Goal: Information Seeking & Learning: Learn about a topic

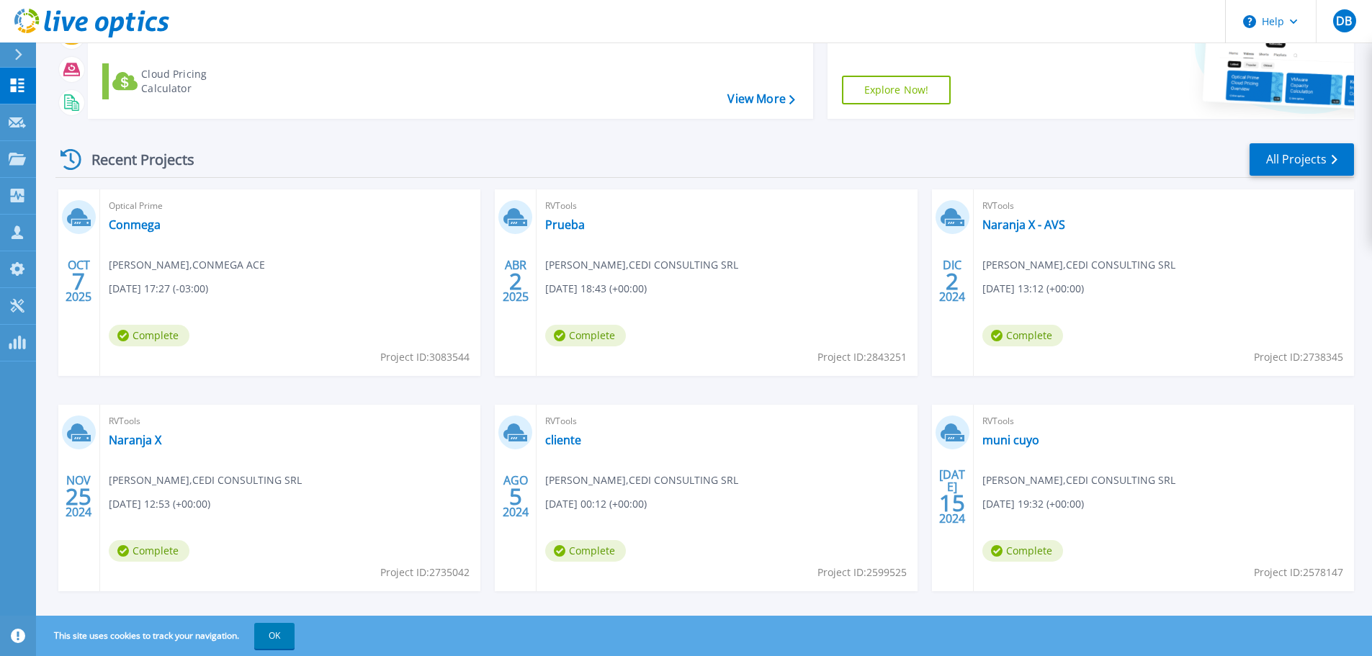
scroll to position [70, 0]
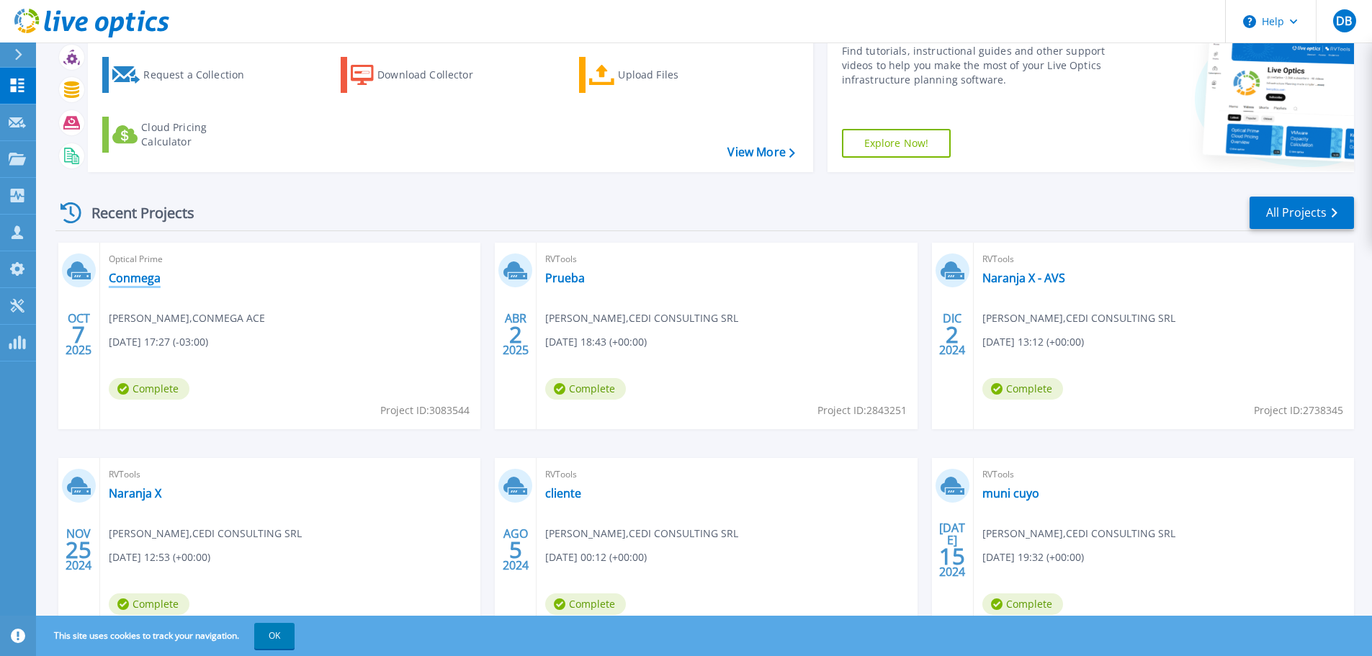
click at [124, 274] on link "Conmega" at bounding box center [135, 278] width 52 height 14
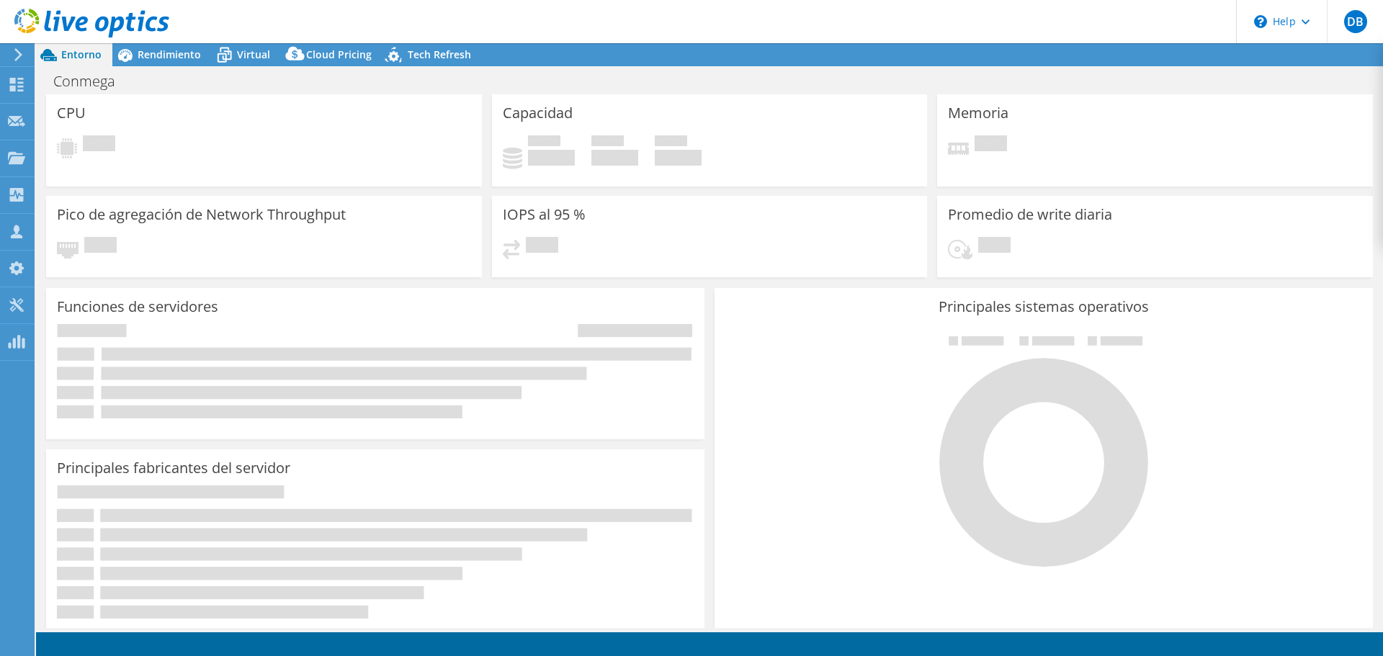
select select "USD"
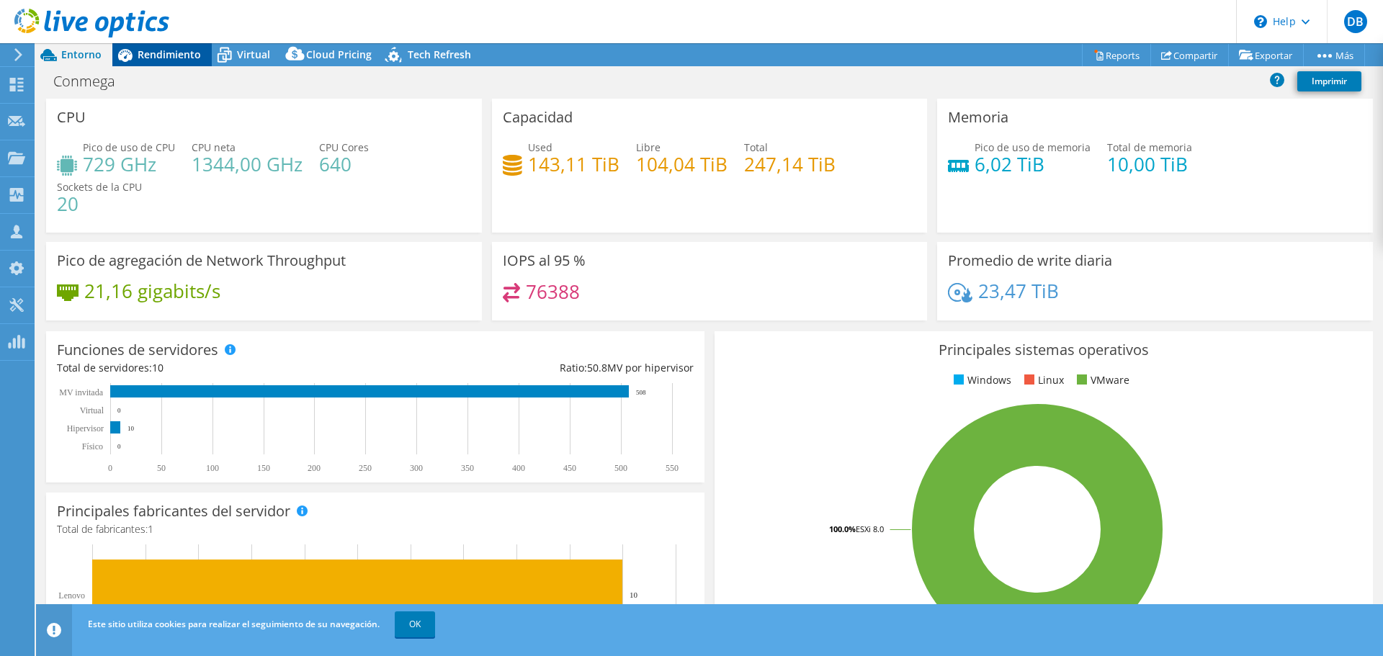
click at [168, 50] on span "Rendimiento" at bounding box center [169, 55] width 63 height 14
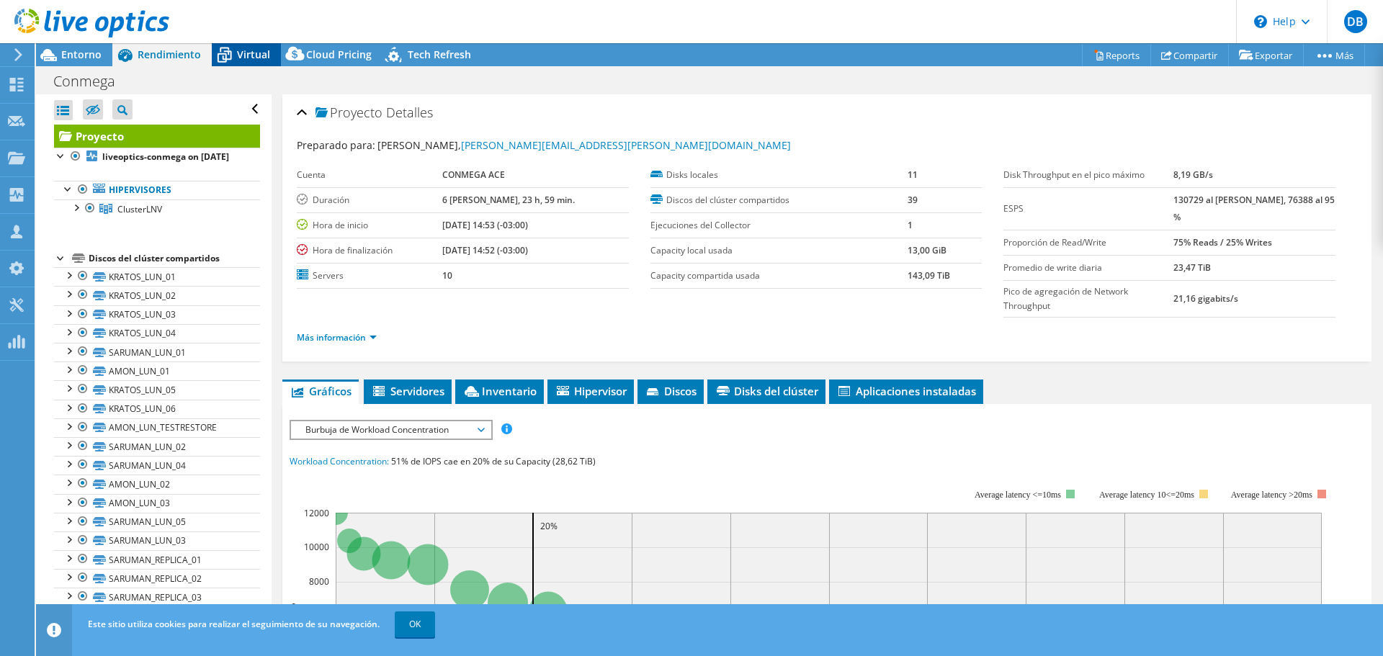
click at [246, 55] on span "Virtual" at bounding box center [253, 55] width 33 height 14
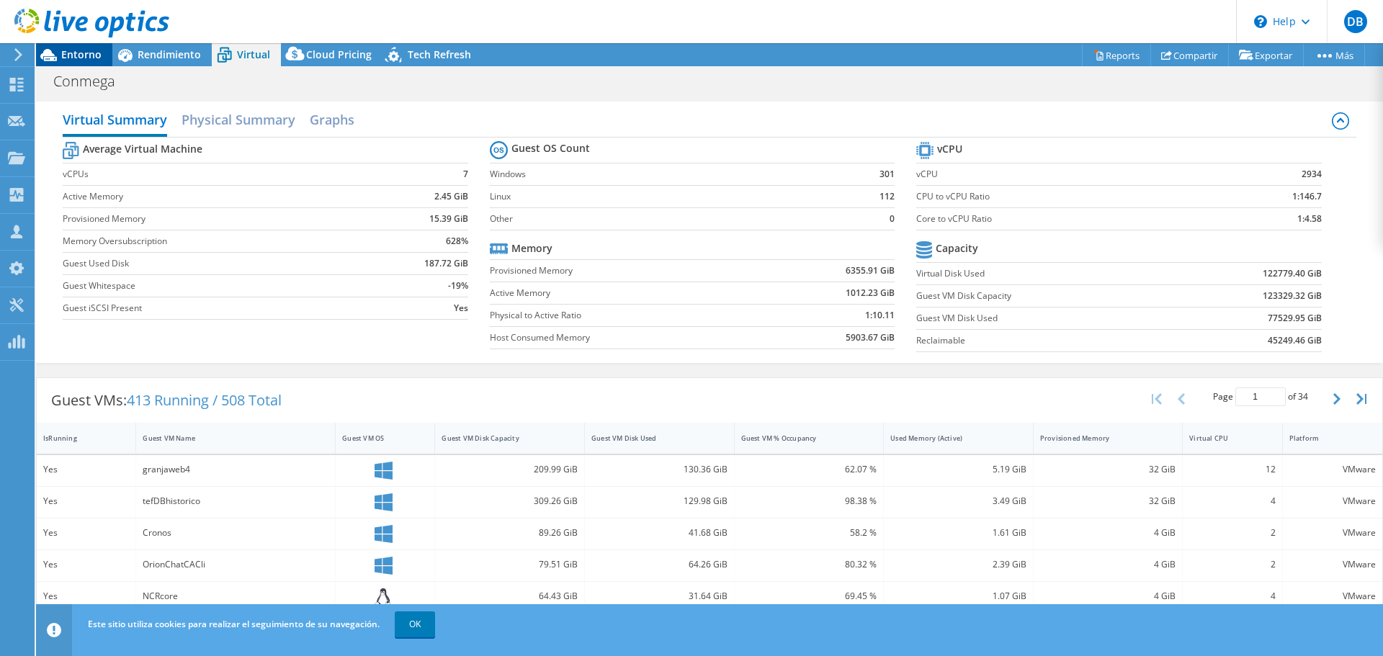
click at [77, 49] on span "Entorno" at bounding box center [81, 55] width 40 height 14
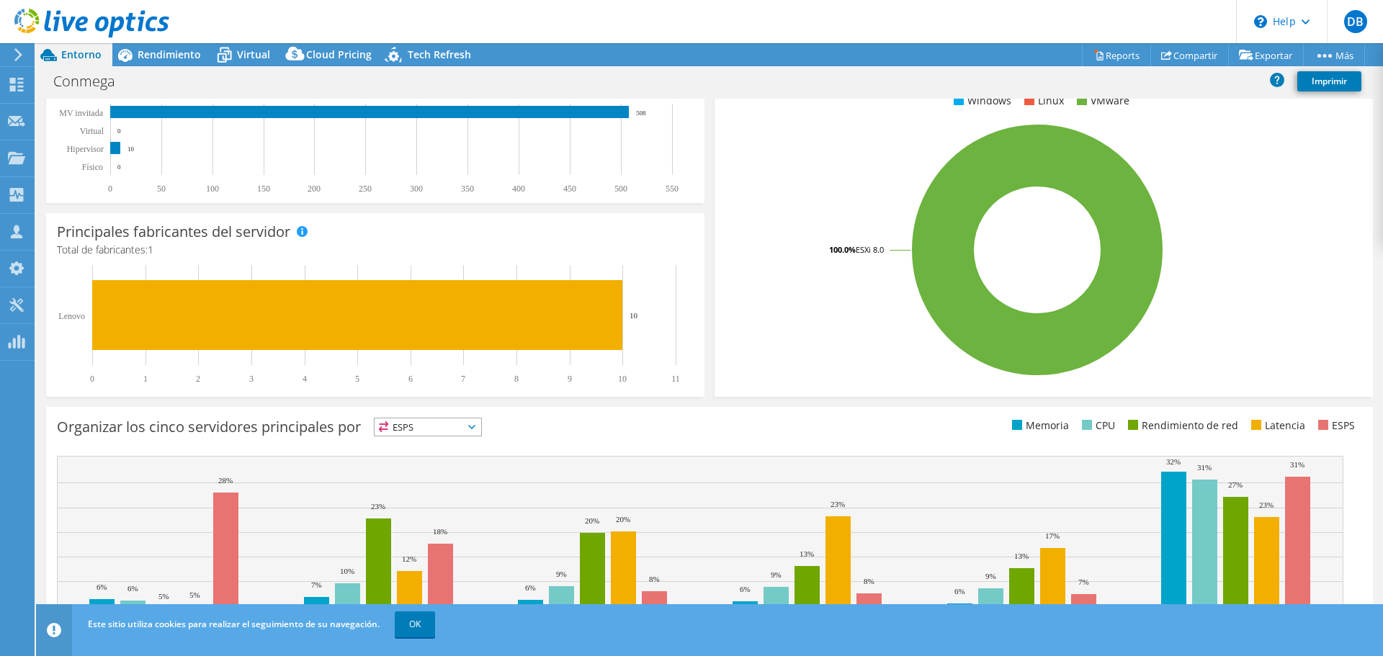
scroll to position [345, 0]
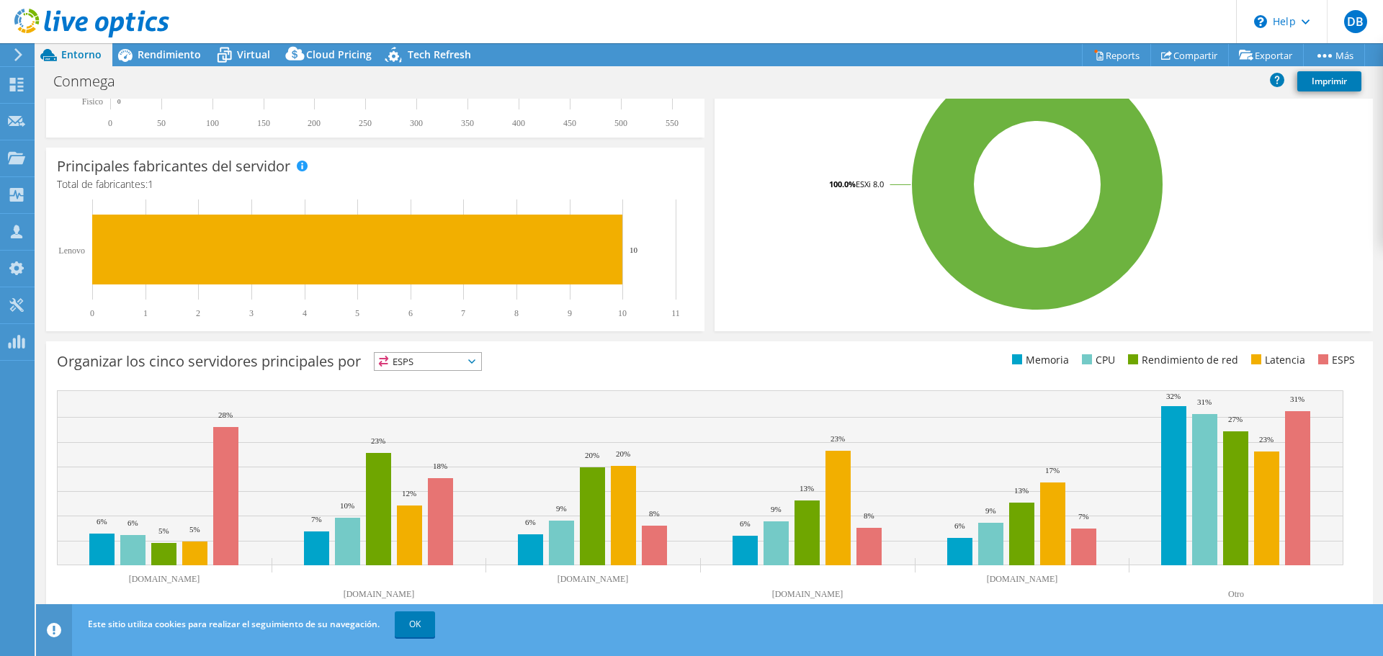
click at [421, 345] on div "Organizar [PERSON_NAME] servidores principales por ESPS ESPS CPU" at bounding box center [709, 481] width 1327 height 281
click at [408, 364] on span "ESPS" at bounding box center [427, 361] width 107 height 17
click at [419, 400] on li "Memoria" at bounding box center [427, 400] width 107 height 20
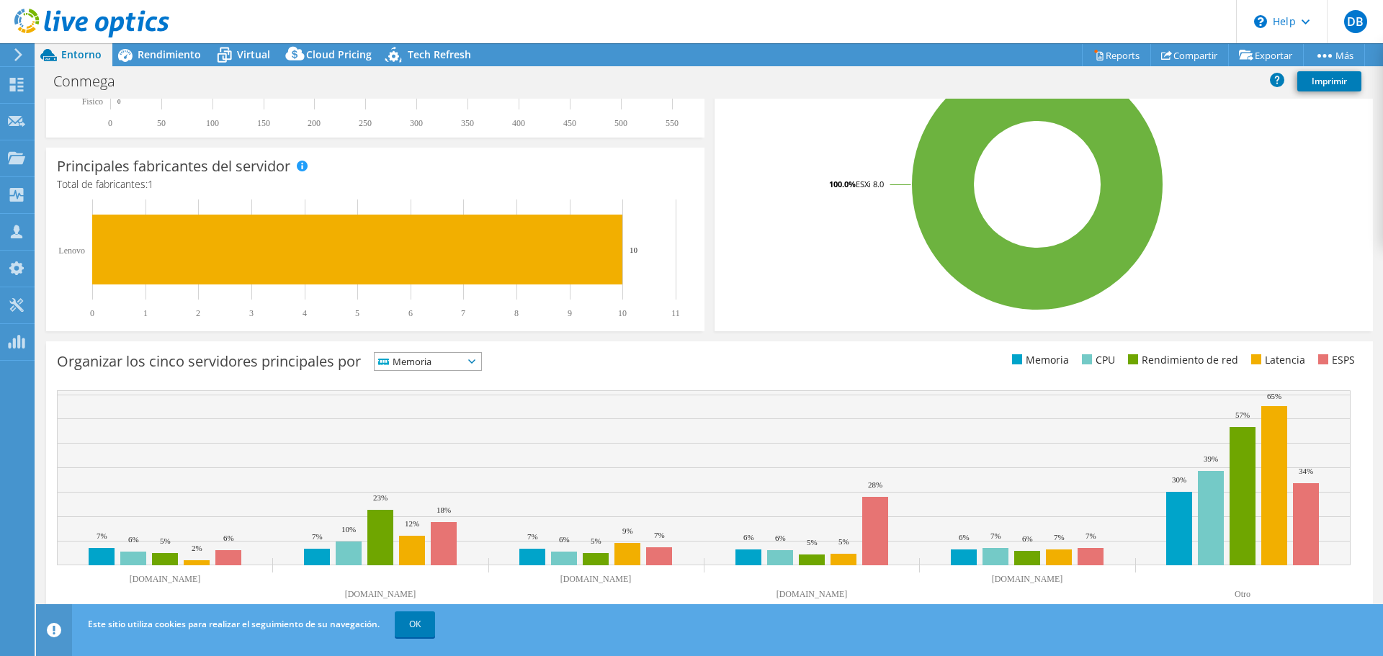
click at [447, 356] on span "Memoria" at bounding box center [418, 361] width 89 height 17
click at [429, 385] on li "ESPS" at bounding box center [427, 380] width 107 height 20
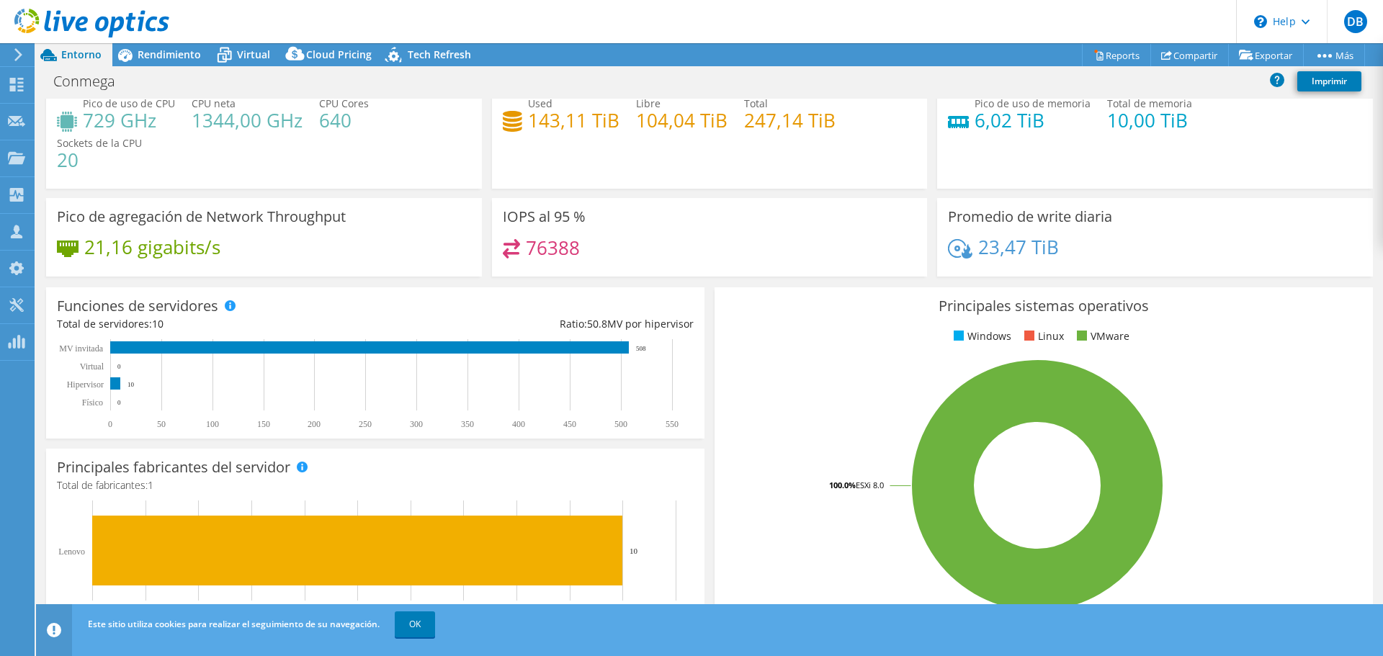
scroll to position [0, 0]
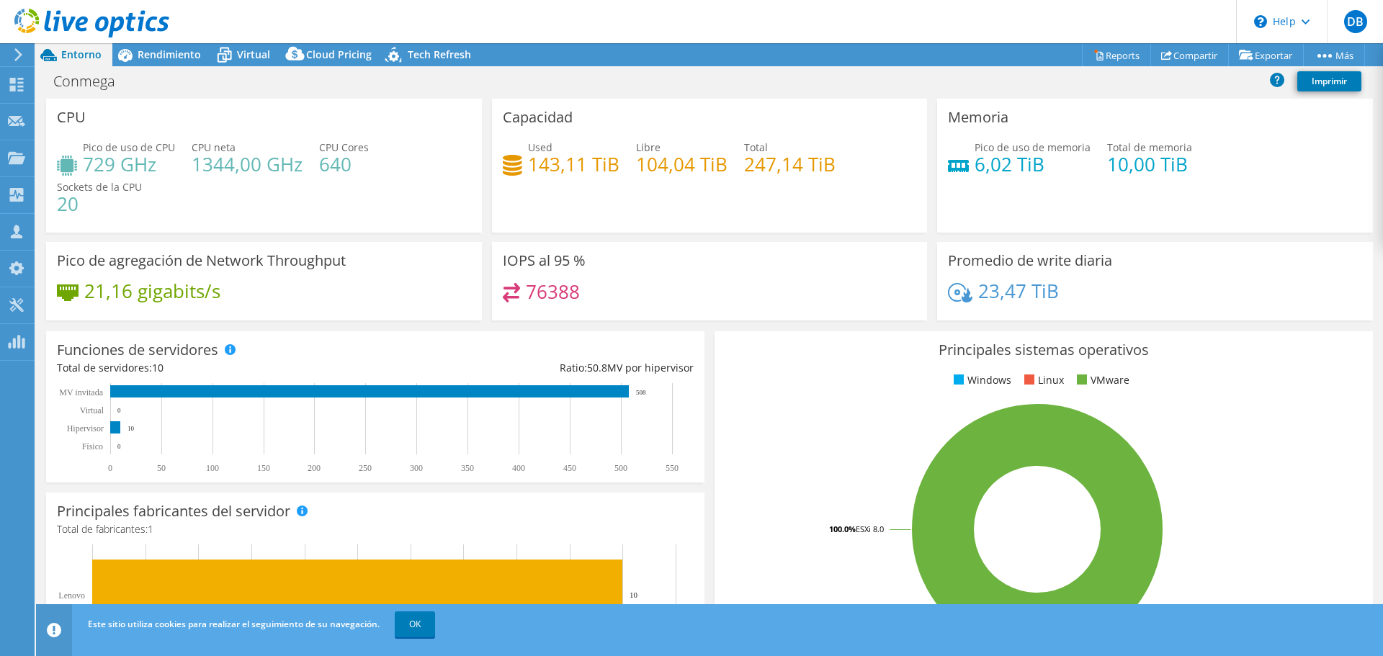
click at [148, 48] on div at bounding box center [84, 24] width 169 height 48
click at [174, 56] on span "Rendimiento" at bounding box center [169, 55] width 63 height 14
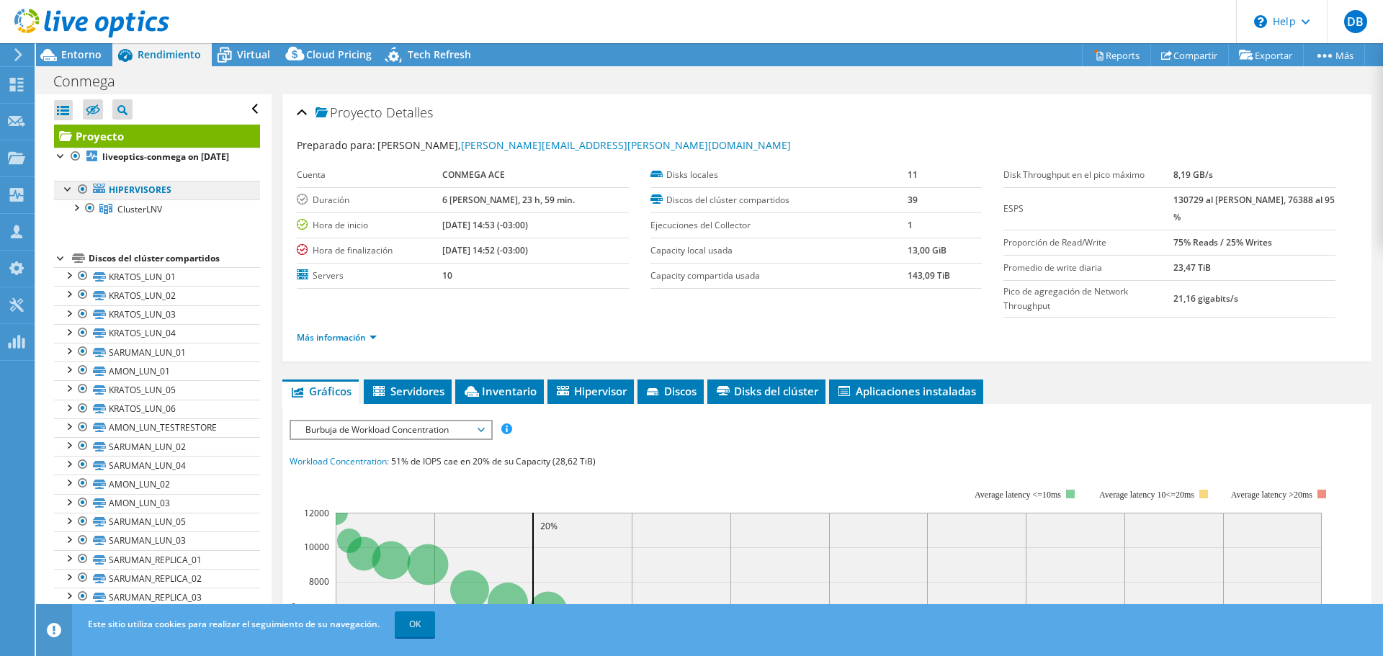
click at [145, 199] on link "Hipervisores" at bounding box center [157, 190] width 206 height 19
click at [150, 146] on link "Proyecto" at bounding box center [157, 136] width 206 height 23
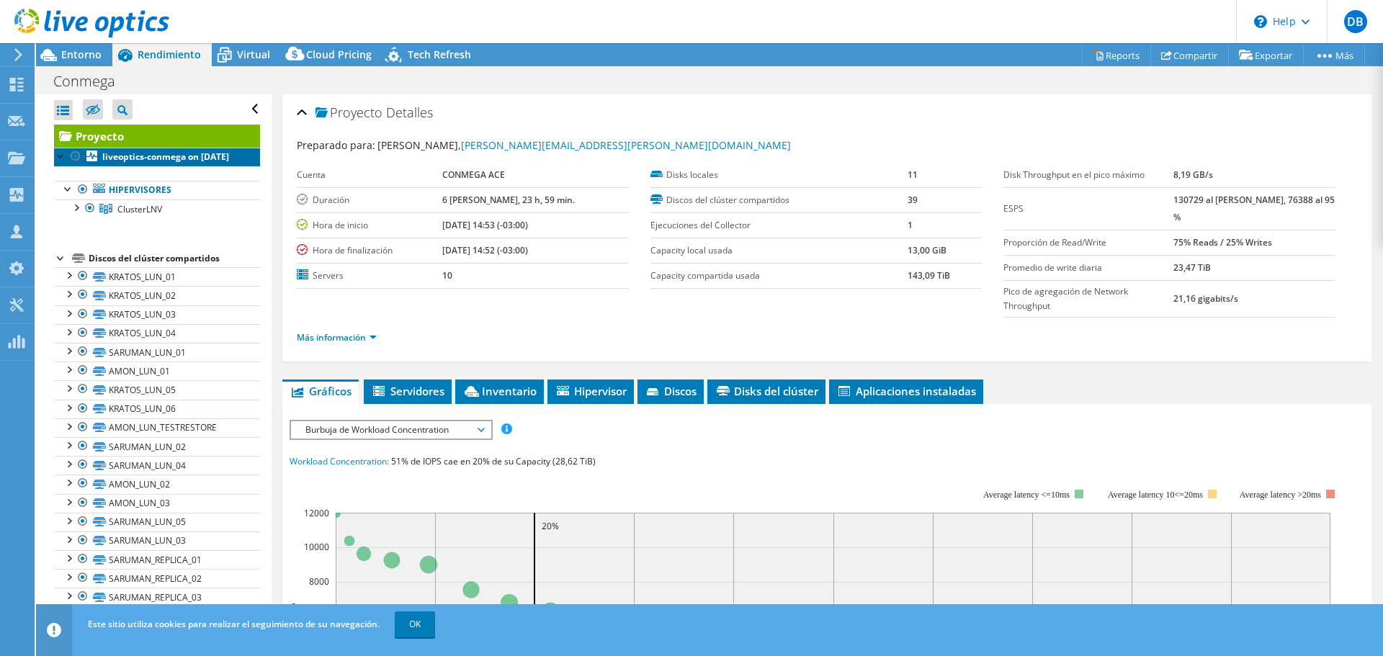
click at [162, 161] on b "liveoptics-conmega on [DATE]" at bounding box center [165, 157] width 127 height 12
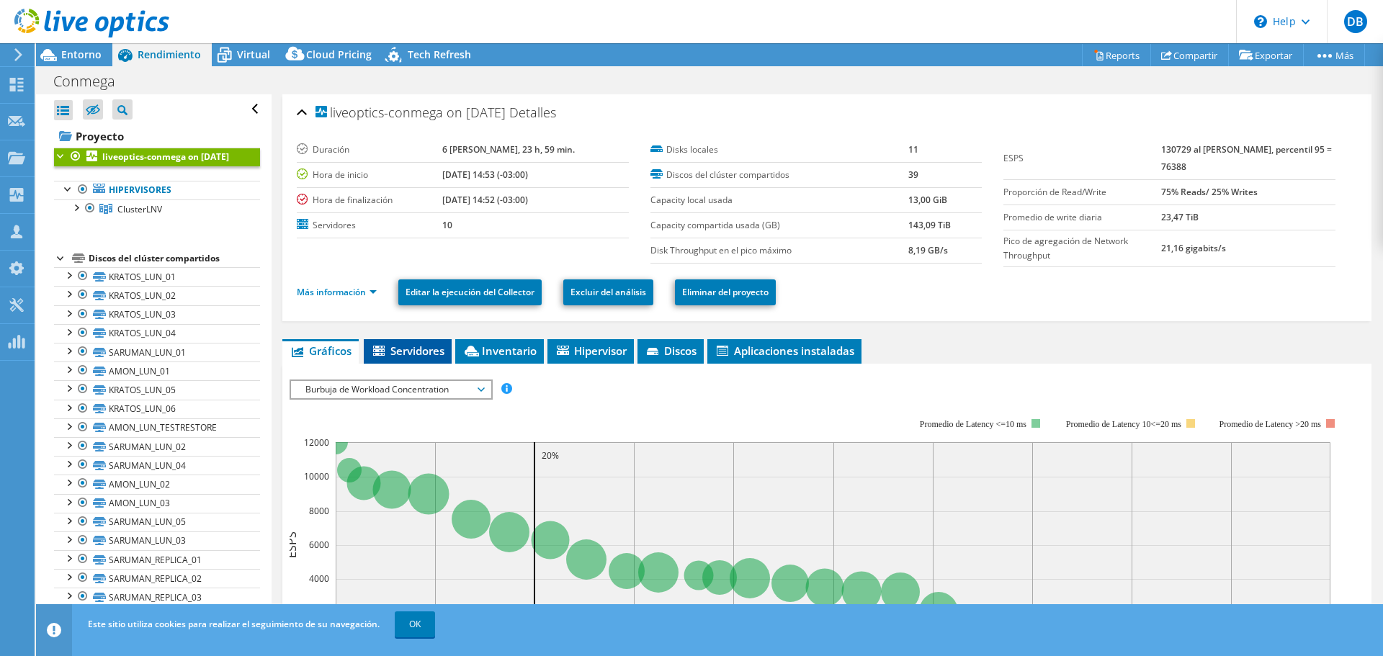
click at [398, 349] on span "Servidores" at bounding box center [407, 351] width 73 height 14
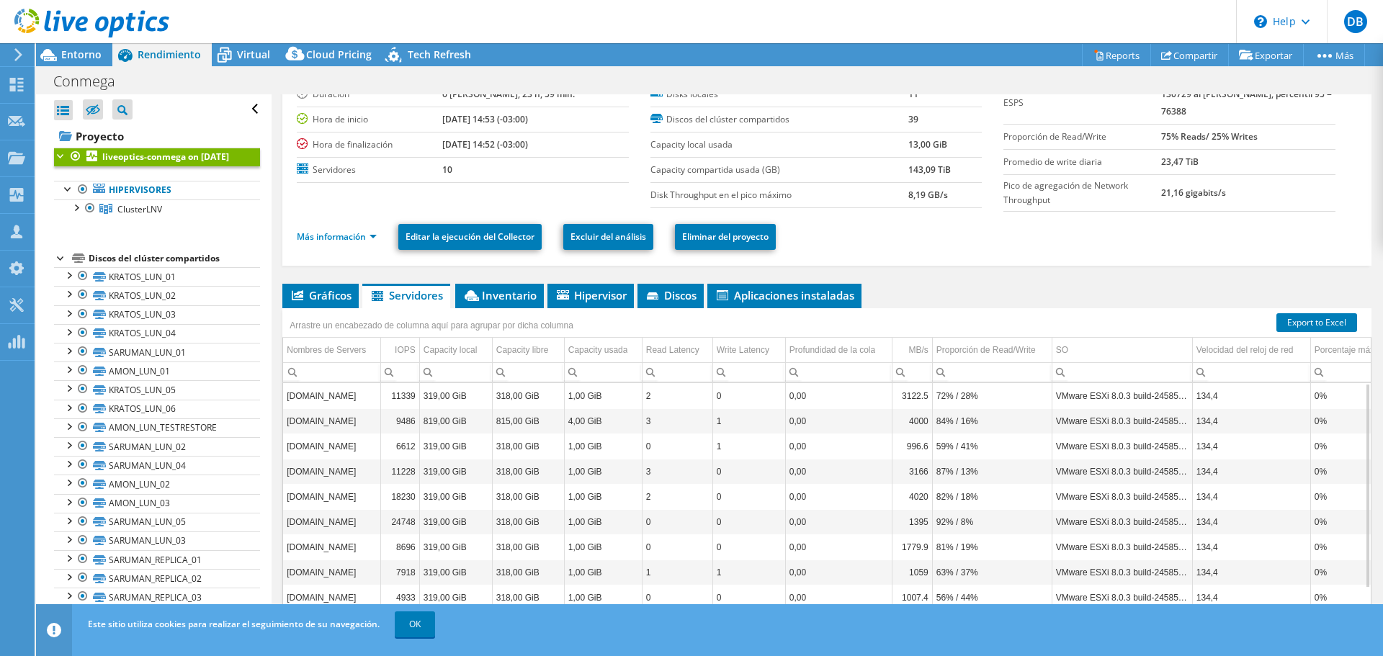
scroll to position [97, 0]
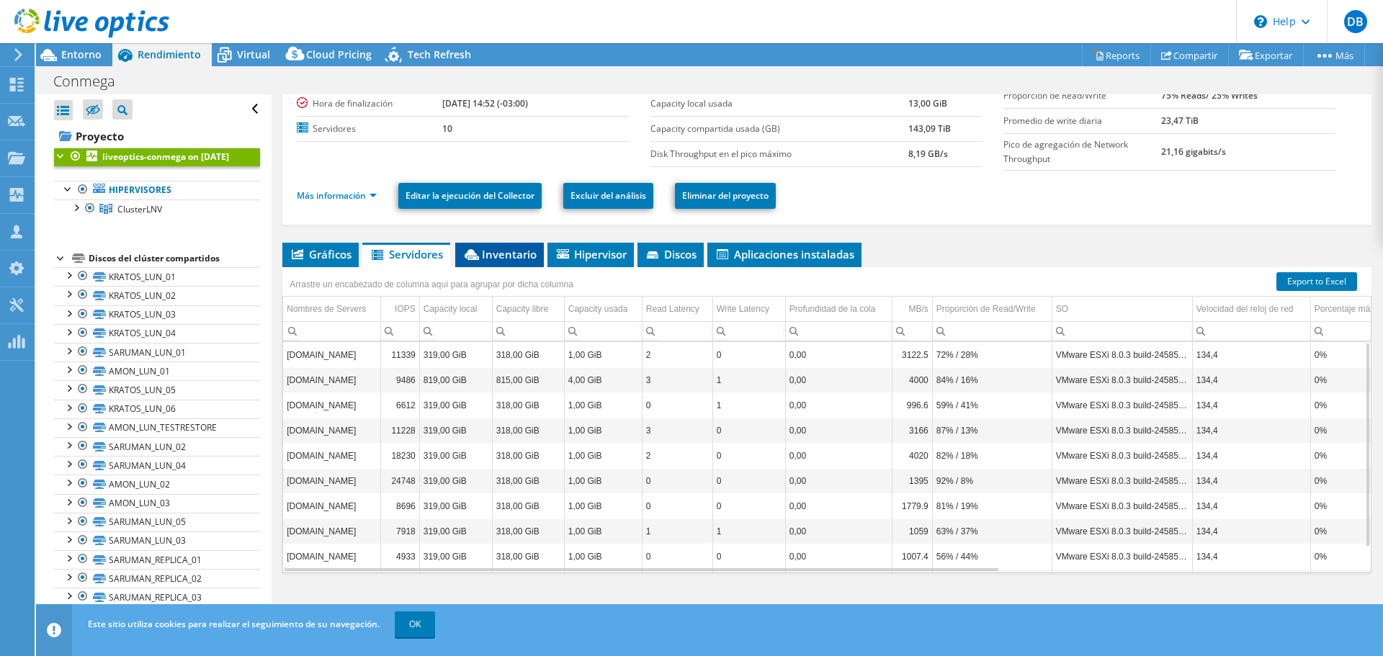
drag, startPoint x: 486, startPoint y: 256, endPoint x: 471, endPoint y: 254, distance: 15.3
click at [485, 256] on span "Inventario" at bounding box center [499, 254] width 74 height 14
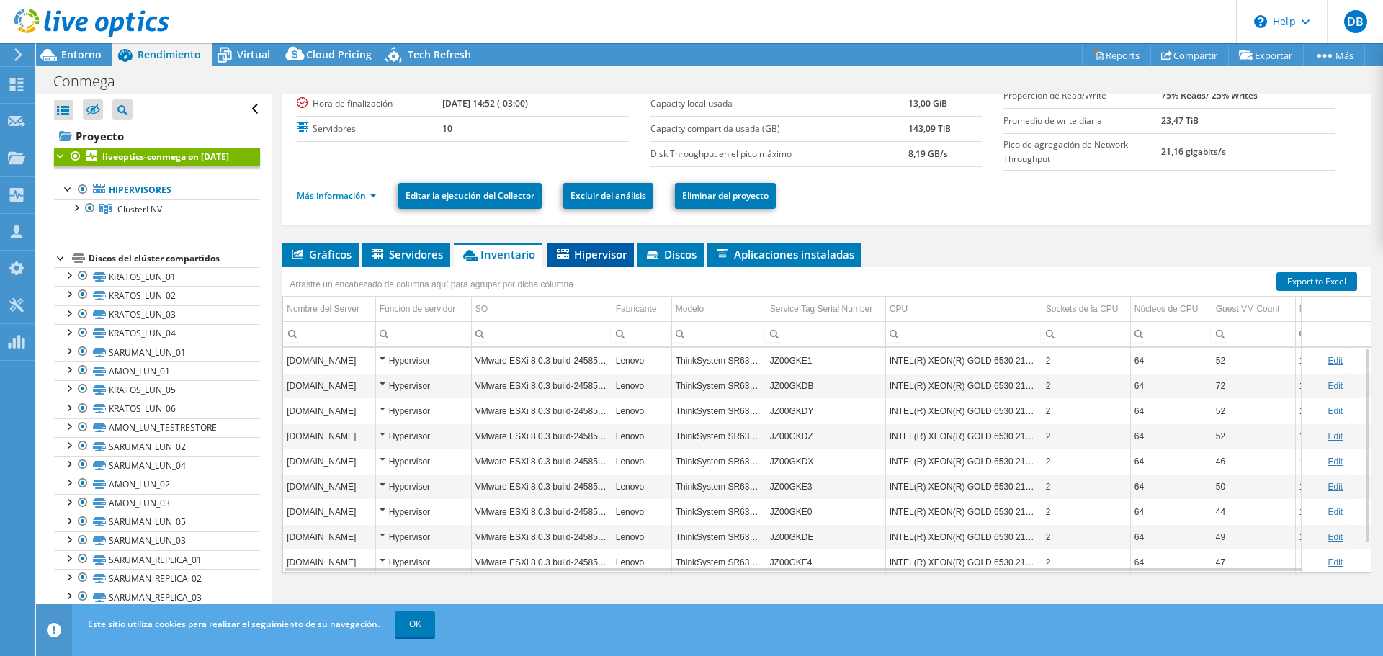
click at [581, 254] on span "Hipervisor" at bounding box center [591, 254] width 72 height 14
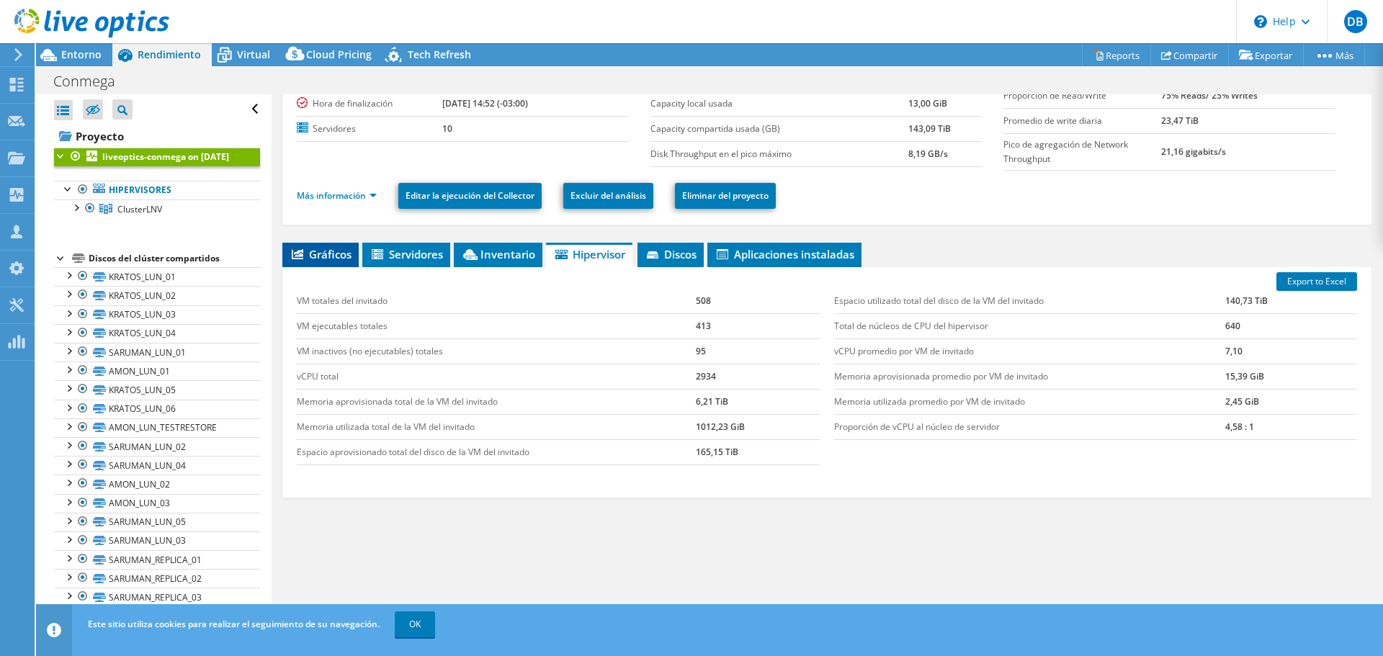
click at [353, 246] on li "Gráficos" at bounding box center [320, 255] width 76 height 24
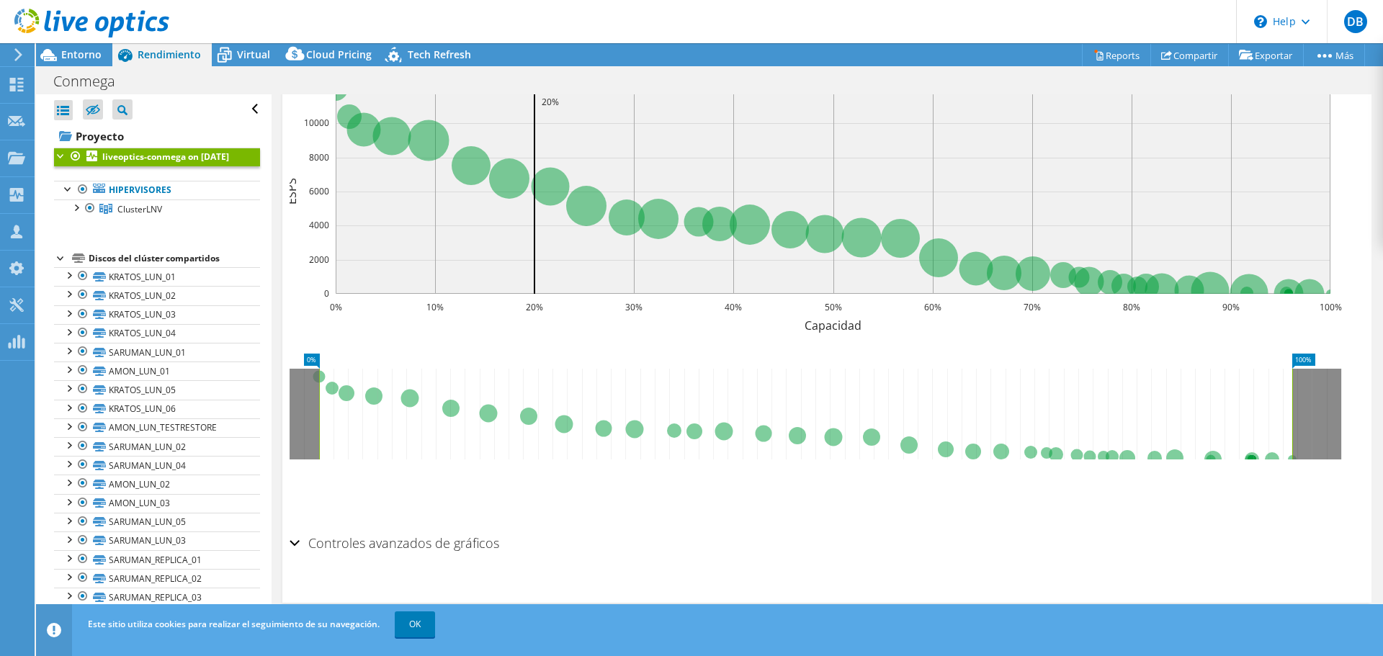
scroll to position [0, 0]
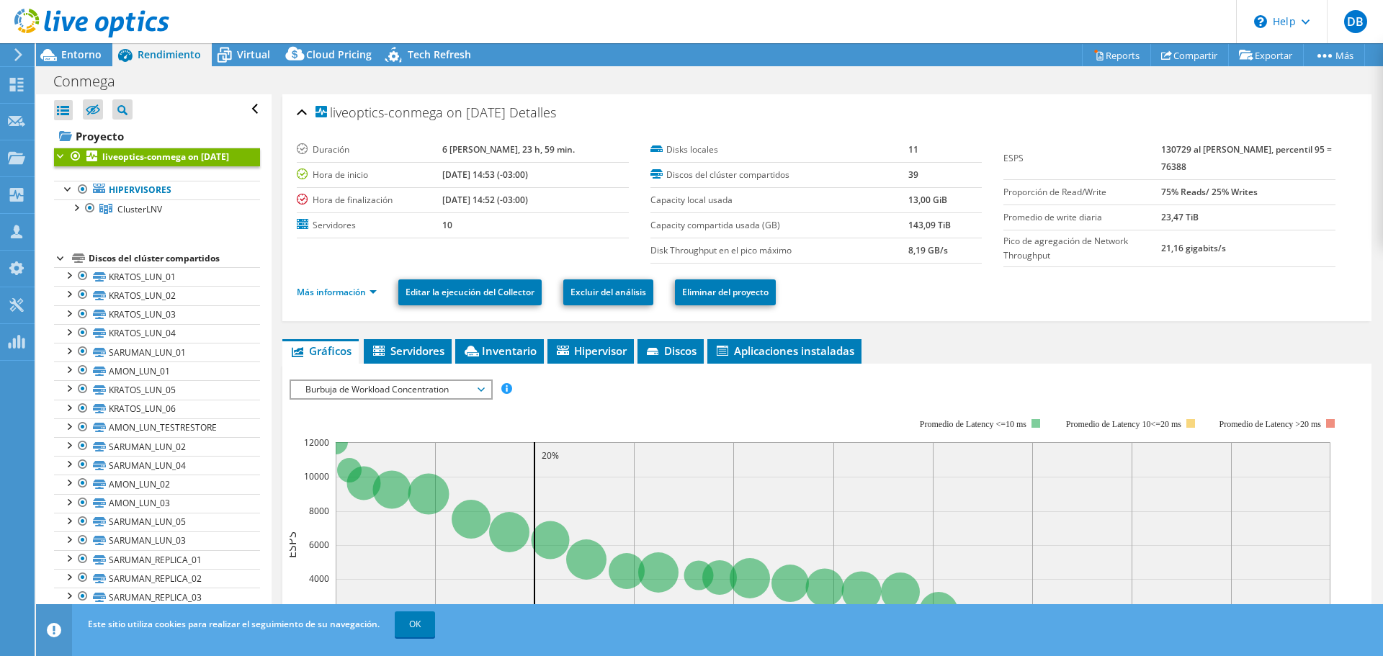
click at [430, 400] on rect at bounding box center [816, 543] width 1052 height 288
click at [411, 382] on span "Burbuja de Workload Concentration" at bounding box center [390, 389] width 185 height 17
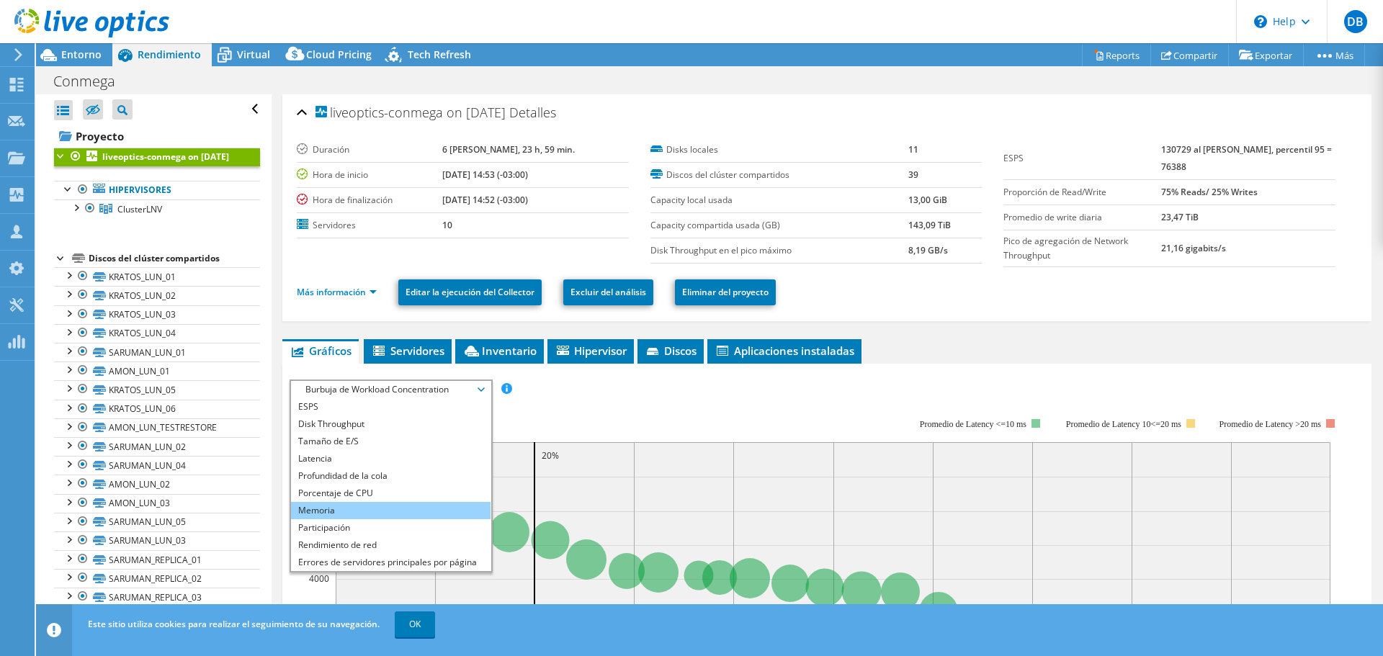
click at [328, 506] on li "Memoria" at bounding box center [390, 510] width 199 height 17
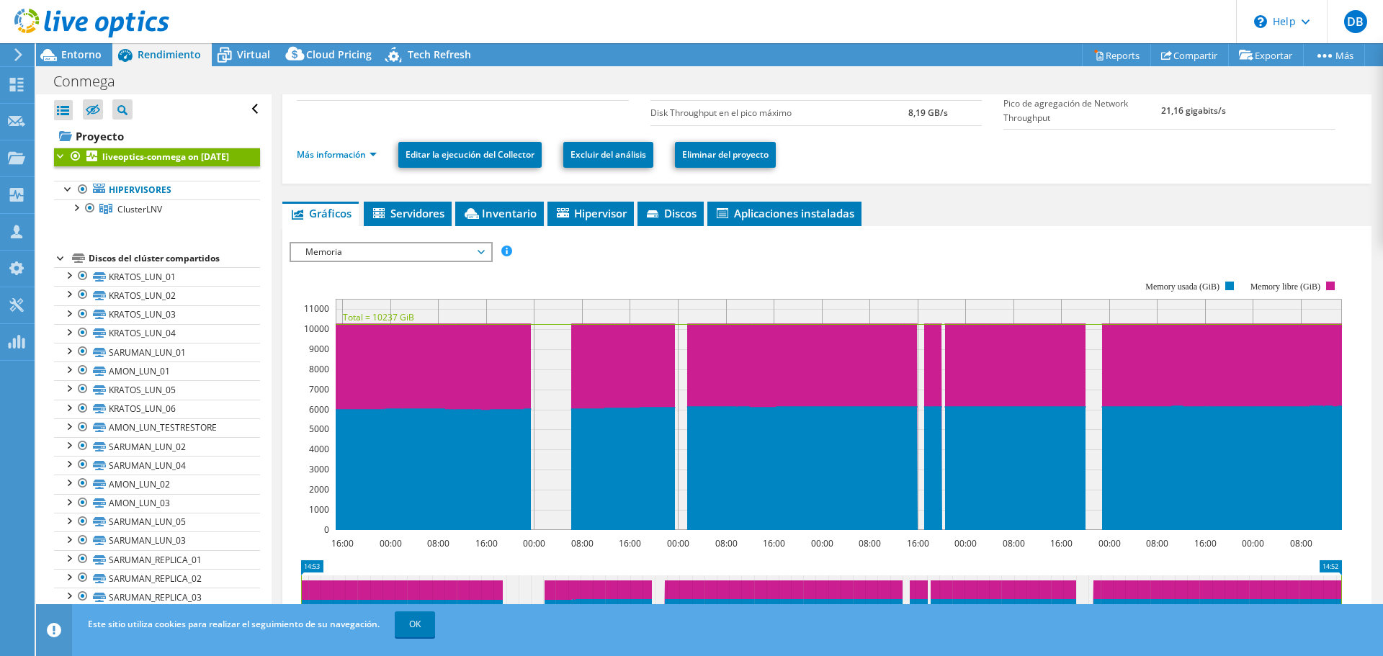
scroll to position [210, 0]
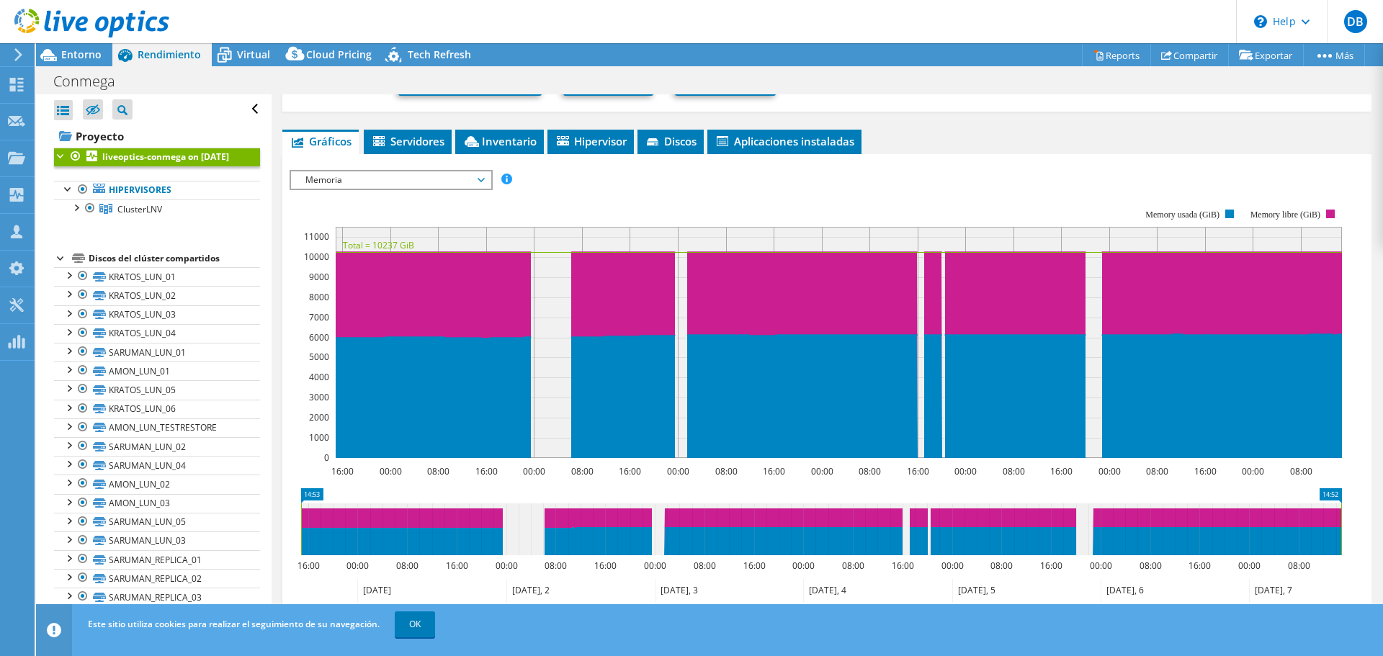
click at [374, 184] on span "Memoria" at bounding box center [390, 179] width 185 height 17
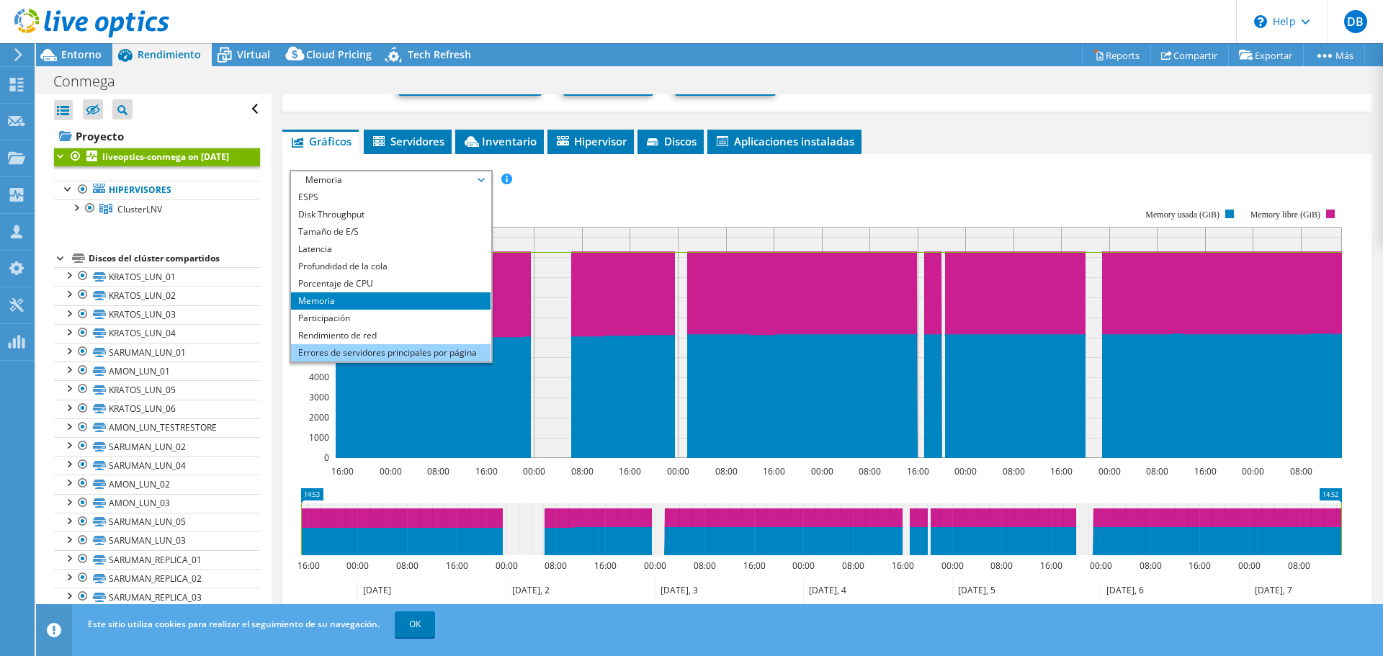
scroll to position [52, 0]
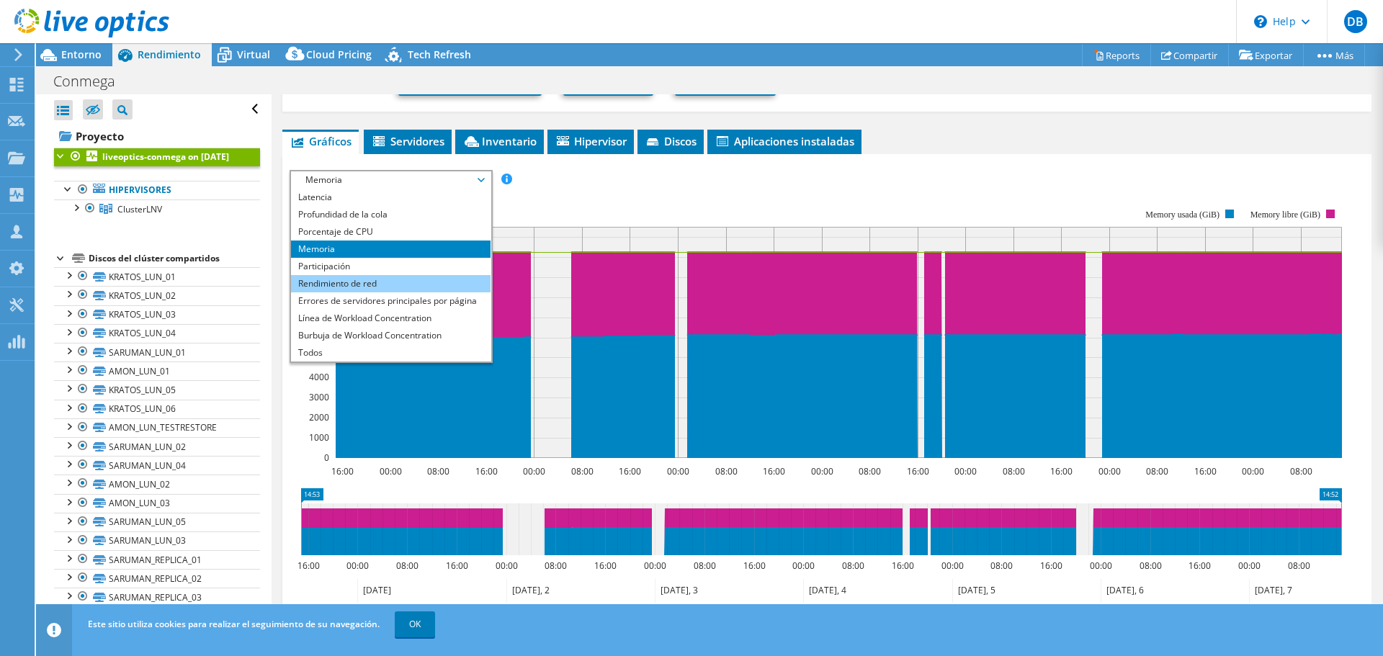
click at [353, 277] on li "Rendimiento de red" at bounding box center [390, 283] width 199 height 17
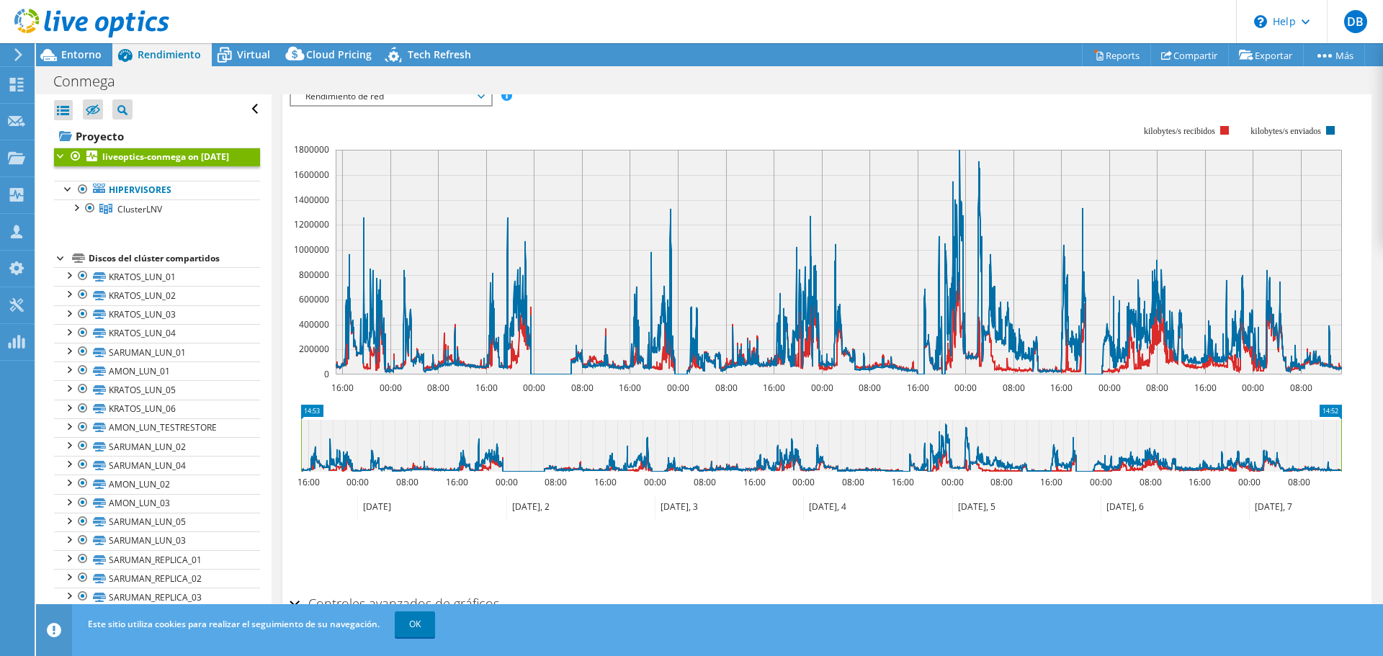
scroll to position [210, 0]
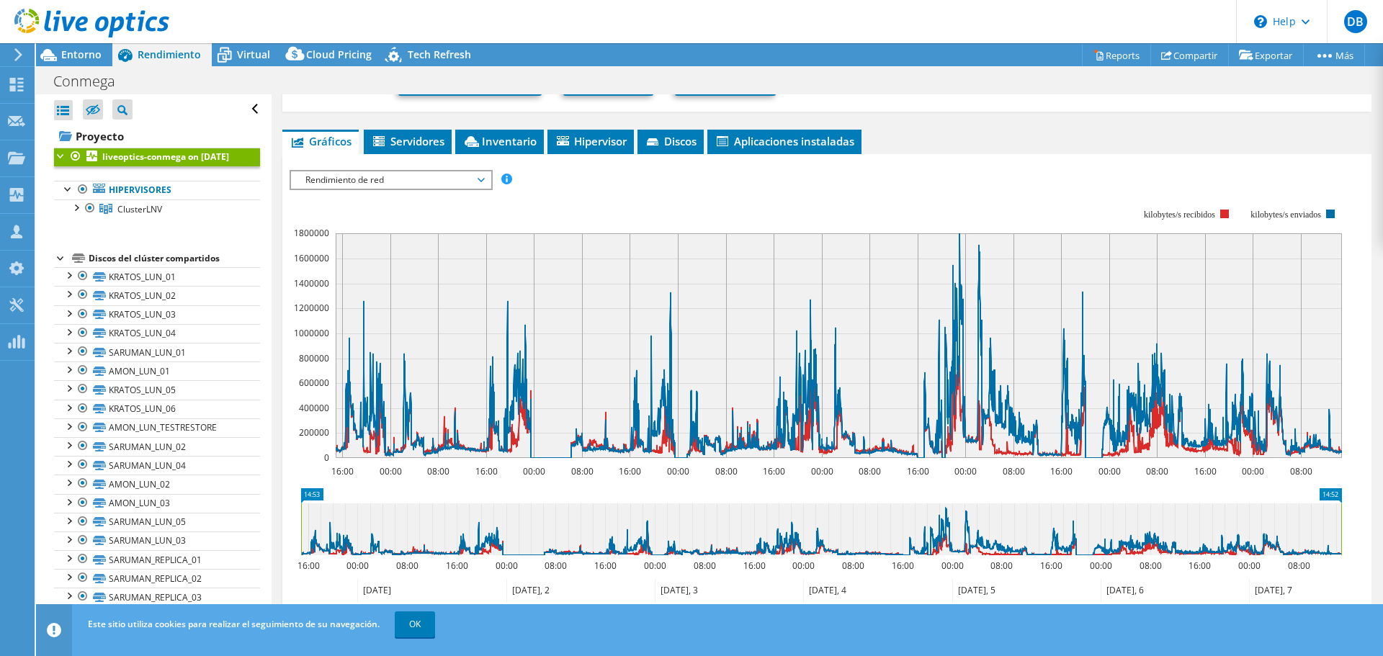
click at [387, 180] on span "Rendimiento de red" at bounding box center [390, 179] width 185 height 17
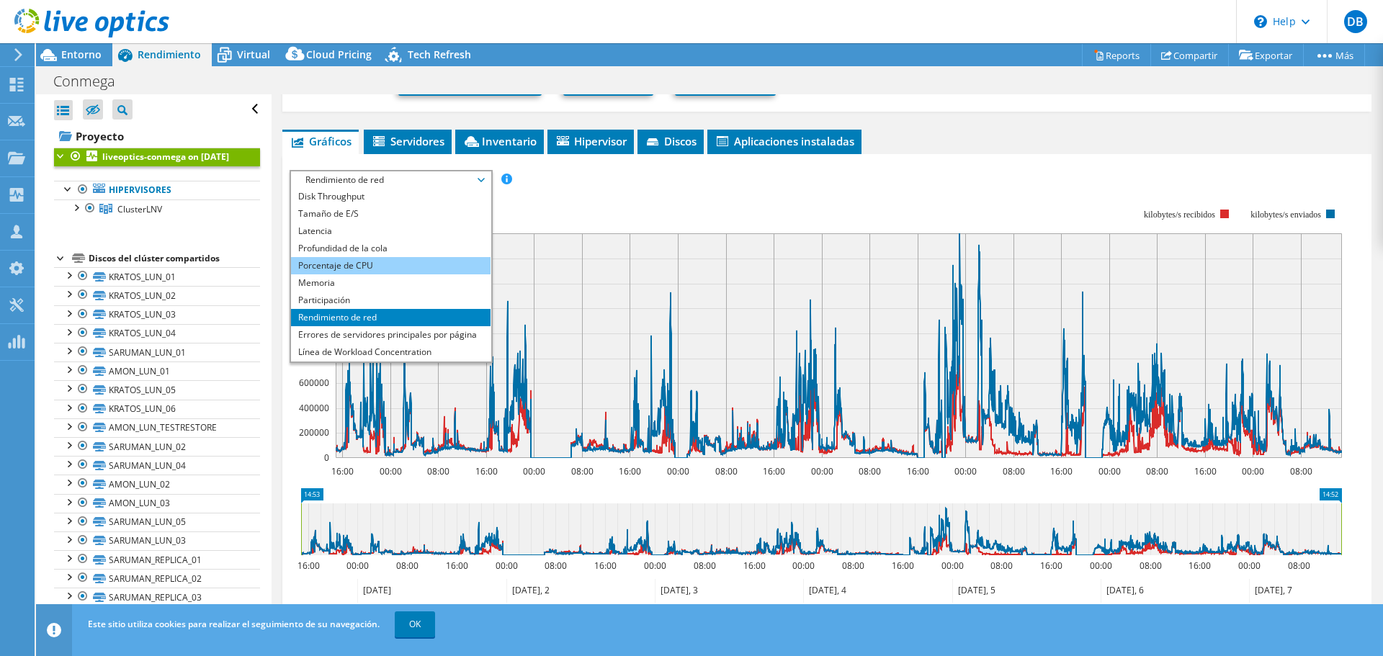
scroll to position [0, 0]
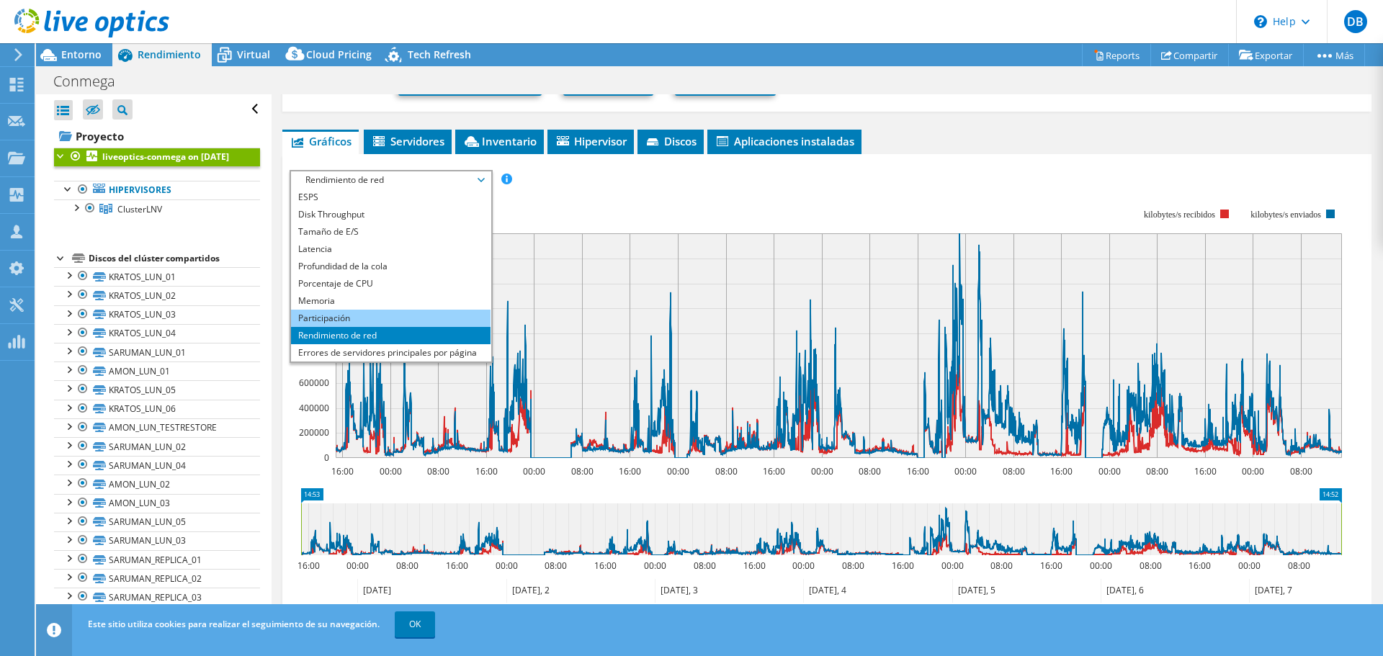
click at [321, 320] on li "Participación" at bounding box center [390, 318] width 199 height 17
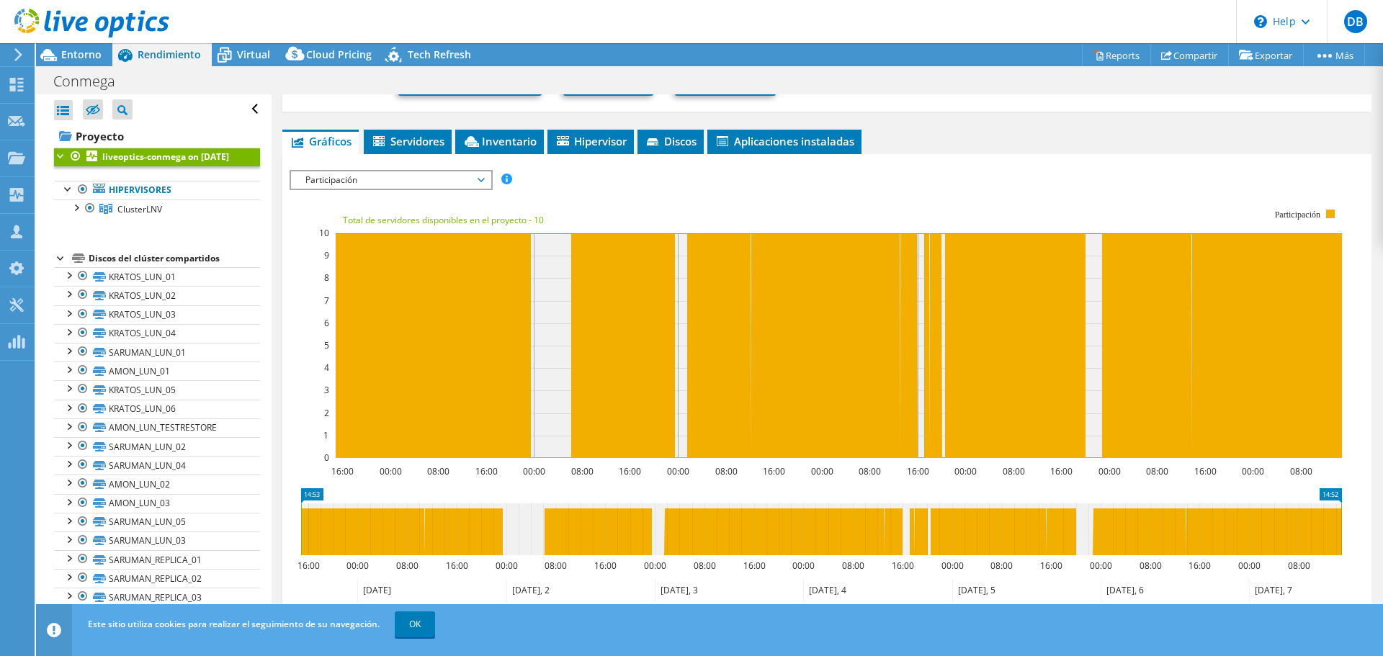
click at [376, 179] on span "Participación" at bounding box center [390, 179] width 185 height 17
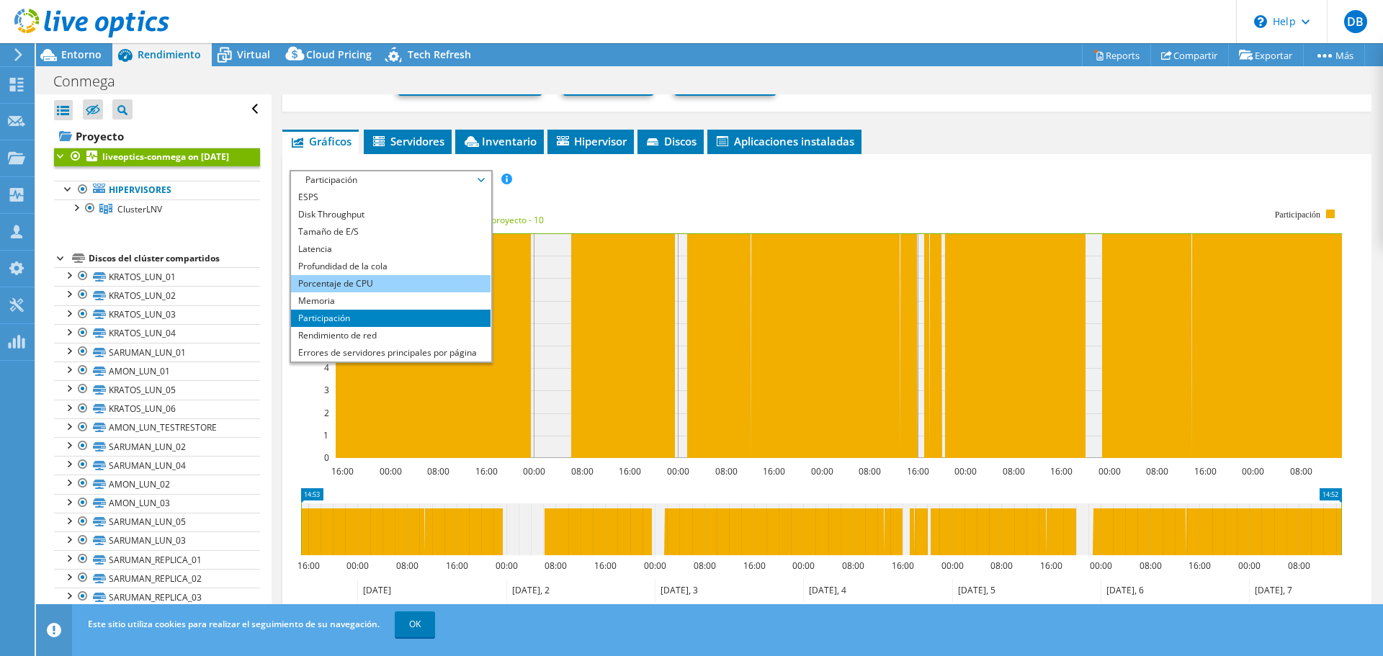
click at [362, 289] on li "Porcentaje de CPU" at bounding box center [390, 283] width 199 height 17
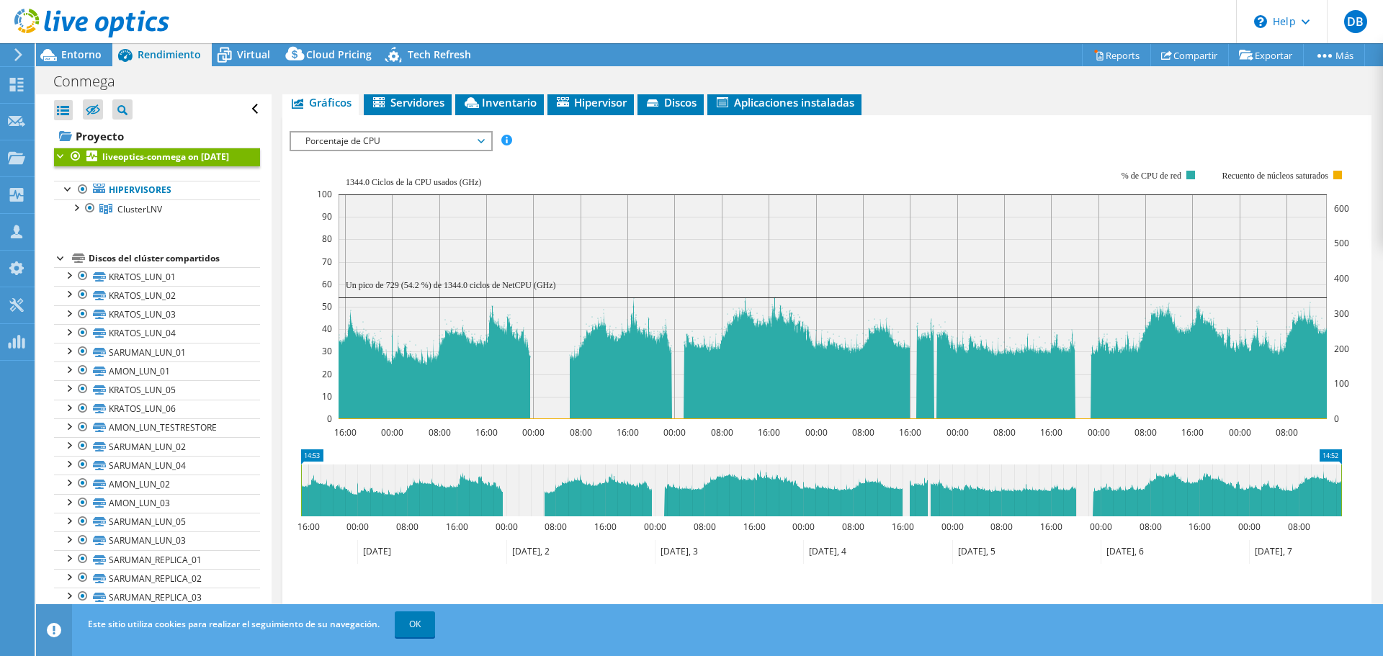
scroll to position [210, 0]
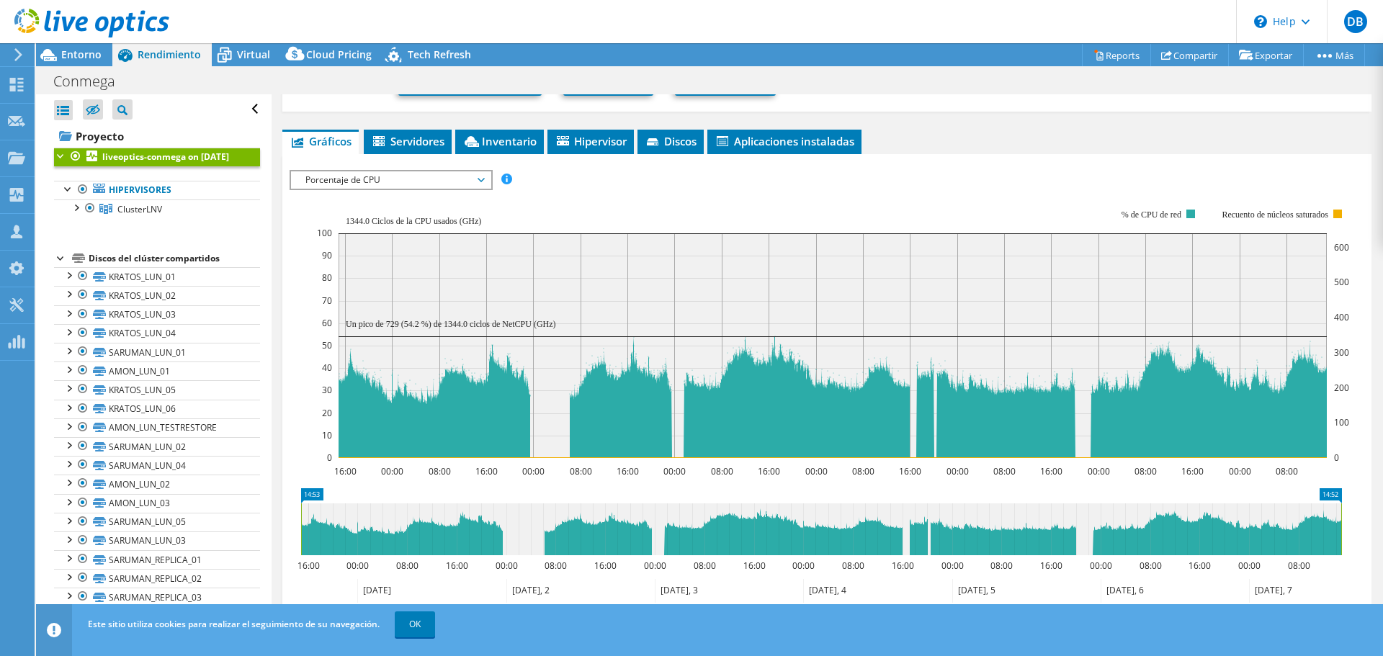
click at [412, 178] on span "Porcentaje de CPU" at bounding box center [390, 179] width 185 height 17
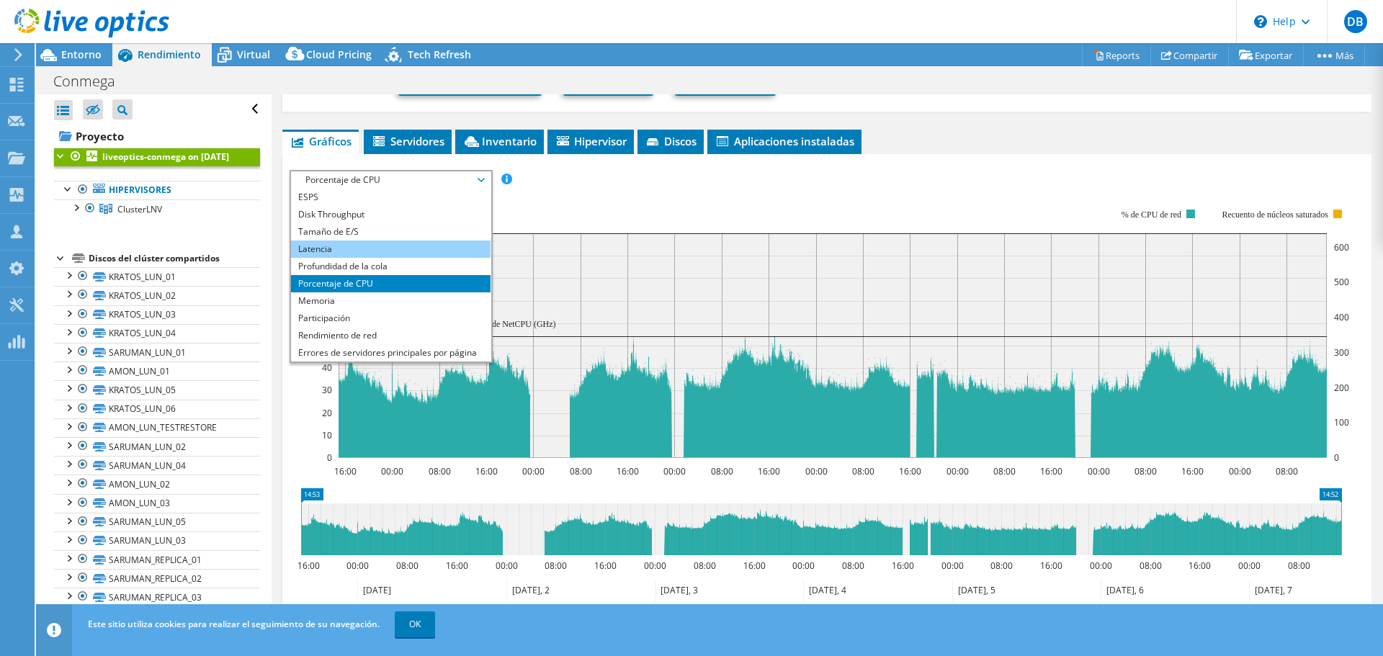
click at [333, 244] on li "Latencia" at bounding box center [390, 249] width 199 height 17
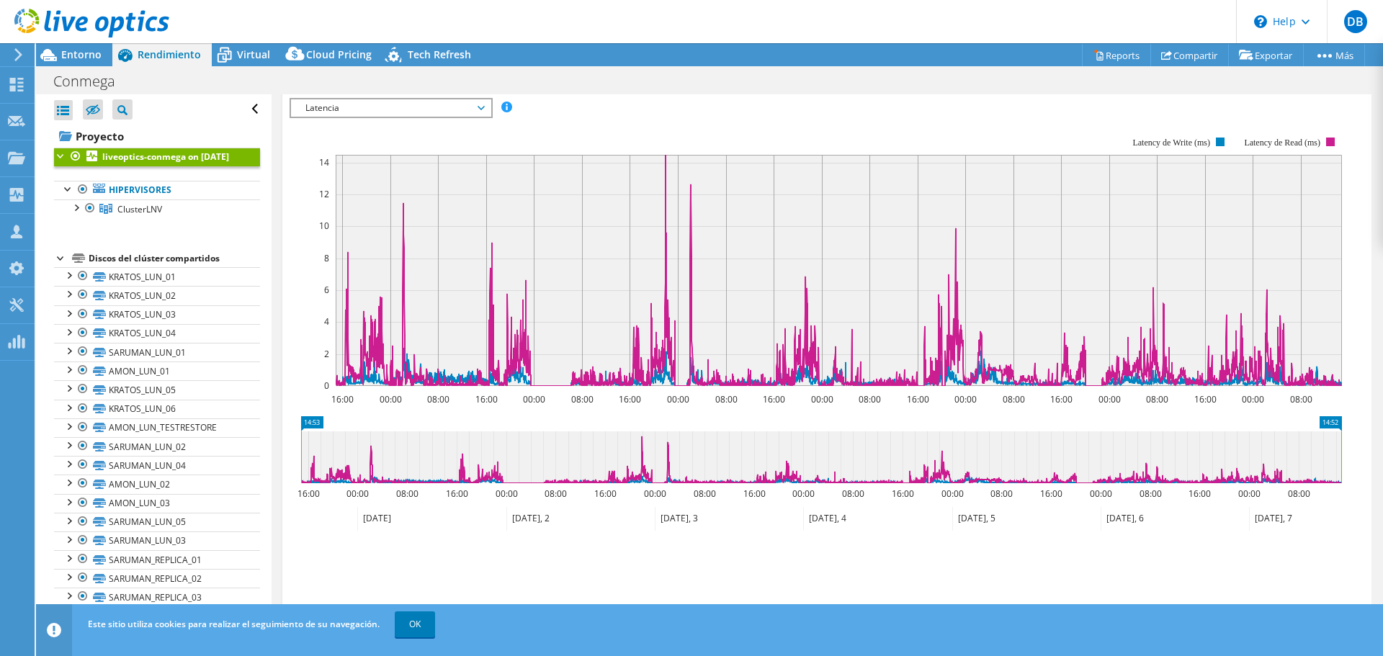
scroll to position [138, 0]
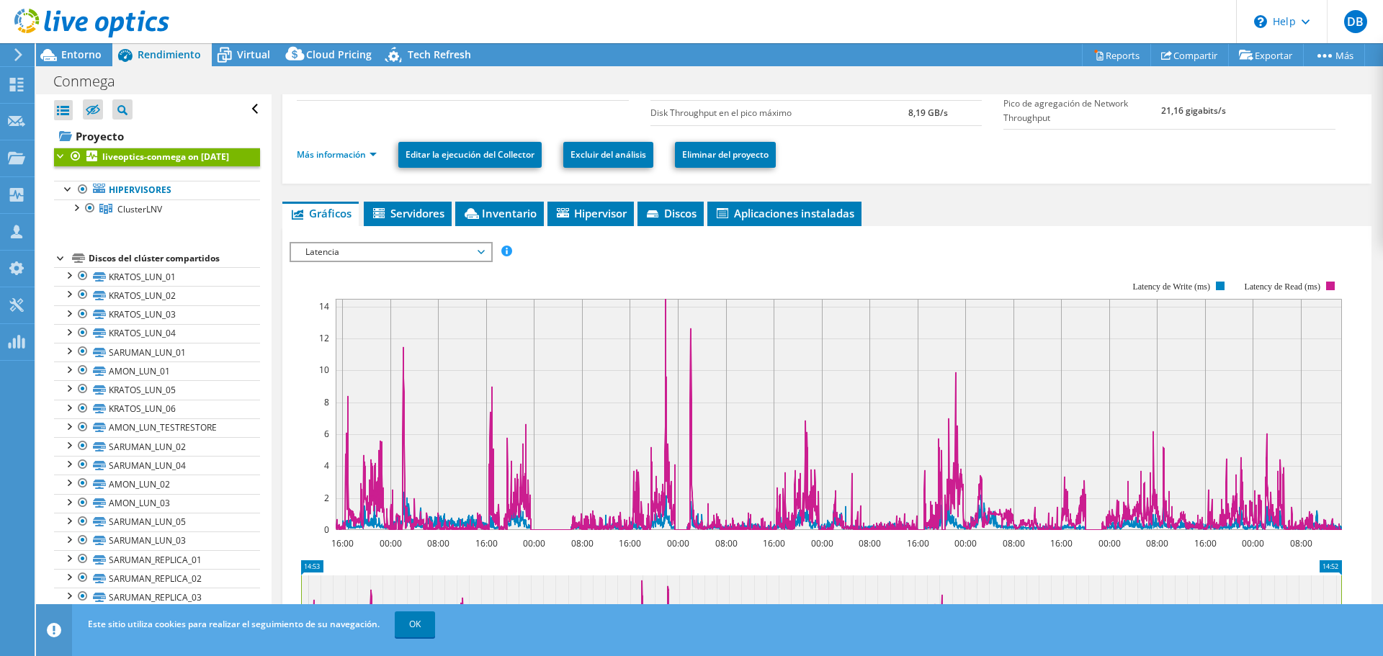
click at [410, 252] on span "Latencia" at bounding box center [390, 251] width 185 height 17
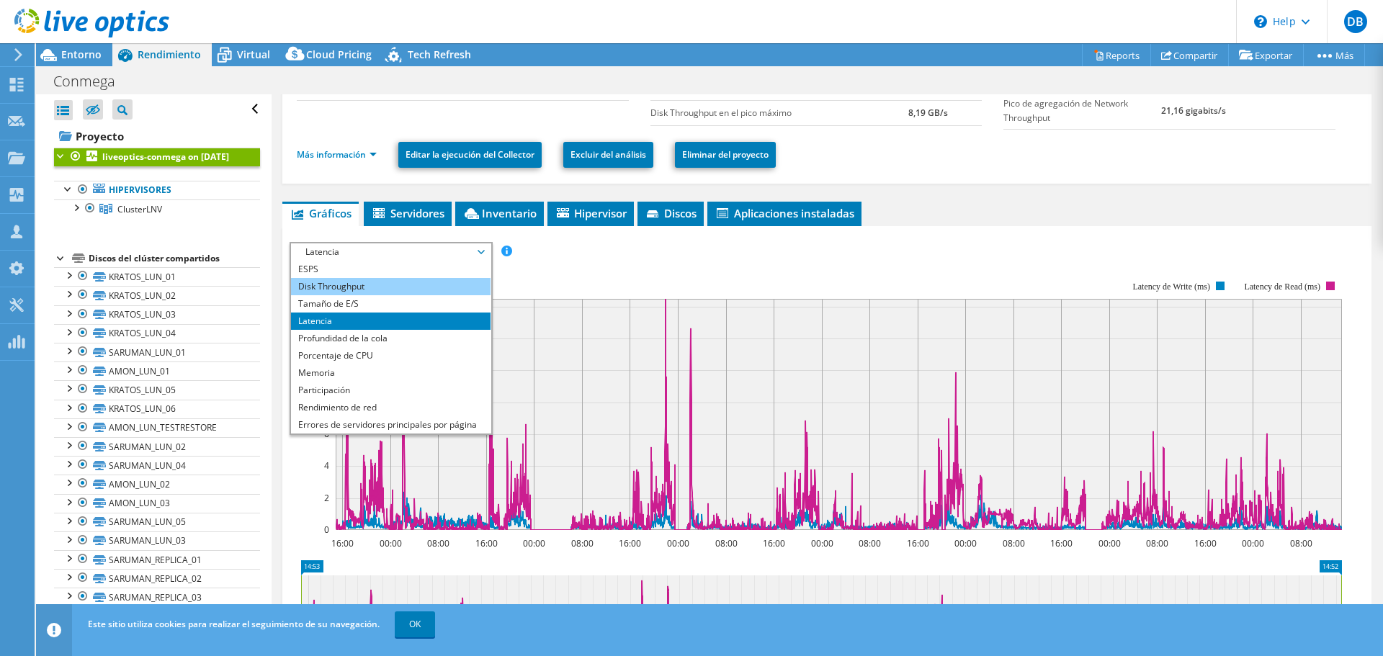
click at [334, 286] on li "Disk Throughput" at bounding box center [390, 286] width 199 height 17
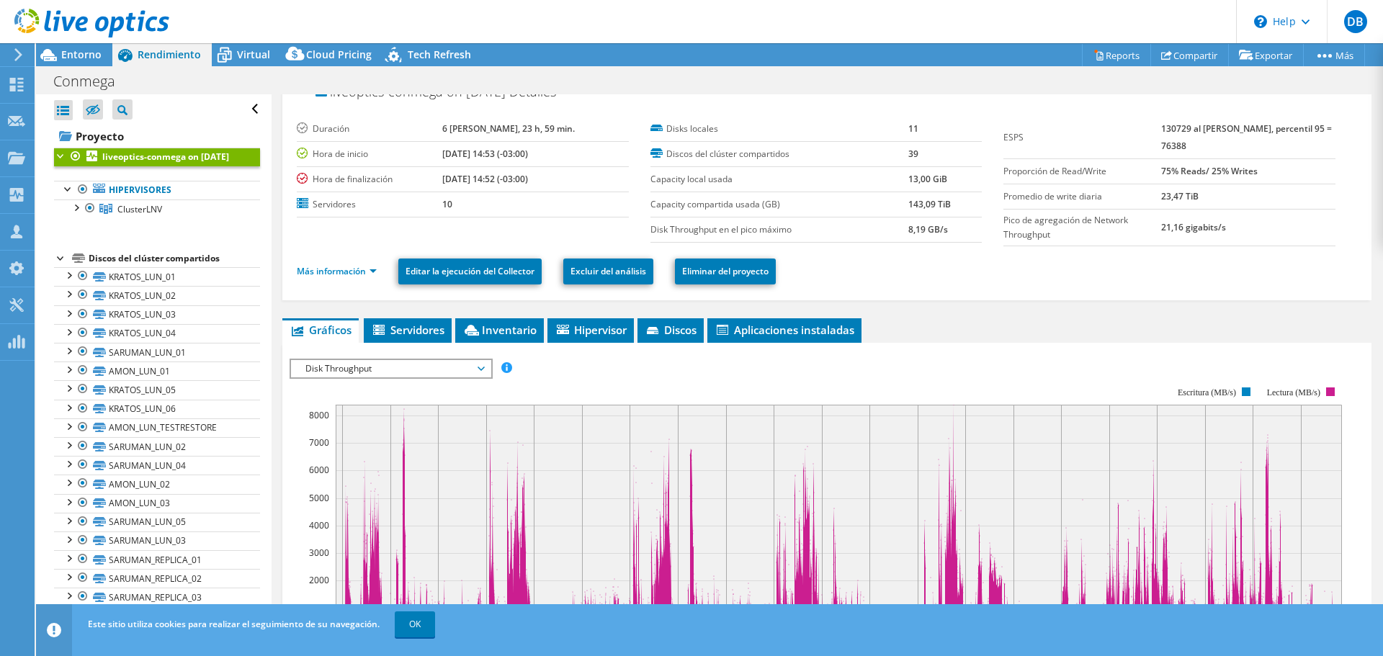
scroll to position [0, 0]
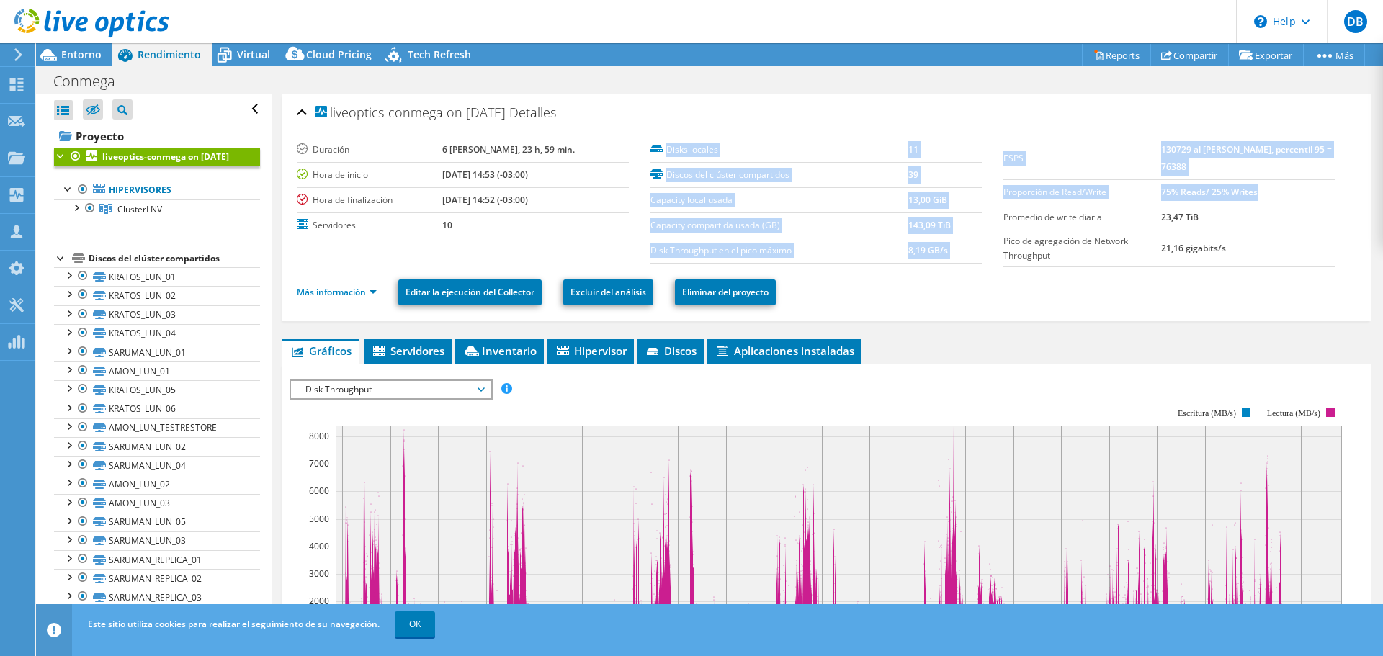
drag, startPoint x: 987, startPoint y: 154, endPoint x: 1298, endPoint y: 187, distance: 312.1
click at [1298, 187] on section "Duración 6 [PERSON_NAME], 23 h, 59 min. Hora de inicio [DATE] 14:53 (-03:00) Ho…" at bounding box center [827, 203] width 1060 height 130
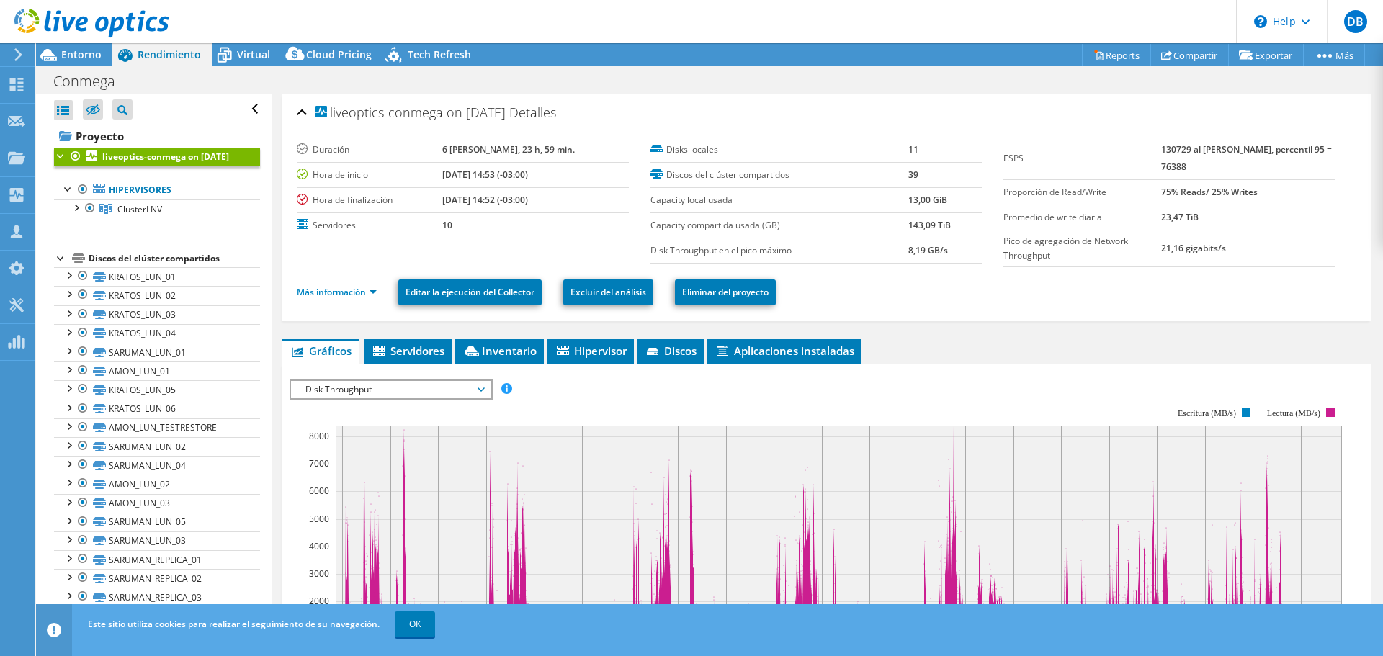
click at [1224, 267] on div "Más información Editar la ejecución del Collector Excluir del análisis Eliminar…" at bounding box center [827, 292] width 1060 height 50
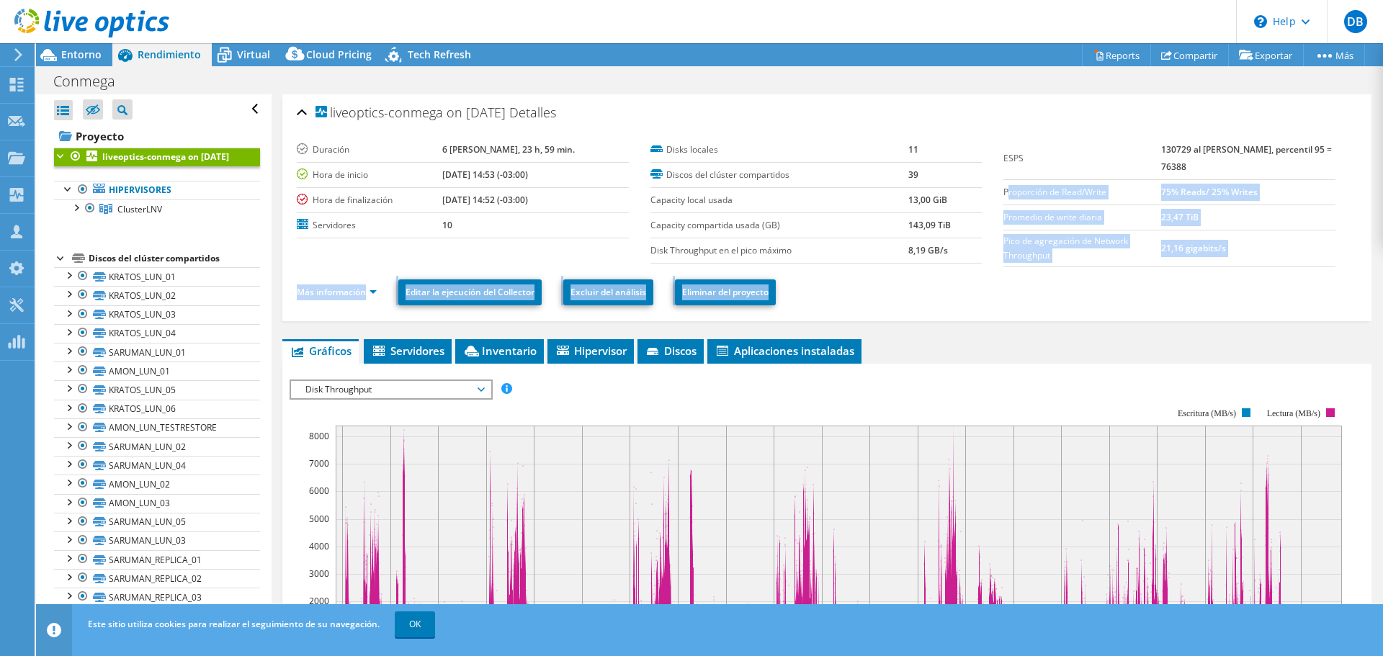
drag, startPoint x: 1000, startPoint y: 190, endPoint x: 1175, endPoint y: 274, distance: 193.9
click at [1219, 267] on section "Duración 6 [PERSON_NAME], 23 h, 59 min. Hora de inicio [DATE] 14:53 (-03:00) Ho…" at bounding box center [827, 203] width 1060 height 130
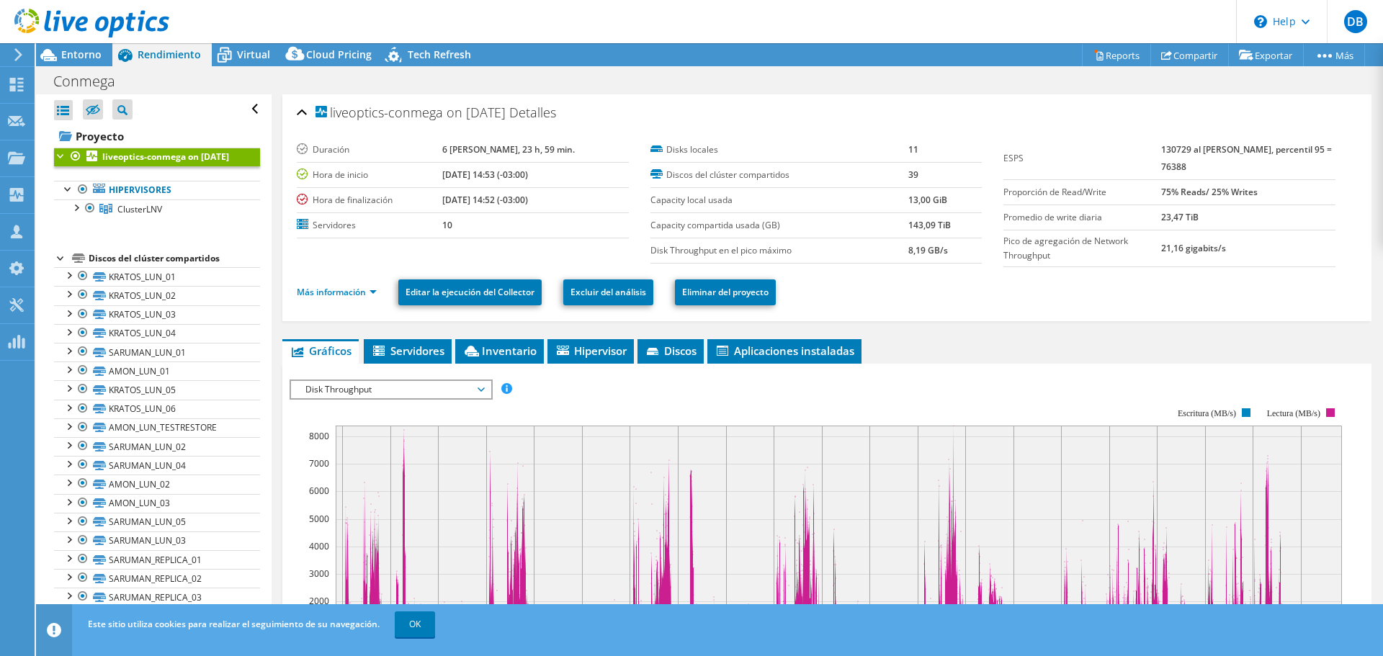
click at [1142, 276] on ul "Más información Editar la ejecución del Collector Excluir del análisis Eliminar…" at bounding box center [827, 291] width 1060 height 30
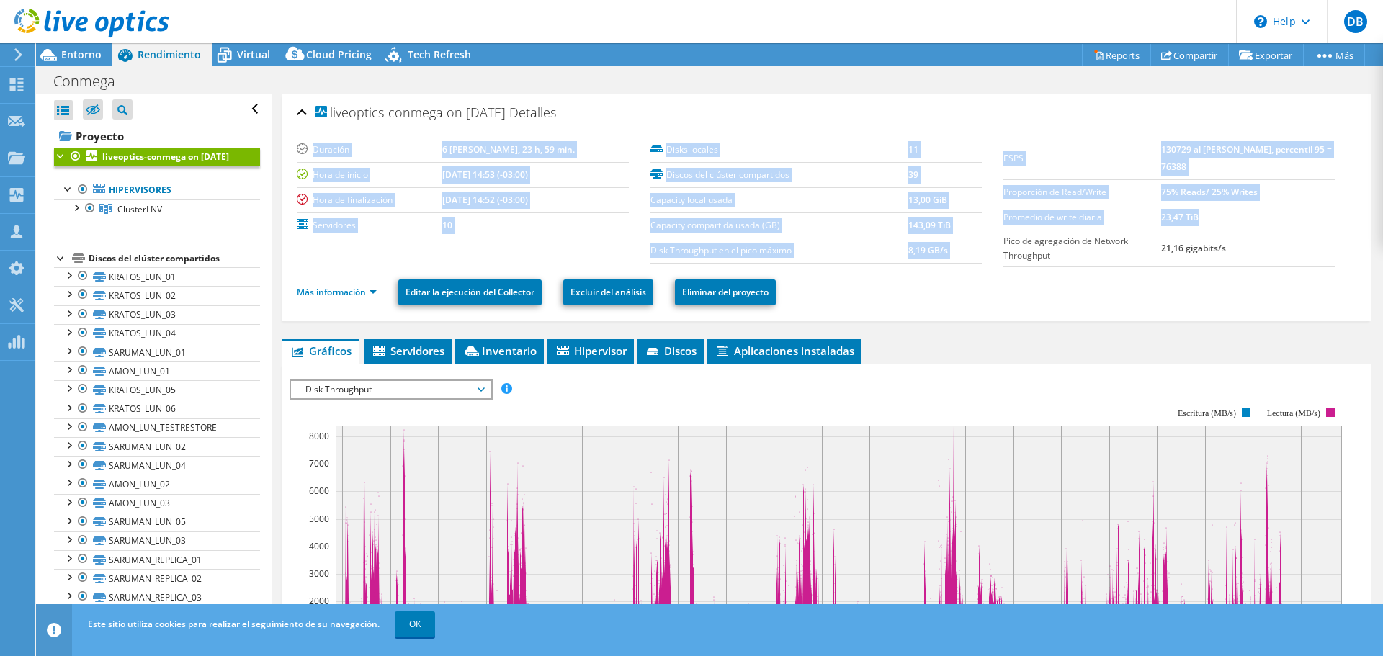
drag, startPoint x: 309, startPoint y: 143, endPoint x: 1263, endPoint y: 205, distance: 956.2
click at [1263, 205] on section "Duración 6 [PERSON_NAME], 23 h, 59 min. Hora de inicio [DATE] 14:53 (-03:00) Ho…" at bounding box center [827, 203] width 1060 height 130
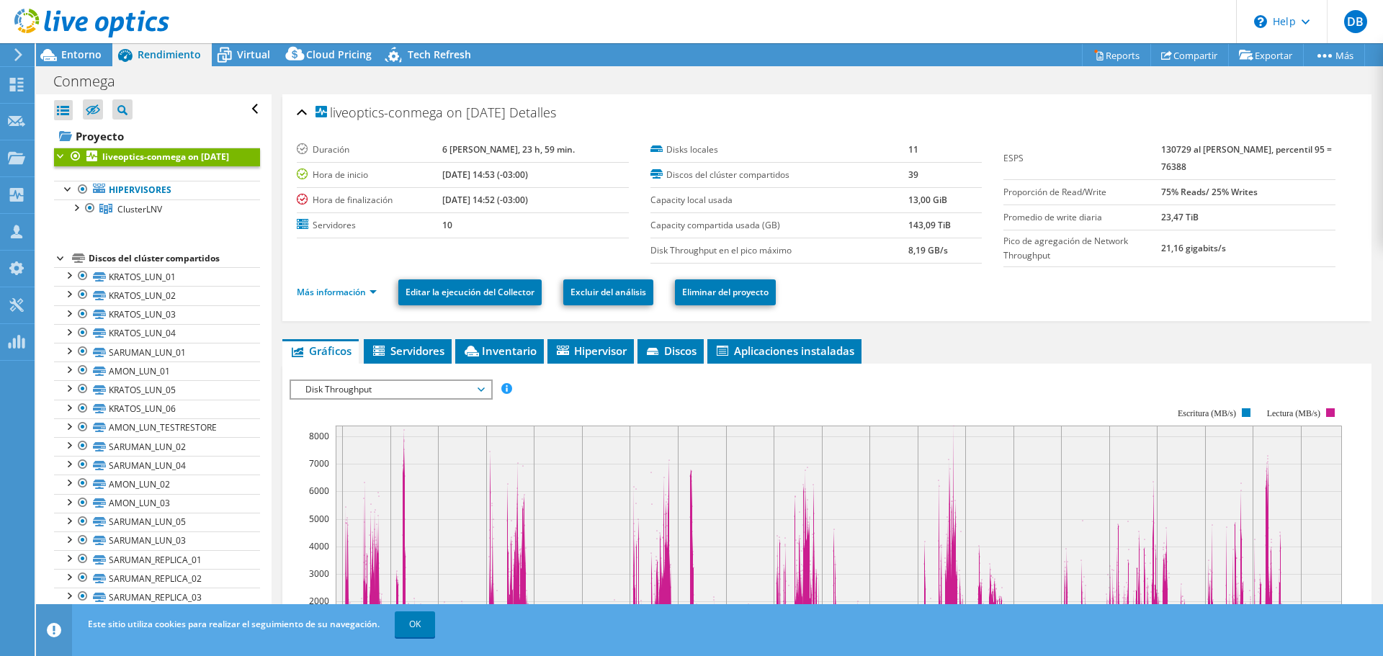
click at [1283, 244] on td "21,16 gigabits/s" at bounding box center [1248, 248] width 174 height 37
click at [133, 199] on link "Hipervisores" at bounding box center [157, 190] width 206 height 19
click at [153, 215] on span "ClusterLNV" at bounding box center [139, 209] width 45 height 12
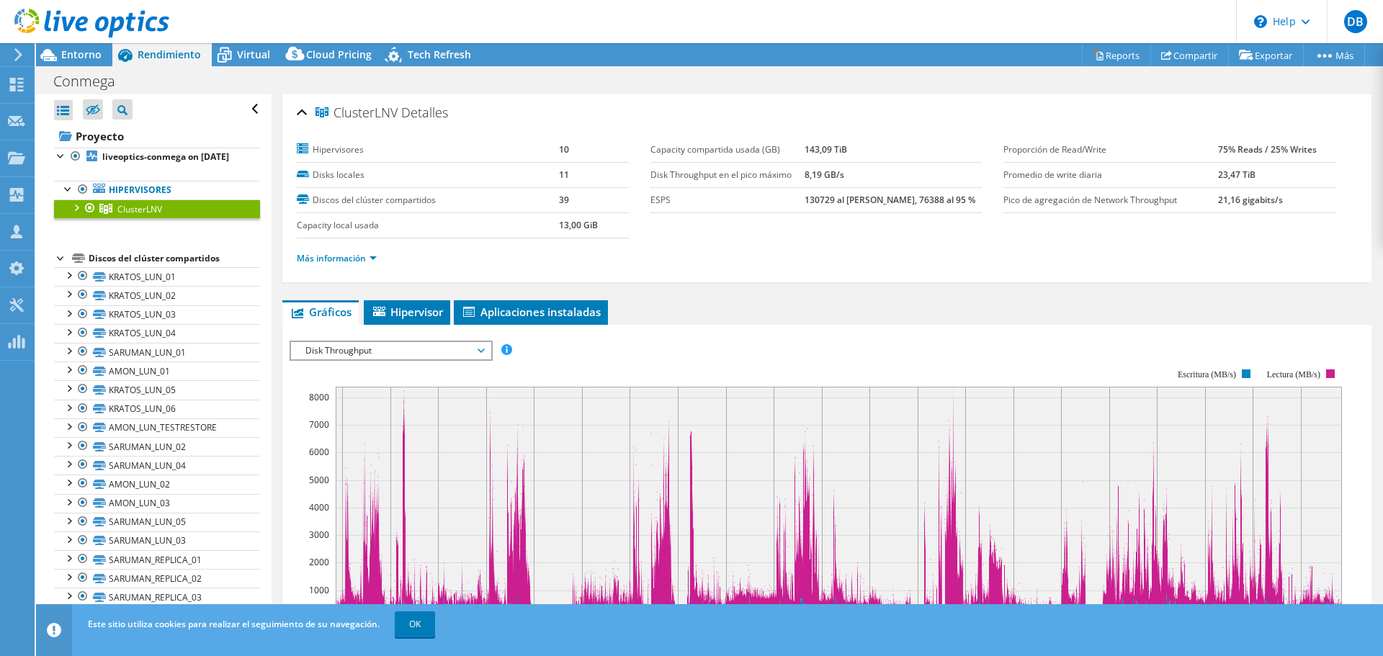
click at [76, 214] on div at bounding box center [75, 206] width 14 height 14
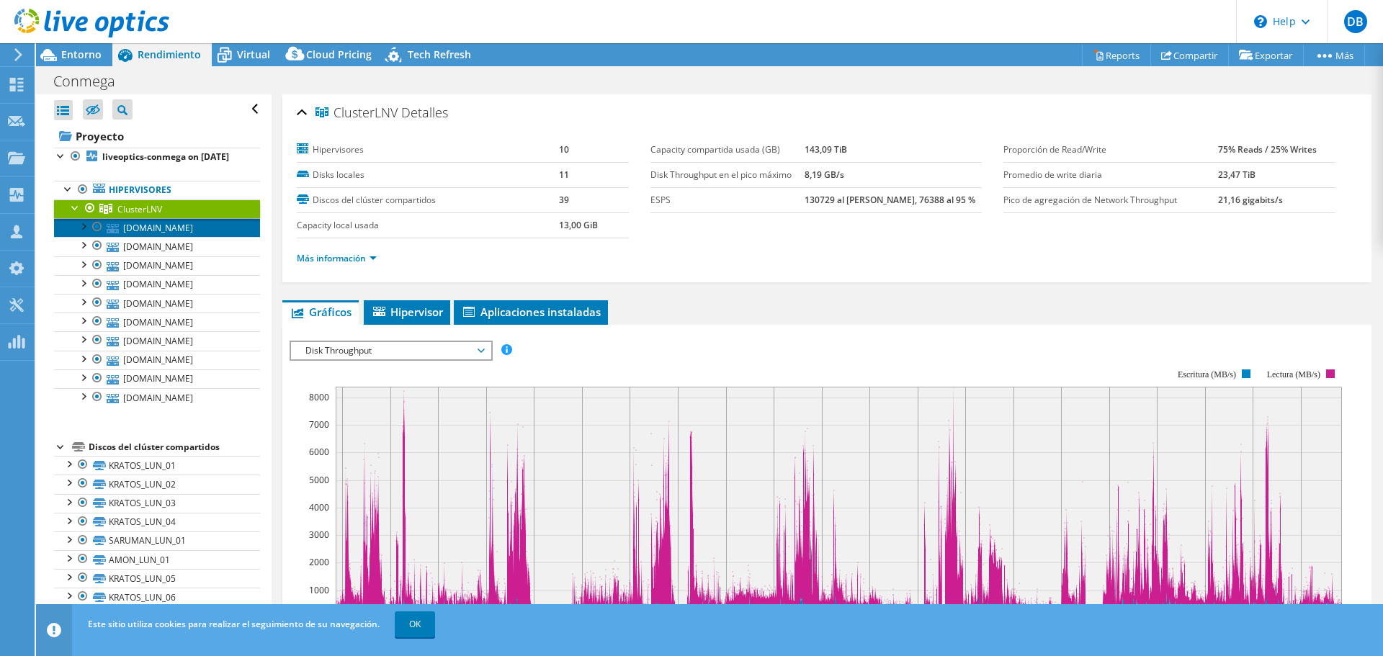
click at [167, 236] on link "[DOMAIN_NAME]" at bounding box center [157, 227] width 206 height 19
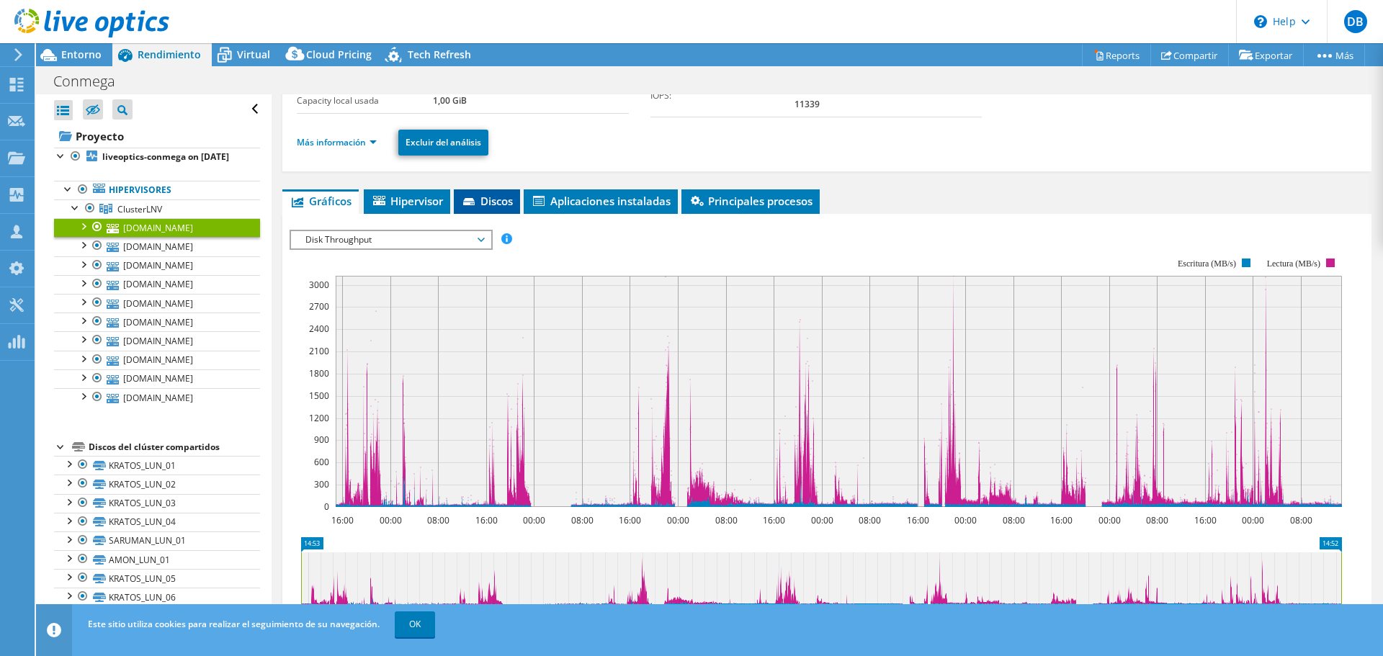
scroll to position [30, 0]
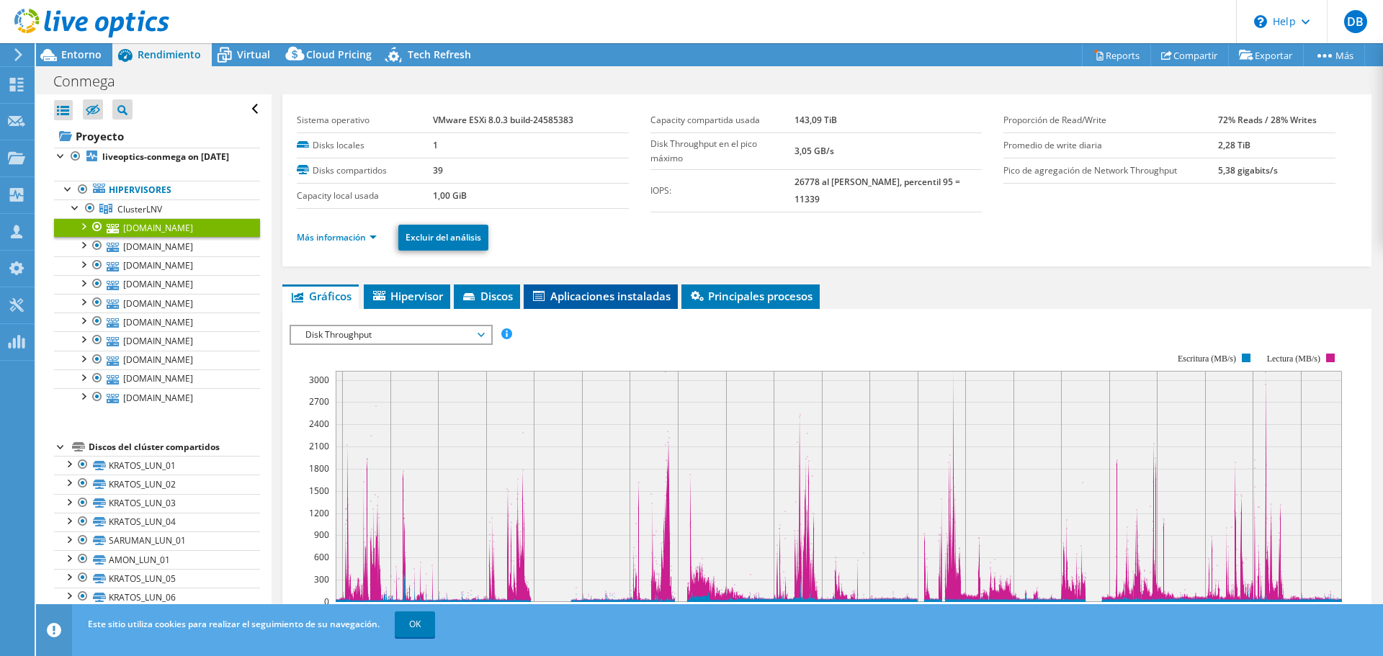
click at [616, 294] on span "Aplicaciones instaladas" at bounding box center [601, 296] width 140 height 14
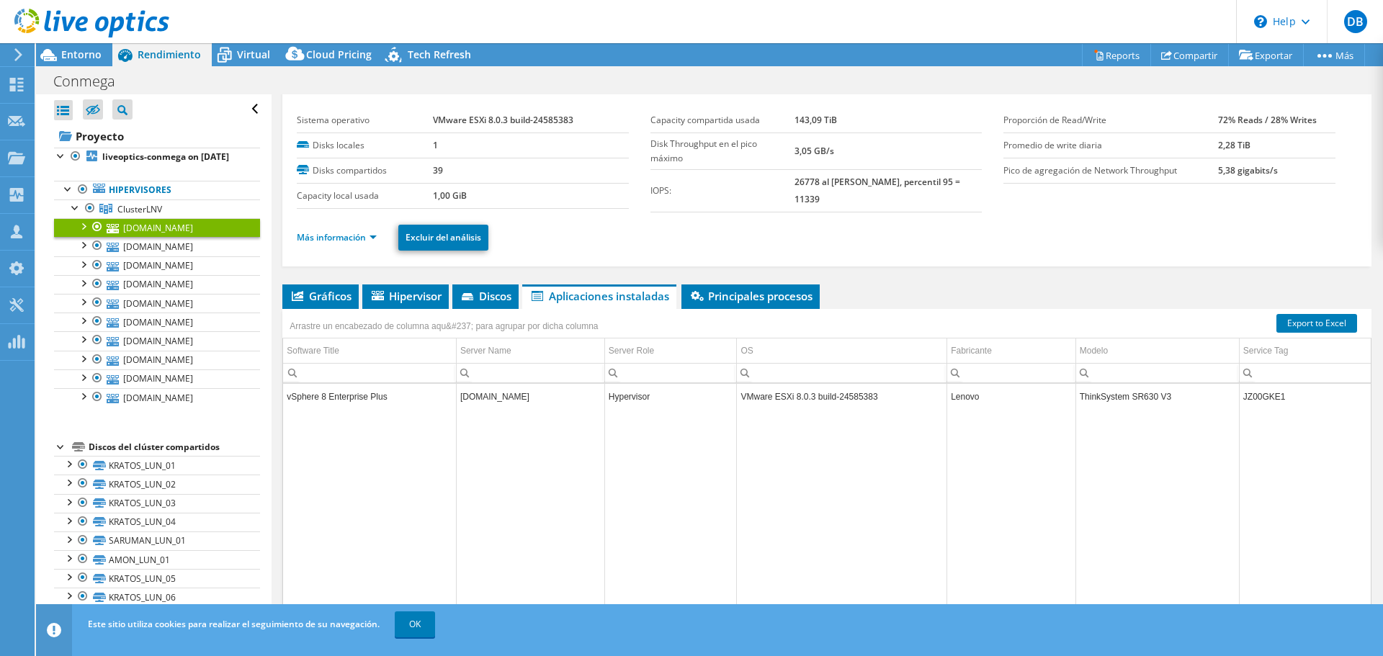
scroll to position [71, 0]
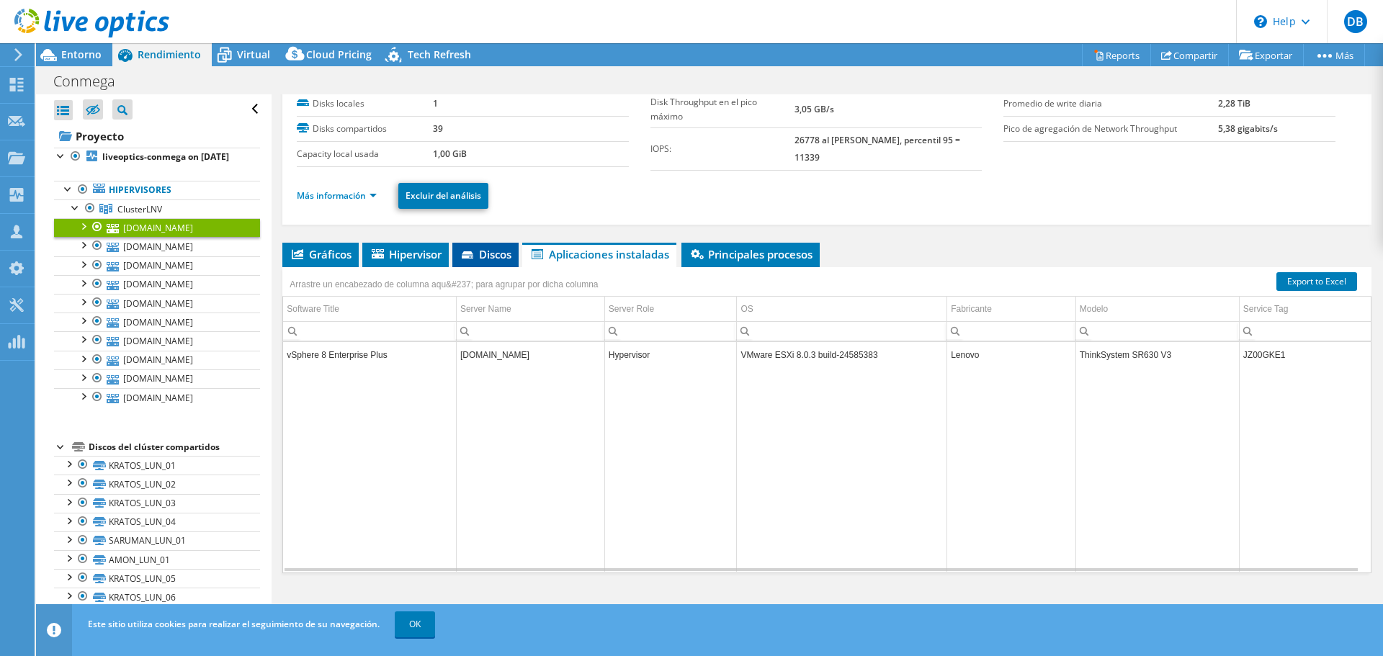
click at [486, 254] on span "Discos" at bounding box center [485, 254] width 52 height 14
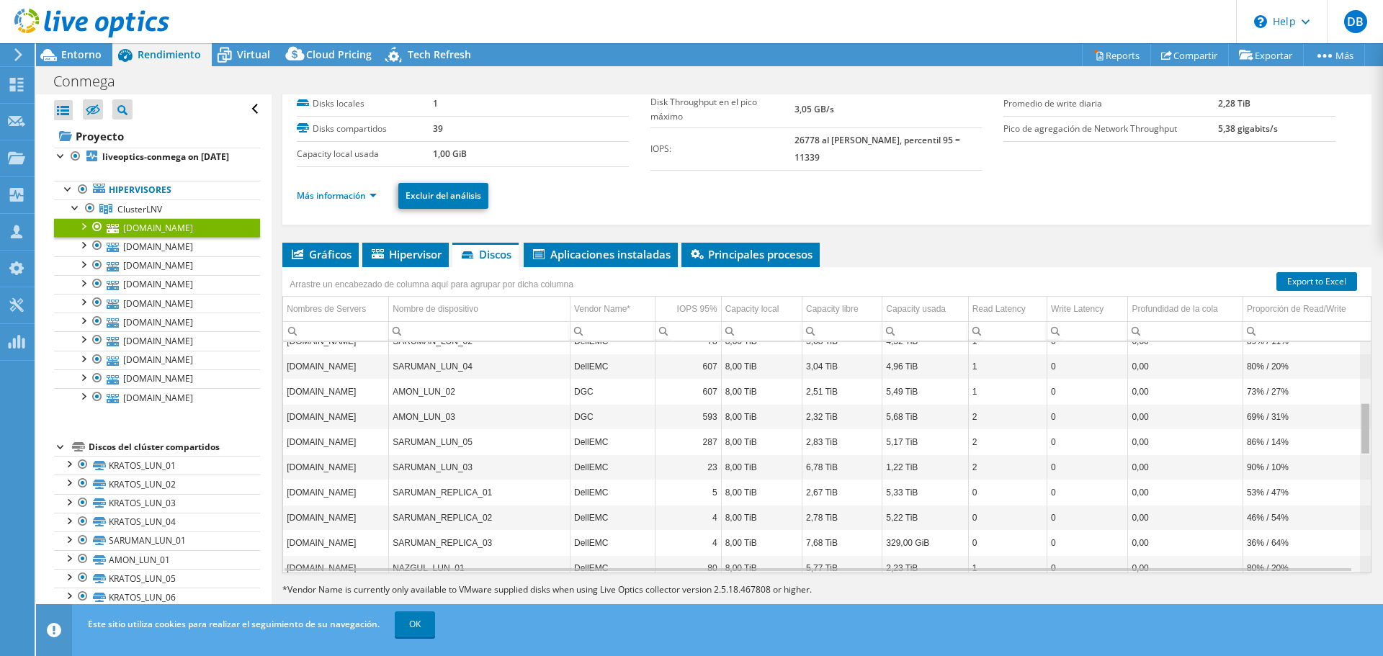
click at [1361, 432] on div "Data grid" at bounding box center [1365, 428] width 8 height 50
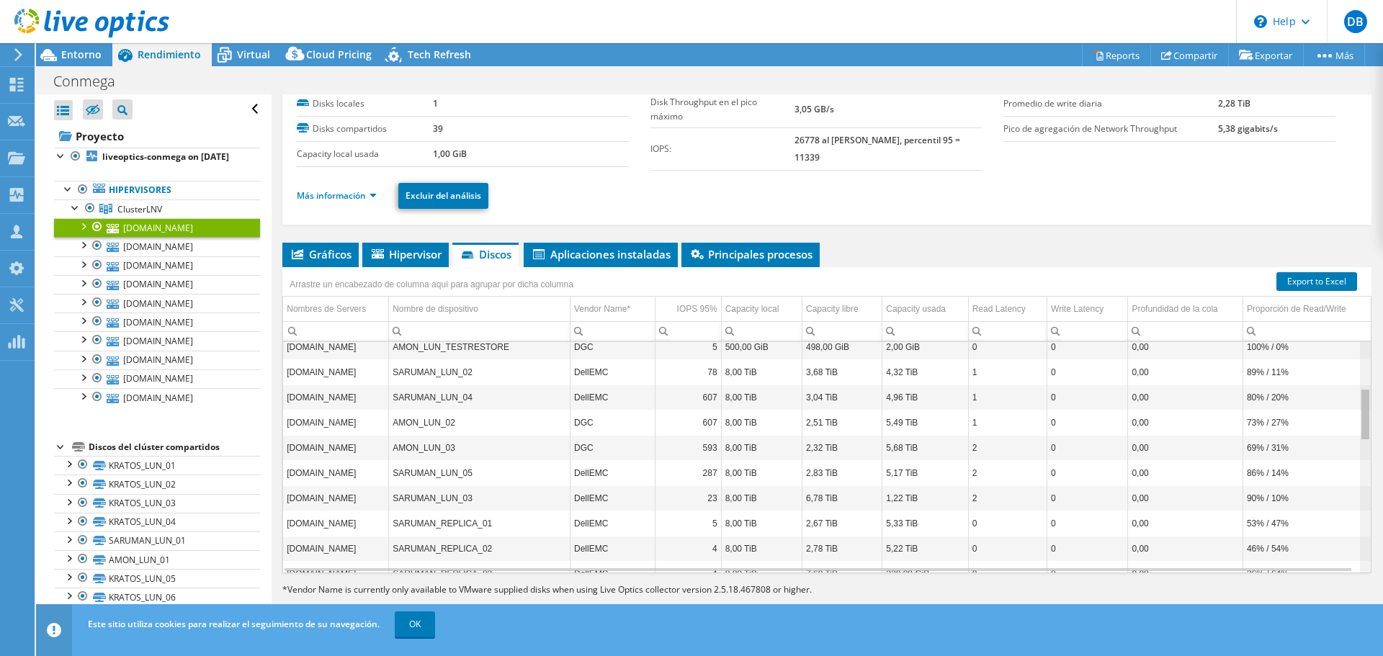
scroll to position [194, 0]
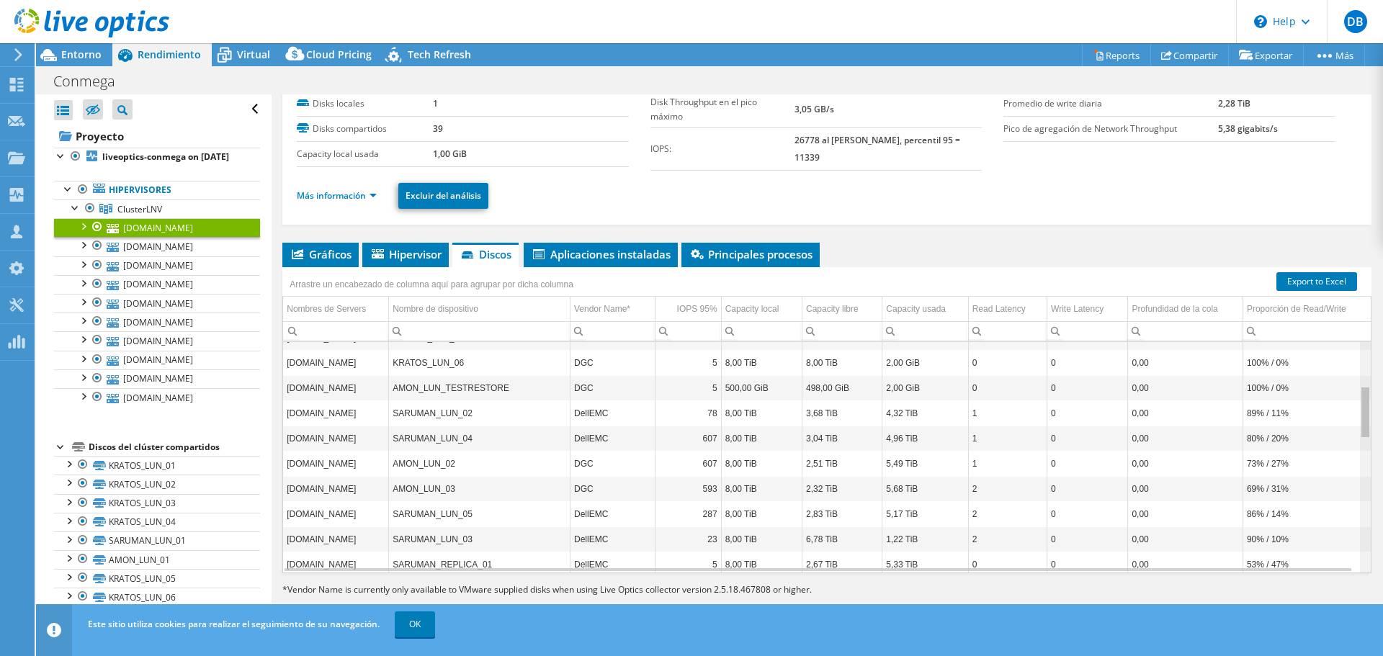
drag, startPoint x: 1355, startPoint y: 430, endPoint x: 1311, endPoint y: 421, distance: 44.9
click at [1311, 421] on body "DB Asociado de canal [PERSON_NAME] [EMAIL_ADDRESS][DOMAIN_NAME] CEDI CONSULTING…" at bounding box center [691, 328] width 1383 height 656
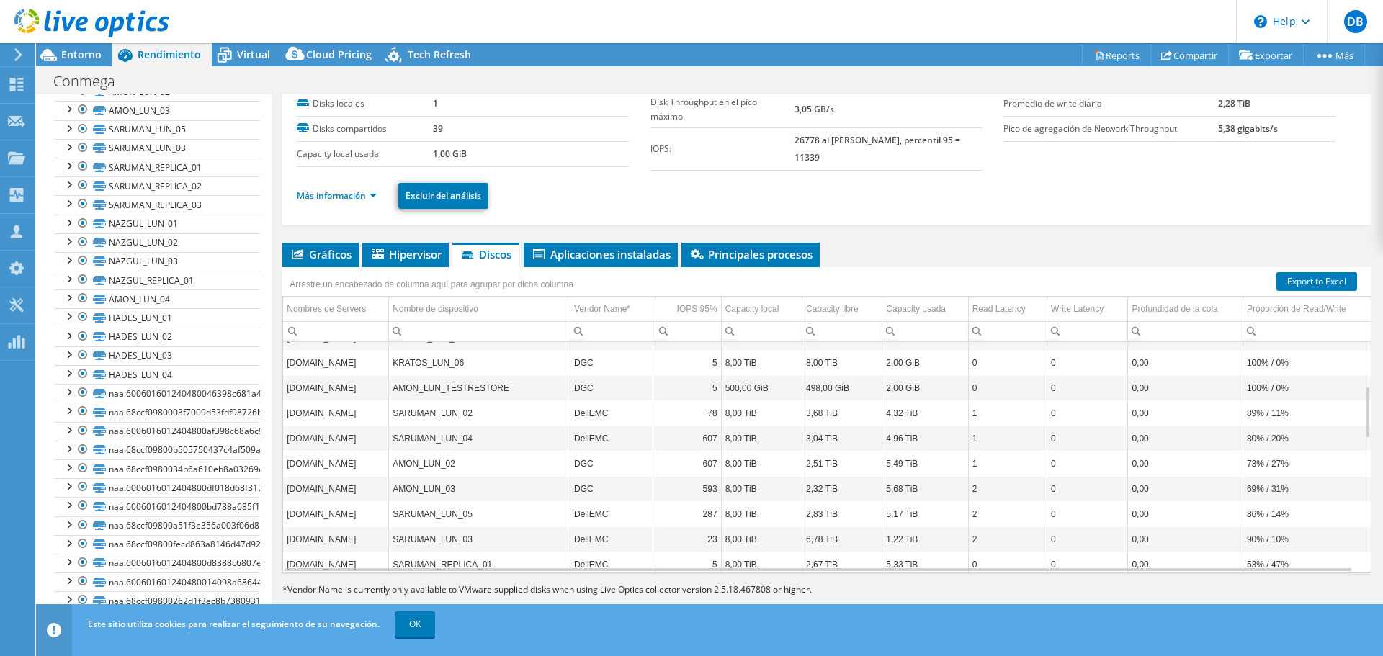
scroll to position [280, 0]
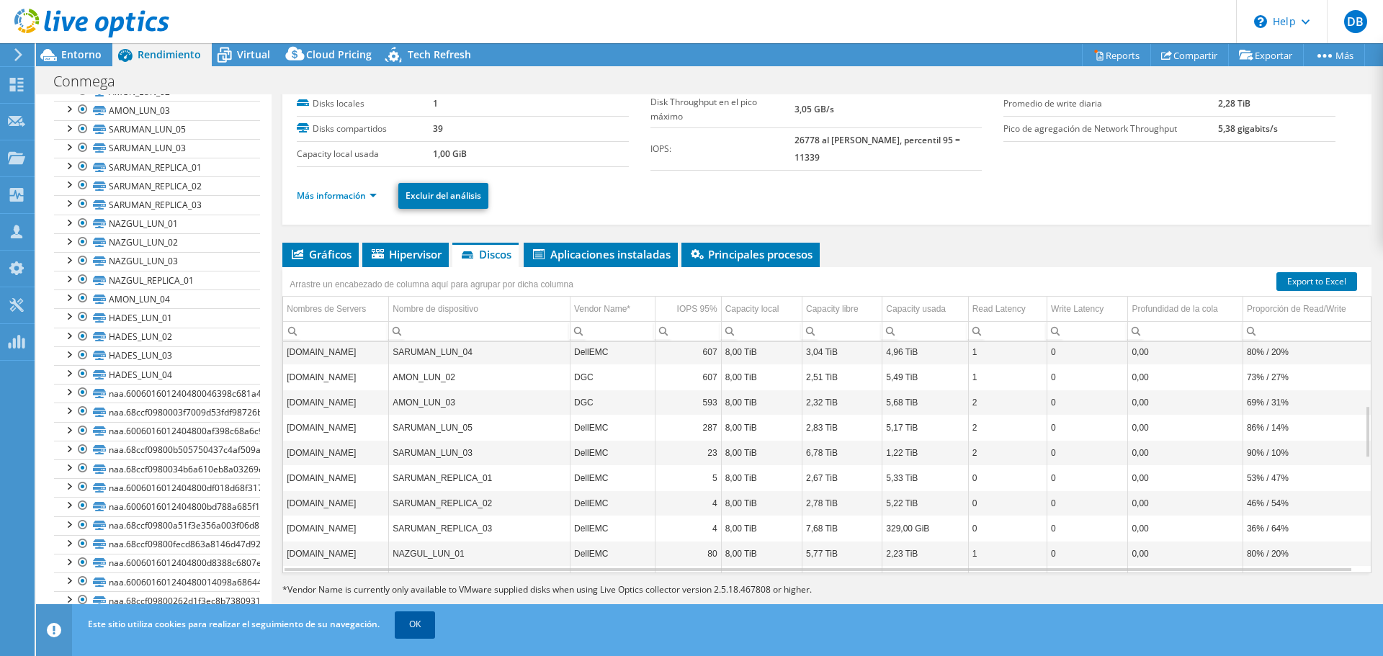
click at [406, 627] on link "OK" at bounding box center [415, 624] width 40 height 26
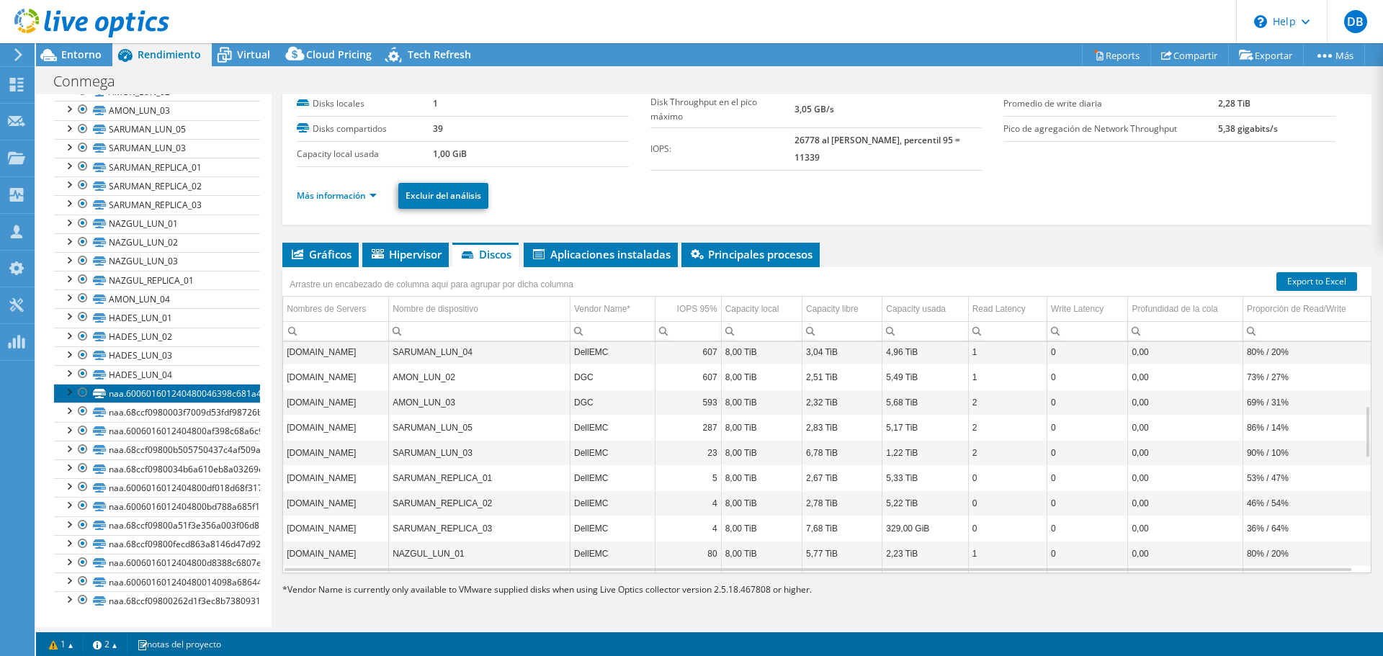
click at [136, 392] on link "naa.600601601240480046398c681a48df6d" at bounding box center [157, 393] width 206 height 19
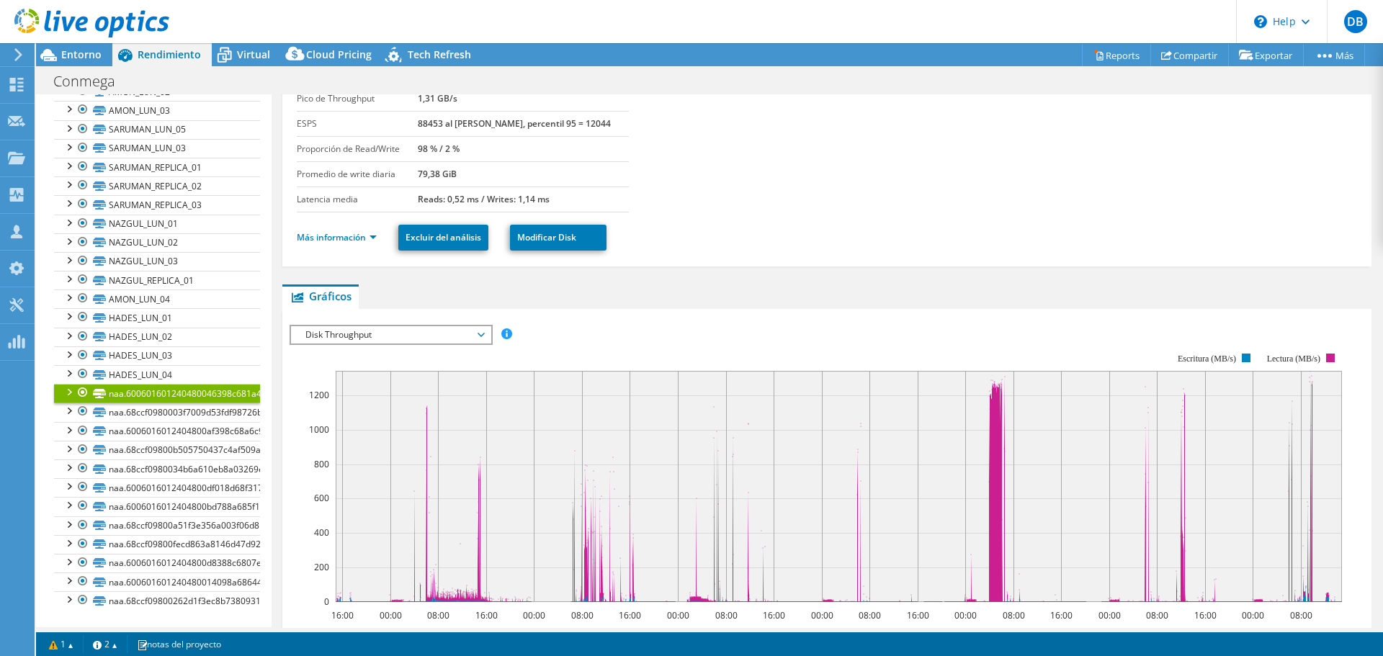
scroll to position [0, 0]
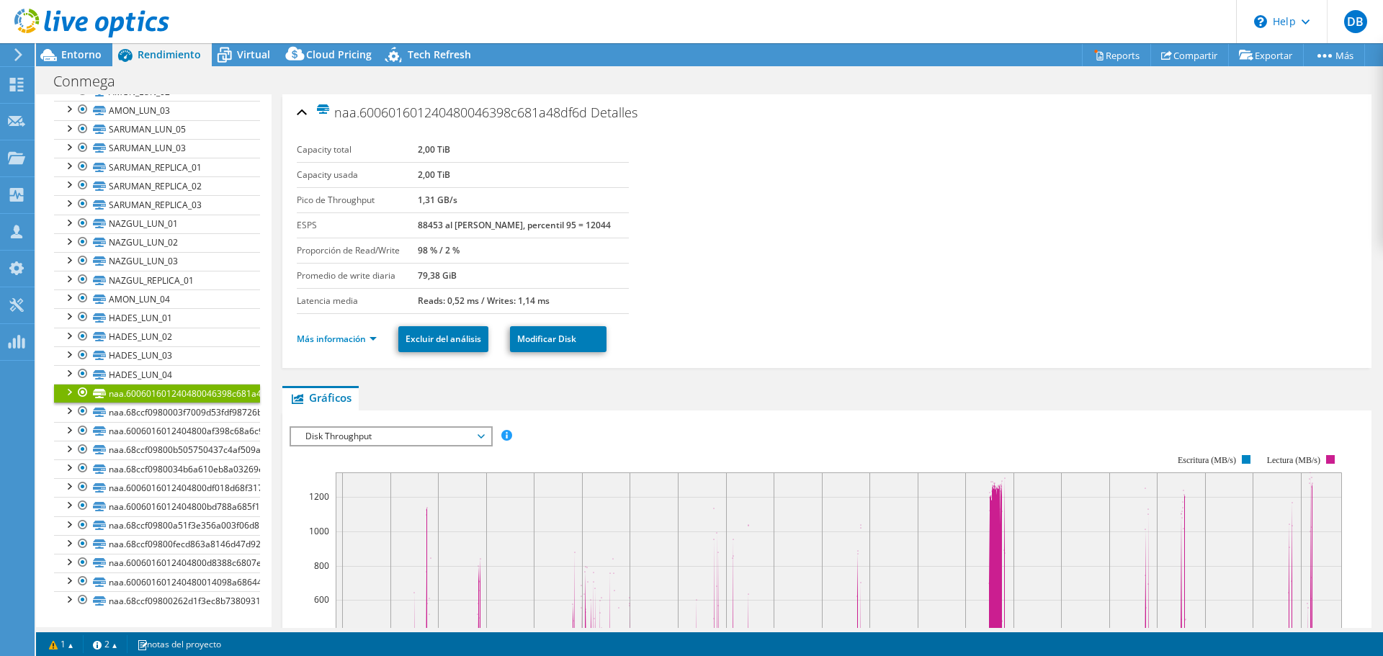
click at [431, 444] on span "Disk Throughput" at bounding box center [390, 436] width 185 height 17
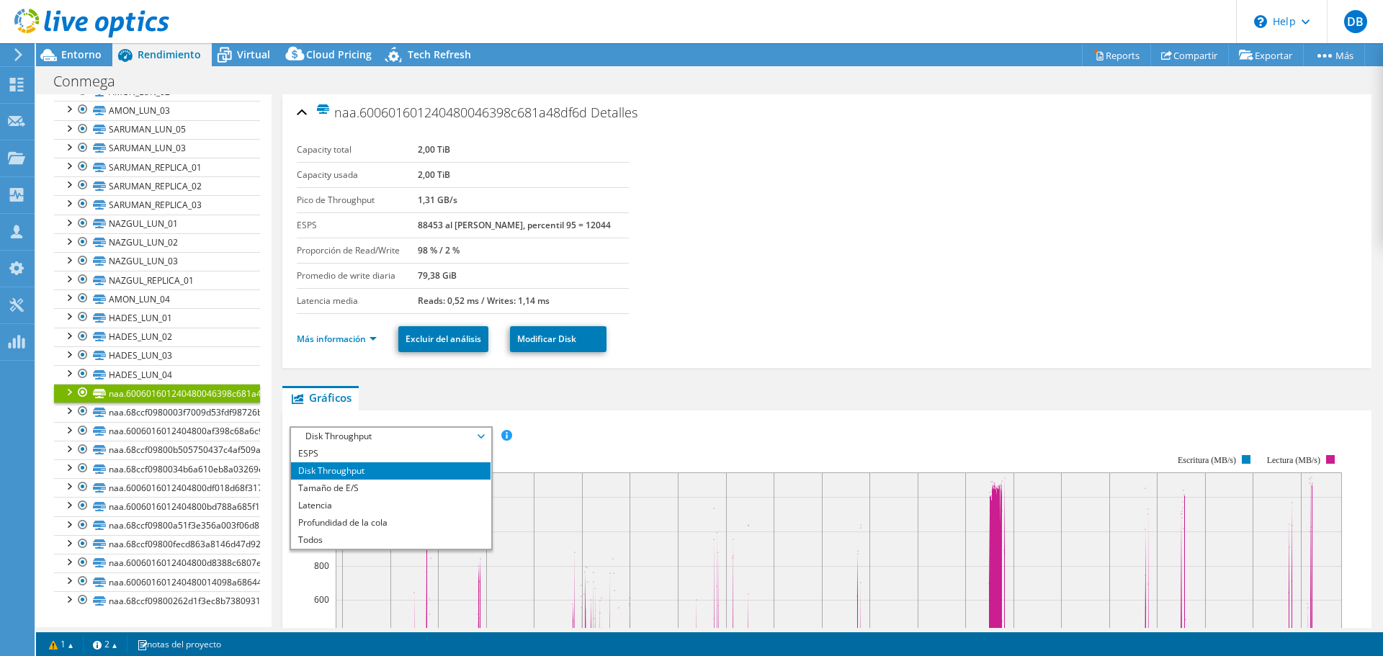
drag, startPoint x: 751, startPoint y: 421, endPoint x: 464, endPoint y: 422, distance: 287.4
click at [721, 420] on div "ESPS Disk Throughput Tamaño de E/S Latencia Profundidad de la cola Porcentaje d…" at bounding box center [827, 668] width 1075 height 499
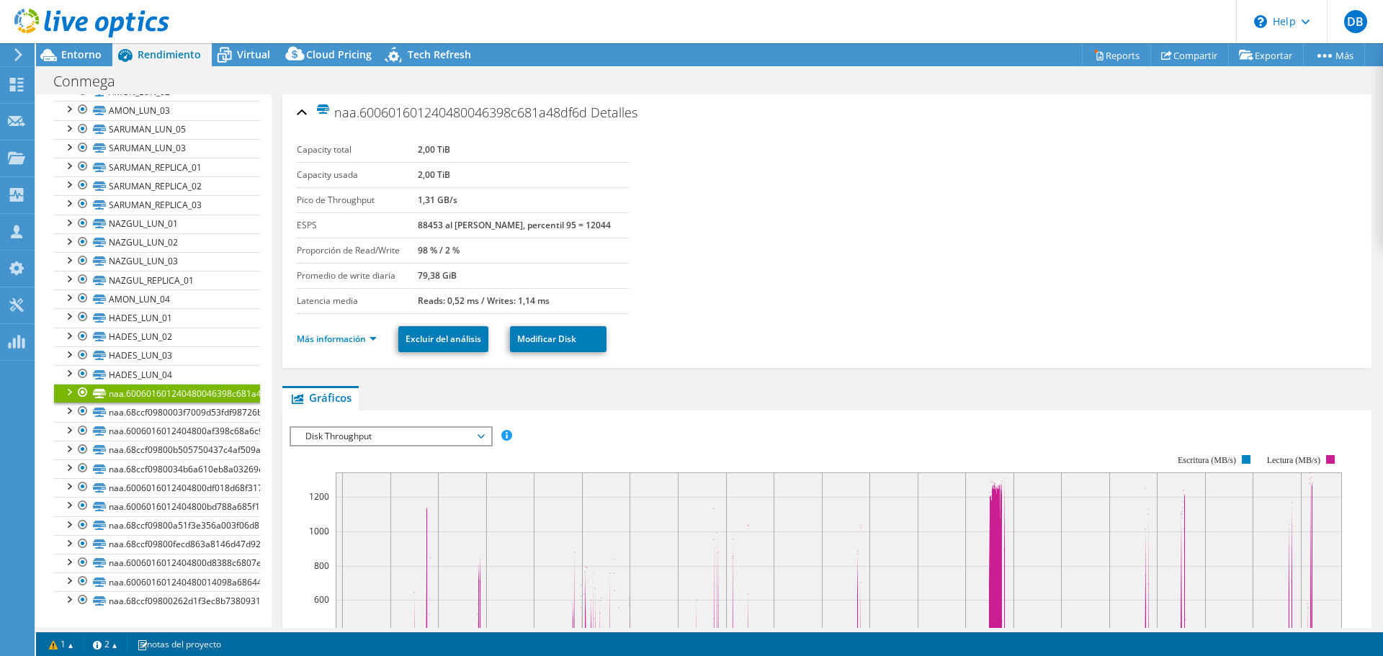
click at [70, 393] on div at bounding box center [68, 391] width 14 height 14
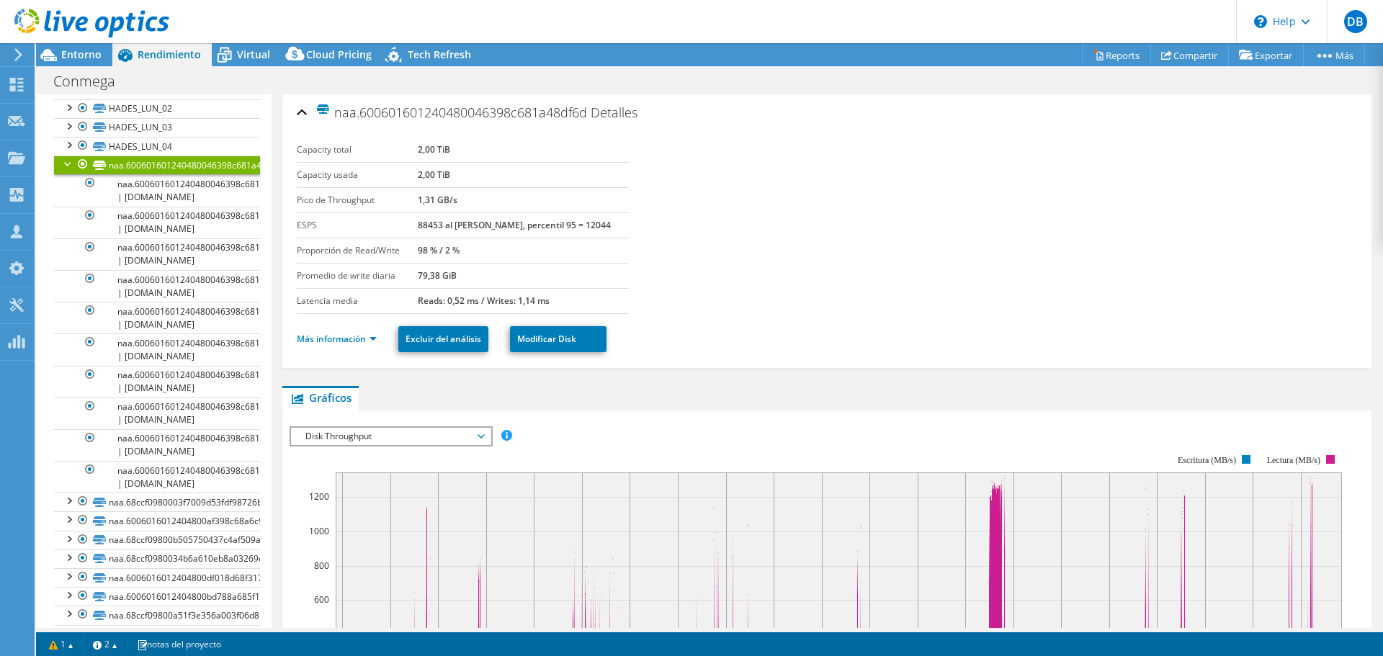
click at [65, 170] on div at bounding box center [68, 163] width 14 height 14
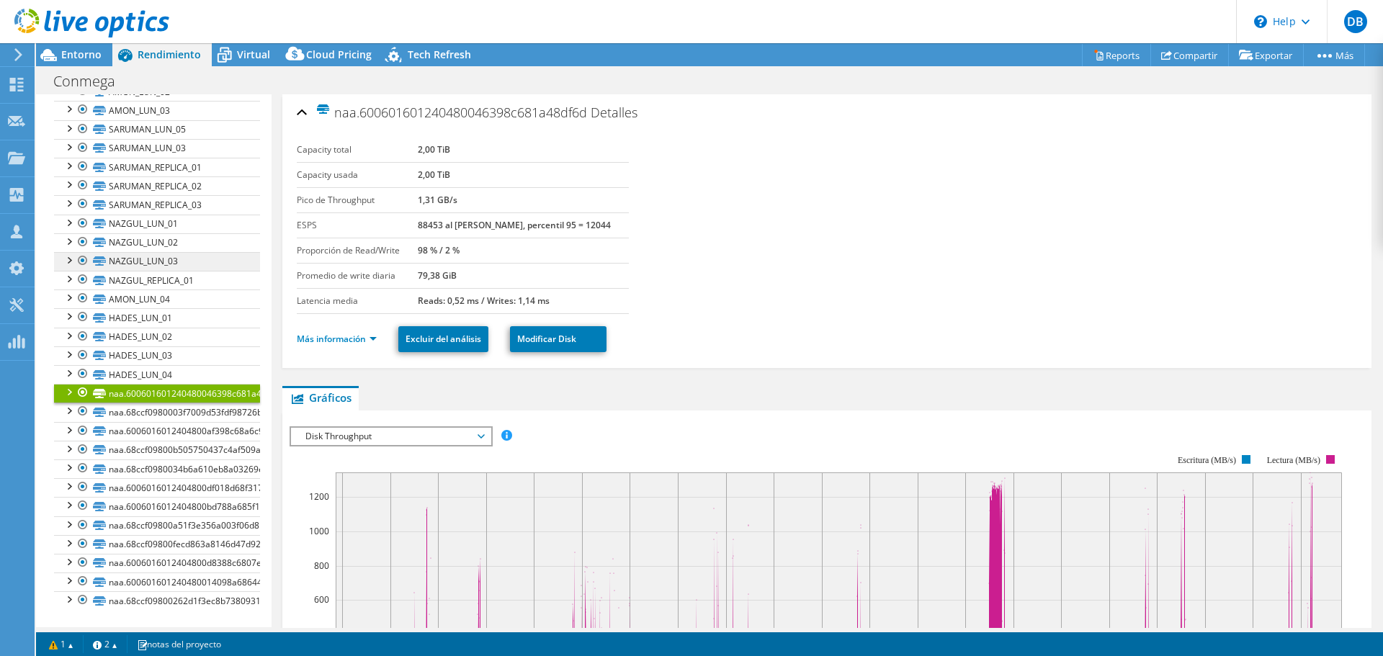
scroll to position [594, 0]
click at [67, 370] on div at bounding box center [68, 372] width 14 height 14
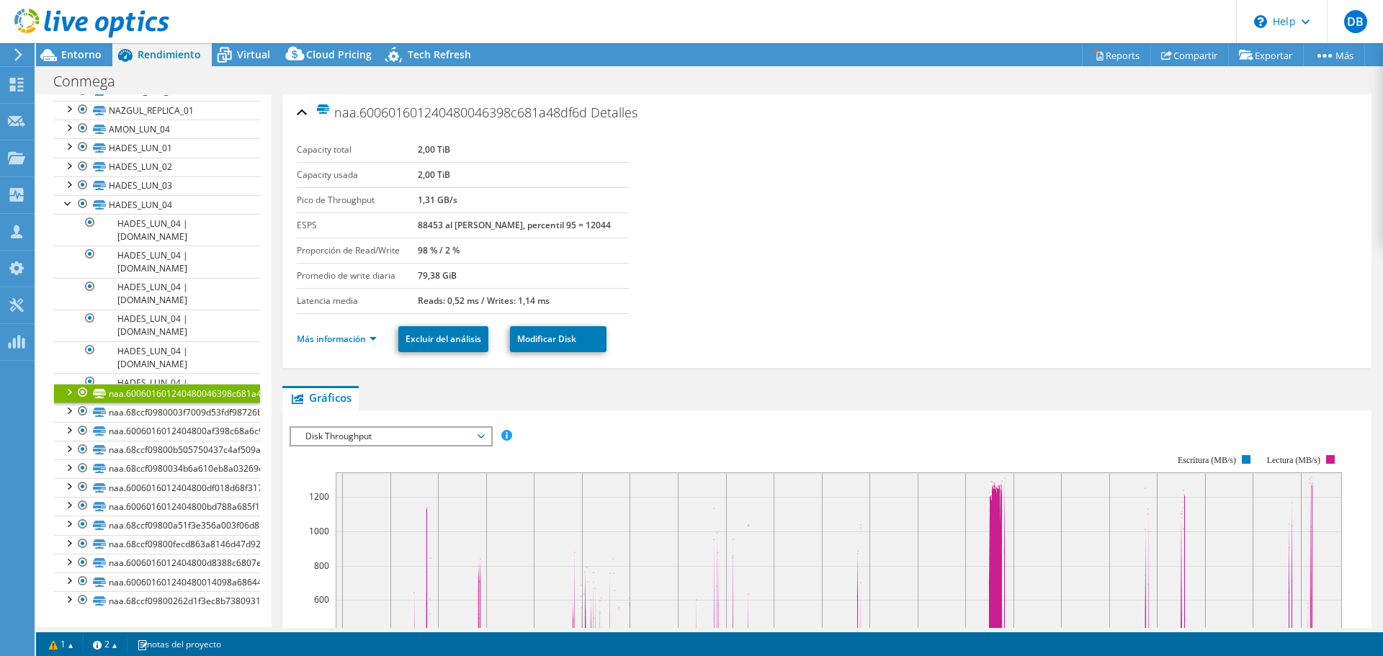
scroll to position [809, 0]
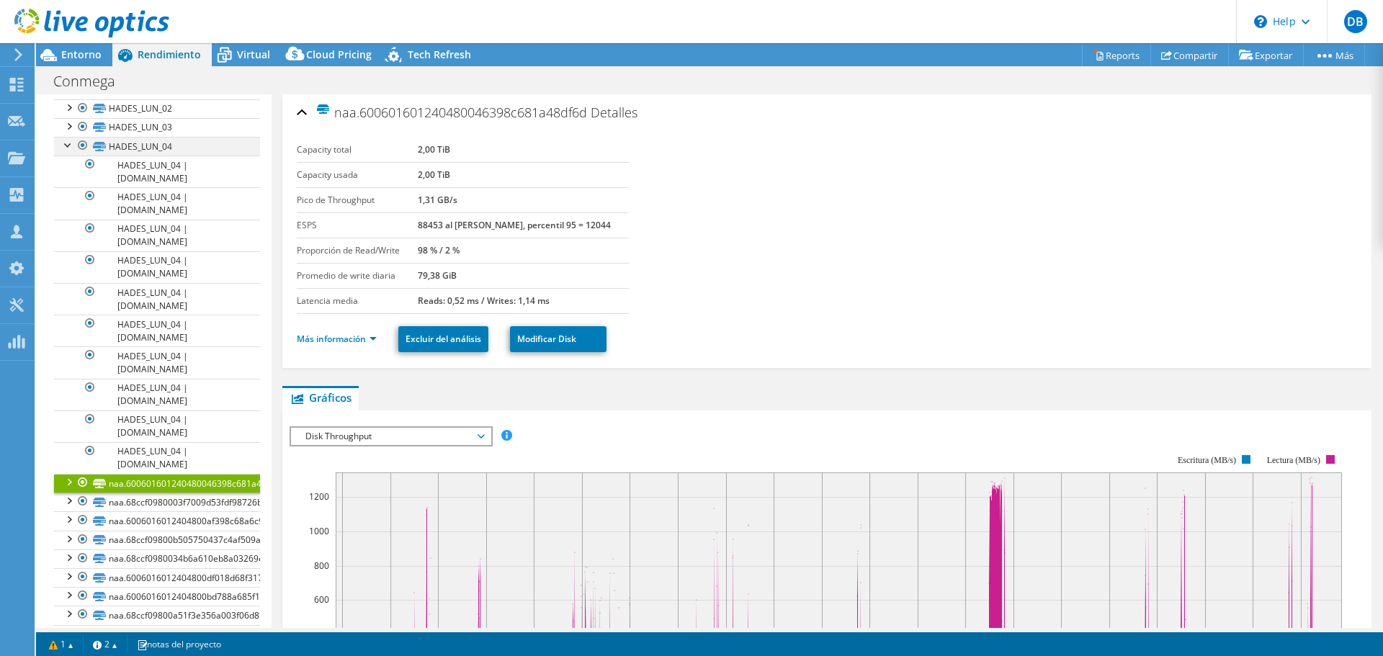
click at [67, 151] on div at bounding box center [68, 144] width 14 height 14
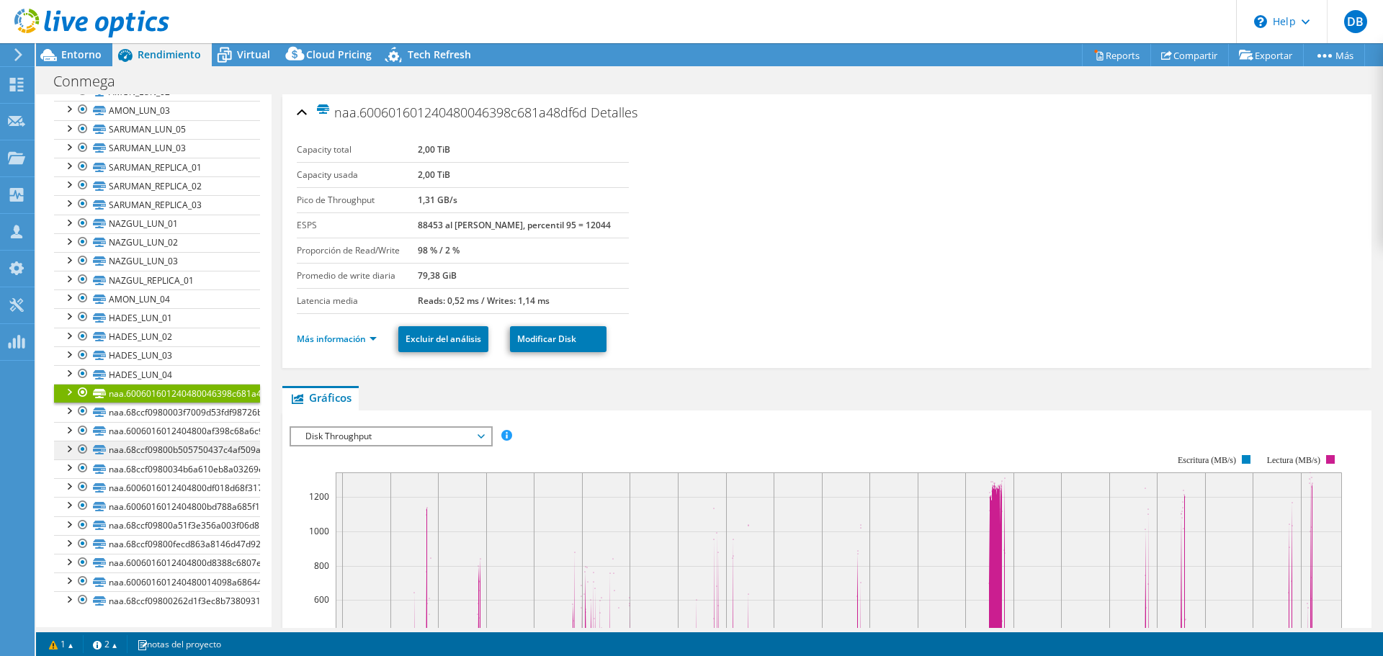
scroll to position [593, 0]
click at [174, 416] on link "naa.68ccf0980003f7009d53fdf98726bf56" at bounding box center [157, 412] width 206 height 19
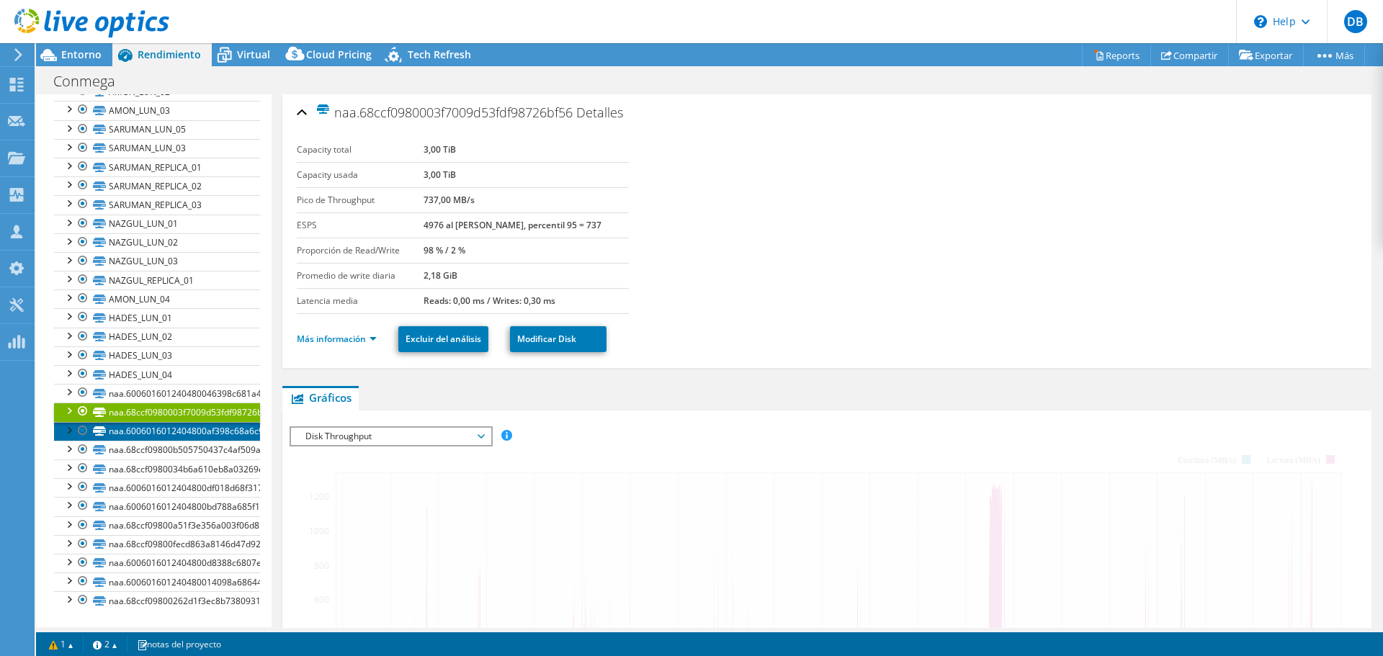
click at [185, 434] on link "naa.6006016012404800af398c68a6c93f41" at bounding box center [157, 431] width 206 height 19
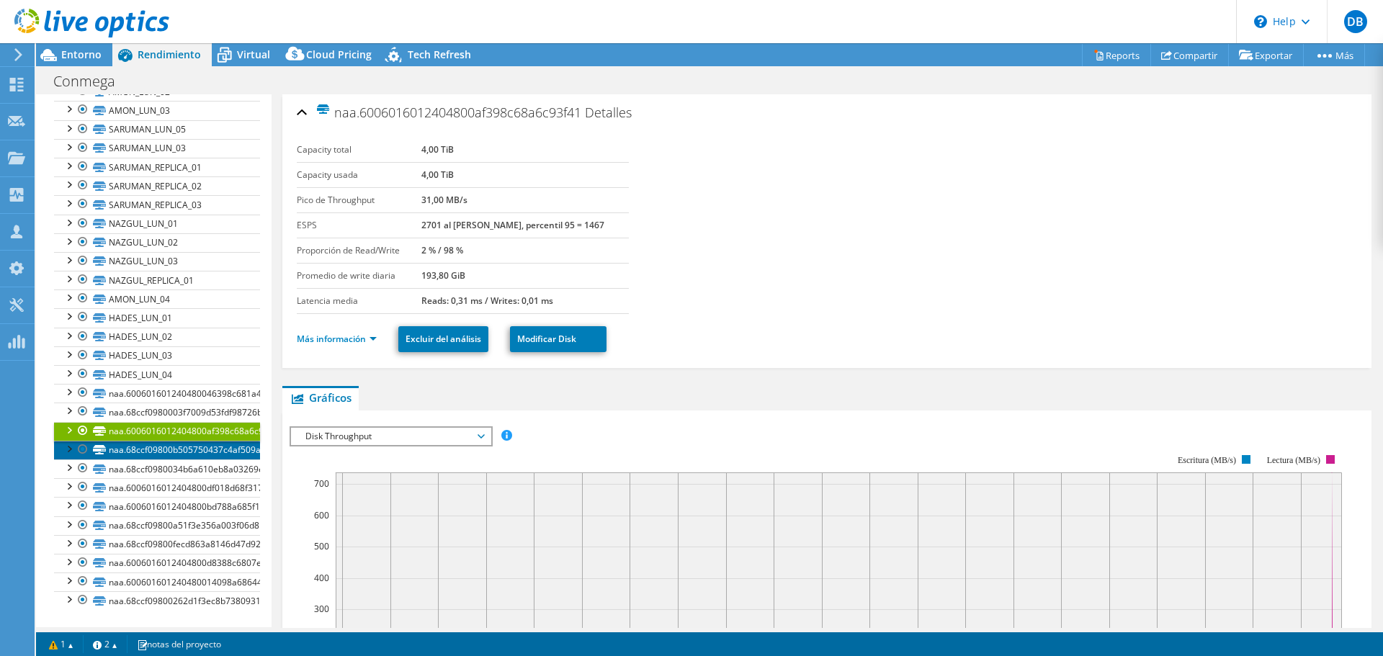
click at [178, 447] on link "naa.68ccf09800b505750437c4af509a7f8b" at bounding box center [157, 450] width 206 height 19
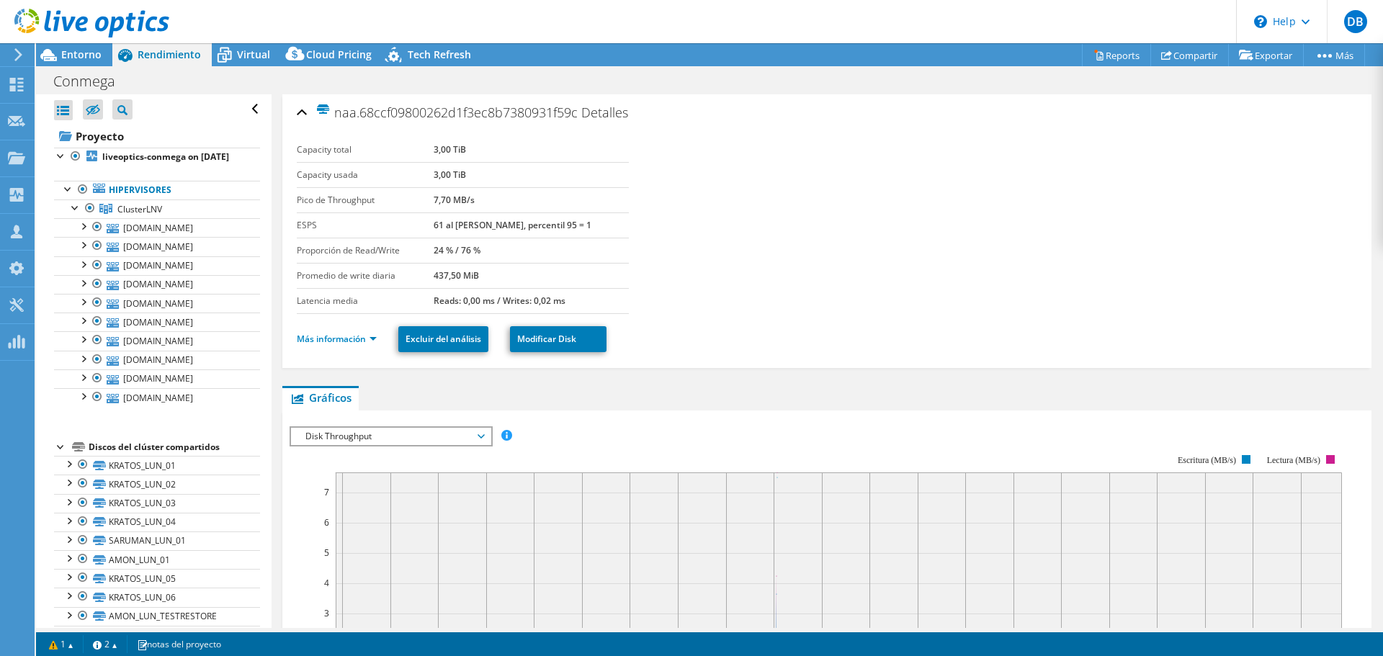
select select "USD"
click at [231, 54] on icon at bounding box center [224, 54] width 25 height 25
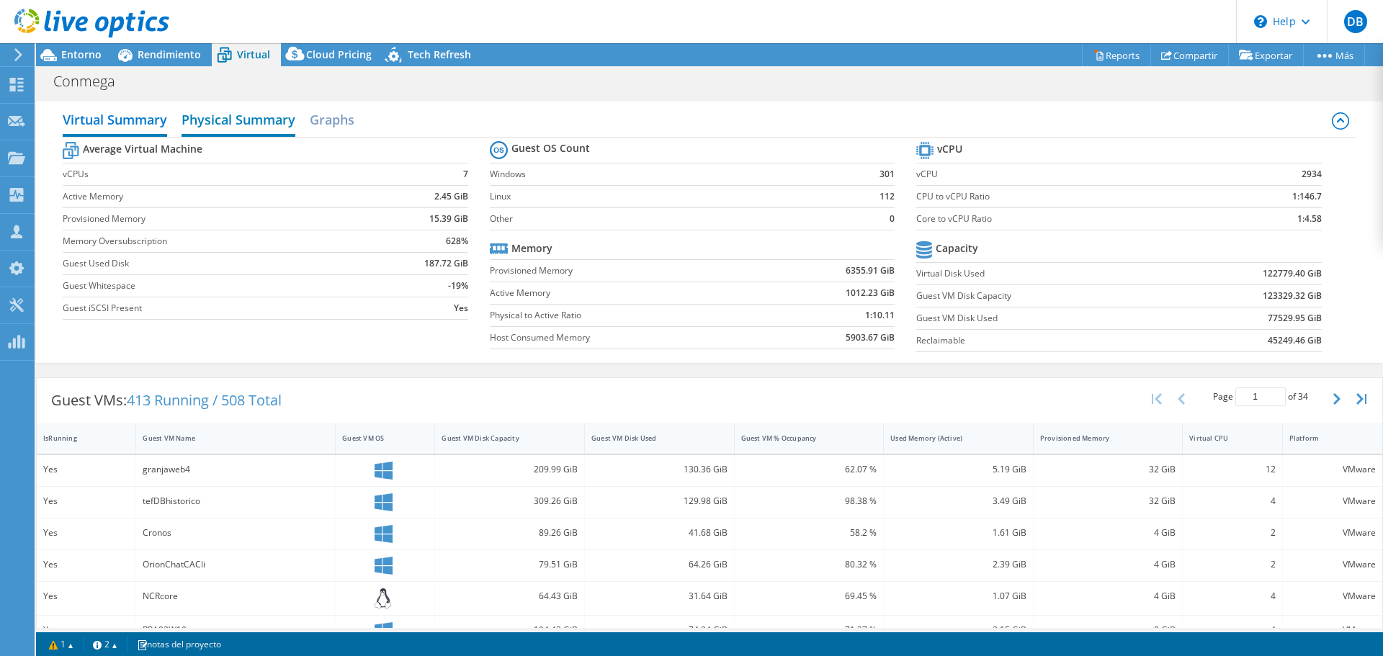
click at [261, 107] on h2 "Physical Summary" at bounding box center [238, 121] width 114 height 32
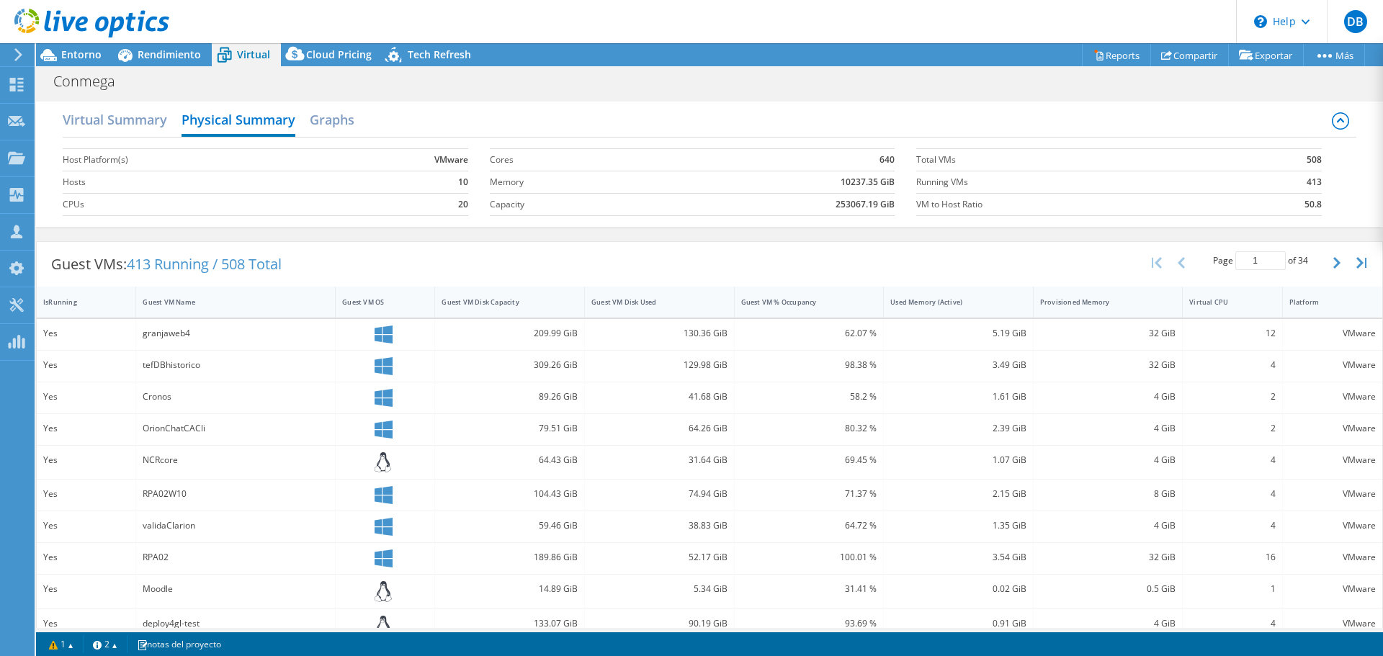
click at [364, 128] on div "Virtual Summary Physical Summary Graphs" at bounding box center [709, 121] width 1293 height 32
click at [349, 123] on h2 "Graphs" at bounding box center [332, 121] width 45 height 32
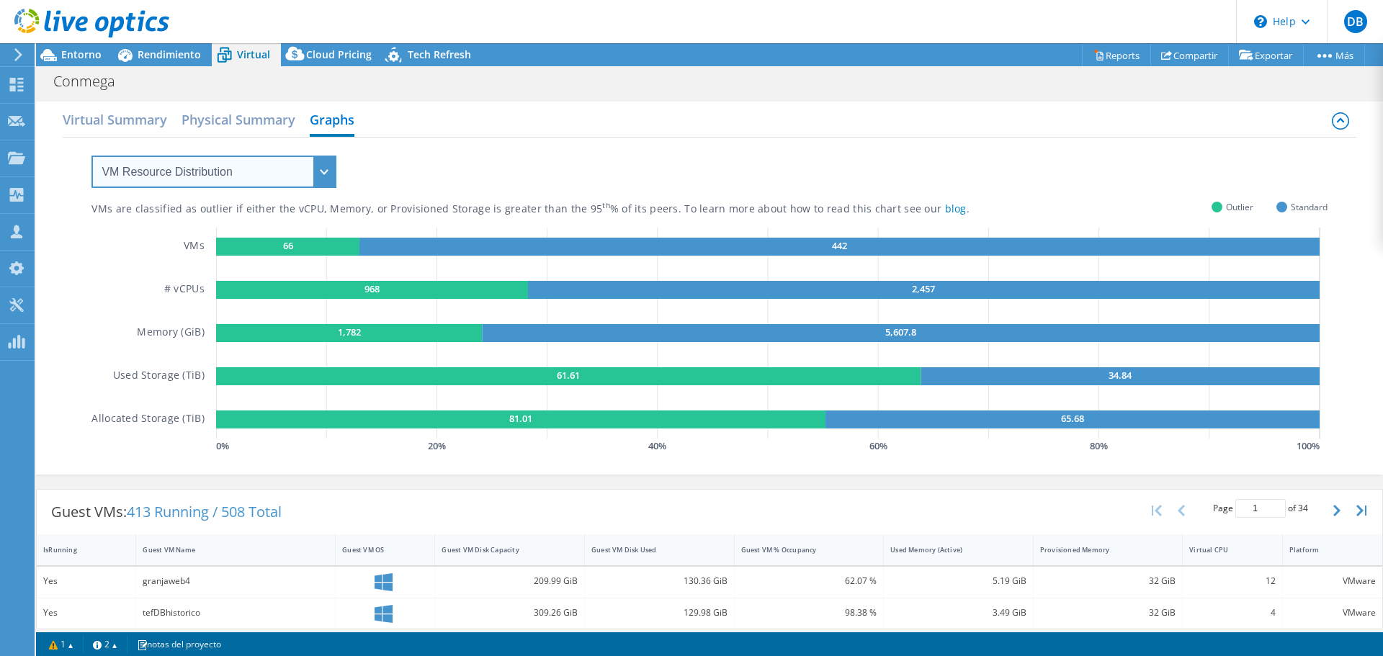
click at [230, 156] on select "VM Resource Distribution Provisioning Contrast Over Provisioning" at bounding box center [213, 172] width 245 height 32
click at [91, 156] on select "VM Resource Distribution Provisioning Contrast Over Provisioning" at bounding box center [213, 172] width 245 height 32
click at [201, 168] on select "VM Resource Distribution Provisioning Contrast Over Provisioning" at bounding box center [213, 172] width 245 height 32
select select "Provisioning Contrast"
click at [91, 156] on select "VM Resource Distribution Provisioning Contrast Over Provisioning" at bounding box center [213, 172] width 245 height 32
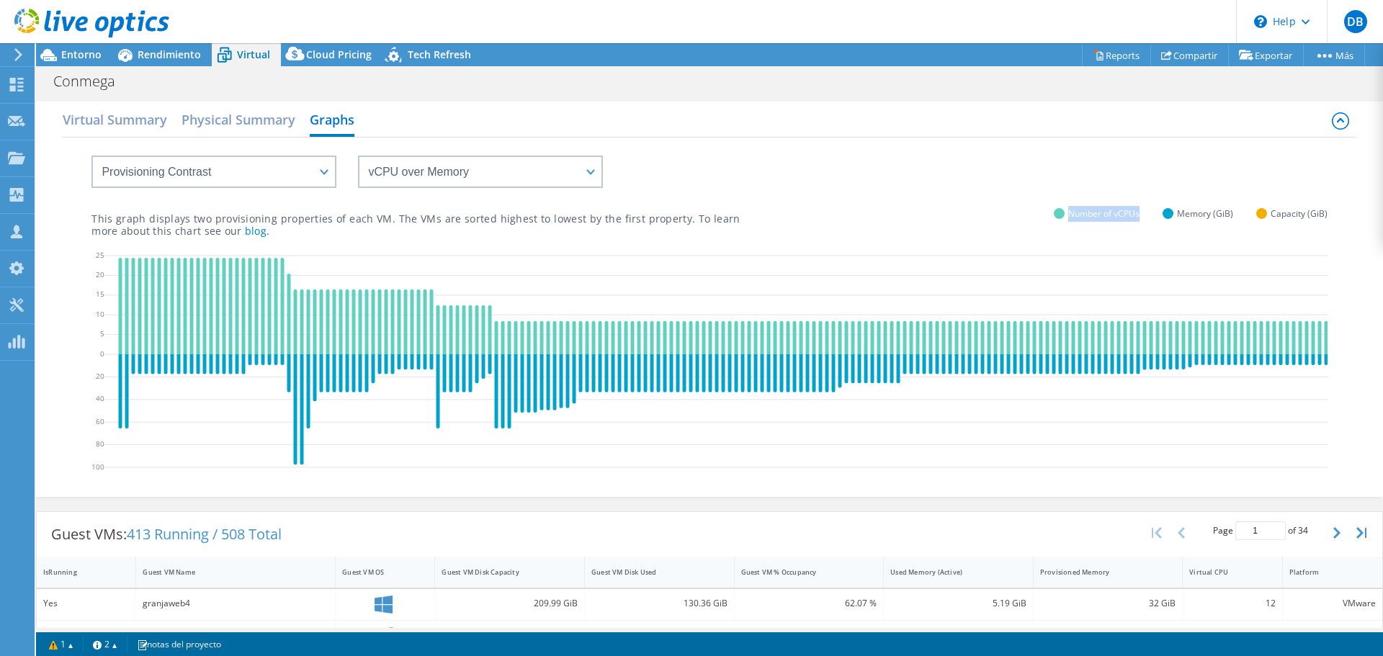
drag, startPoint x: 1068, startPoint y: 217, endPoint x: 1159, endPoint y: 219, distance: 91.5
click at [1159, 219] on div "Number of vCPUs Memory (GiB) Capacity (GiB)" at bounding box center [1191, 214] width 274 height 10
drag, startPoint x: 1174, startPoint y: 212, endPoint x: 1234, endPoint y: 221, distance: 60.5
click at [1234, 221] on div "This graph displays two provisioning properties of each VM. The VMs are sorted …" at bounding box center [708, 212] width 1235 height 49
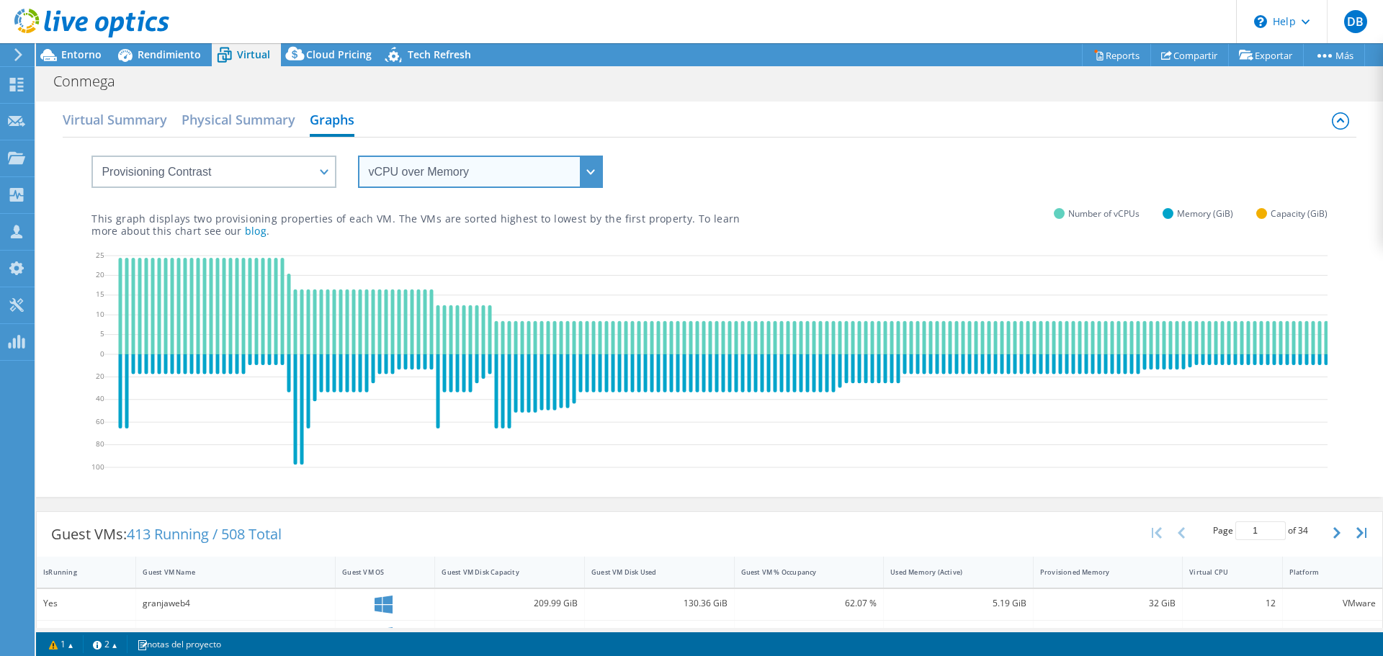
click at [423, 174] on select "vCPU over Memory vCPU over Capacity Memory over vCPU Memory over Capacity Capac…" at bounding box center [480, 172] width 245 height 32
select select "Memory over vCPU"
click at [358, 156] on select "vCPU over Memory vCPU over Capacity Memory over vCPU Memory over Capacity Capac…" at bounding box center [480, 172] width 245 height 32
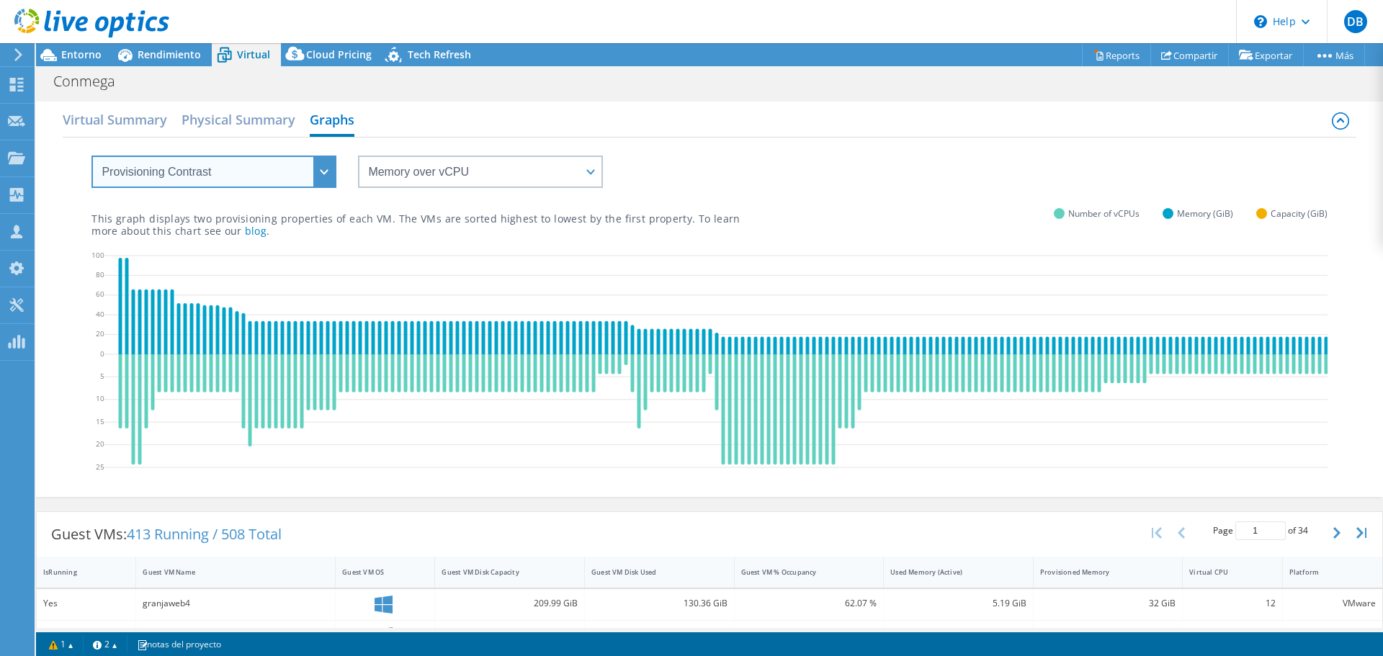
click at [231, 169] on select "VM Resource Distribution Provisioning Contrast Over Provisioning" at bounding box center [213, 172] width 245 height 32
click at [91, 156] on select "VM Resource Distribution Provisioning Contrast Over Provisioning" at bounding box center [213, 172] width 245 height 32
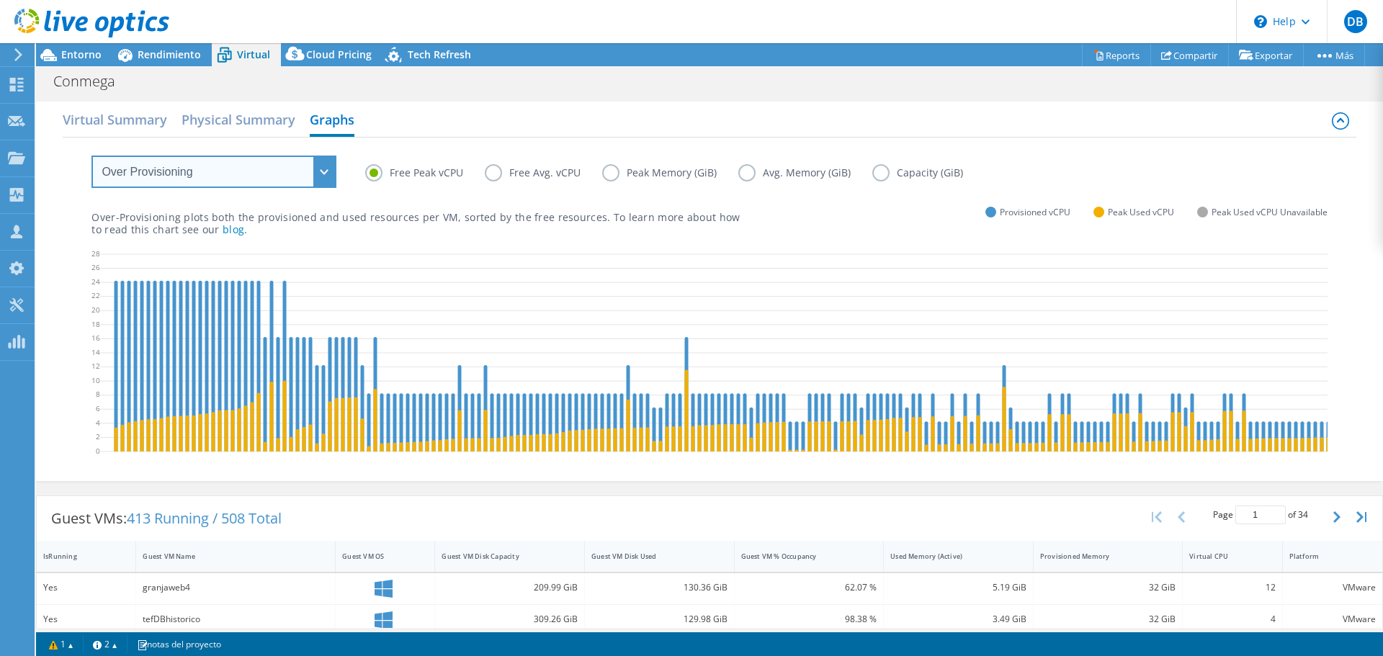
click at [194, 168] on select "VM Resource Distribution Provisioning Contrast Over Provisioning" at bounding box center [213, 172] width 245 height 32
select select "VM Resource Distribution"
click at [91, 156] on select "VM Resource Distribution Provisioning Contrast Over Provisioning" at bounding box center [213, 172] width 245 height 32
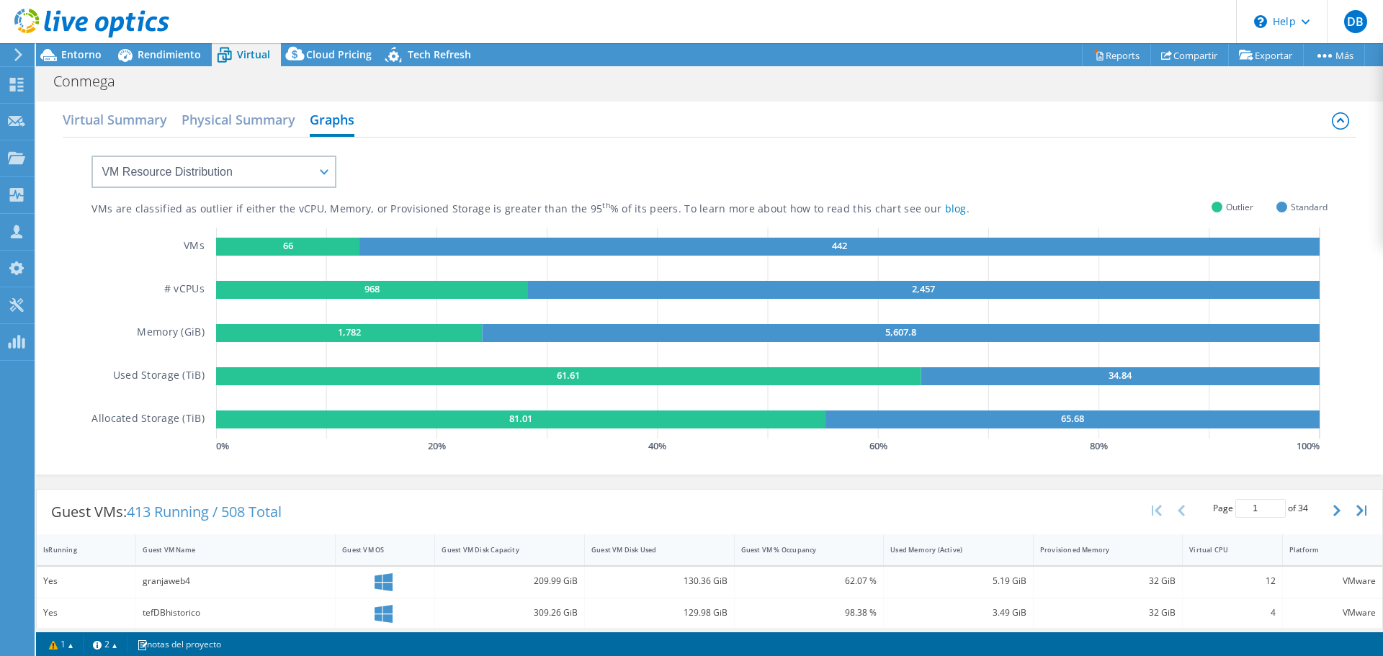
click at [843, 153] on div "VMs are classified as outlier if either the vCPU, Memory, or Provisioned Storag…" at bounding box center [708, 297] width 1235 height 319
click at [246, 177] on select "VM Resource Distribution Provisioning Contrast Over Provisioning" at bounding box center [213, 172] width 245 height 32
click at [485, 169] on div "VMs are classified as outlier if either the vCPU, Memory, or Provisioned Storag…" at bounding box center [708, 297] width 1235 height 319
click at [148, 53] on span "Rendimiento" at bounding box center [169, 55] width 63 height 14
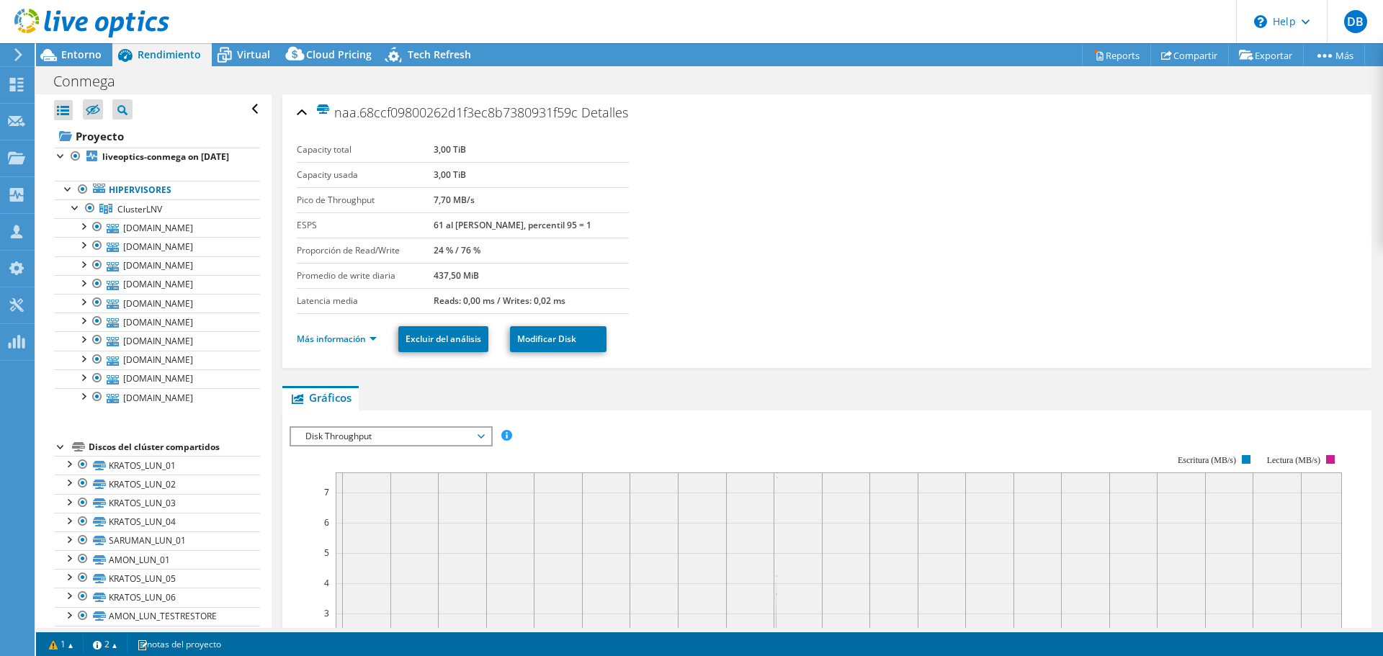
click at [405, 444] on span "Disk Throughput" at bounding box center [390, 436] width 185 height 17
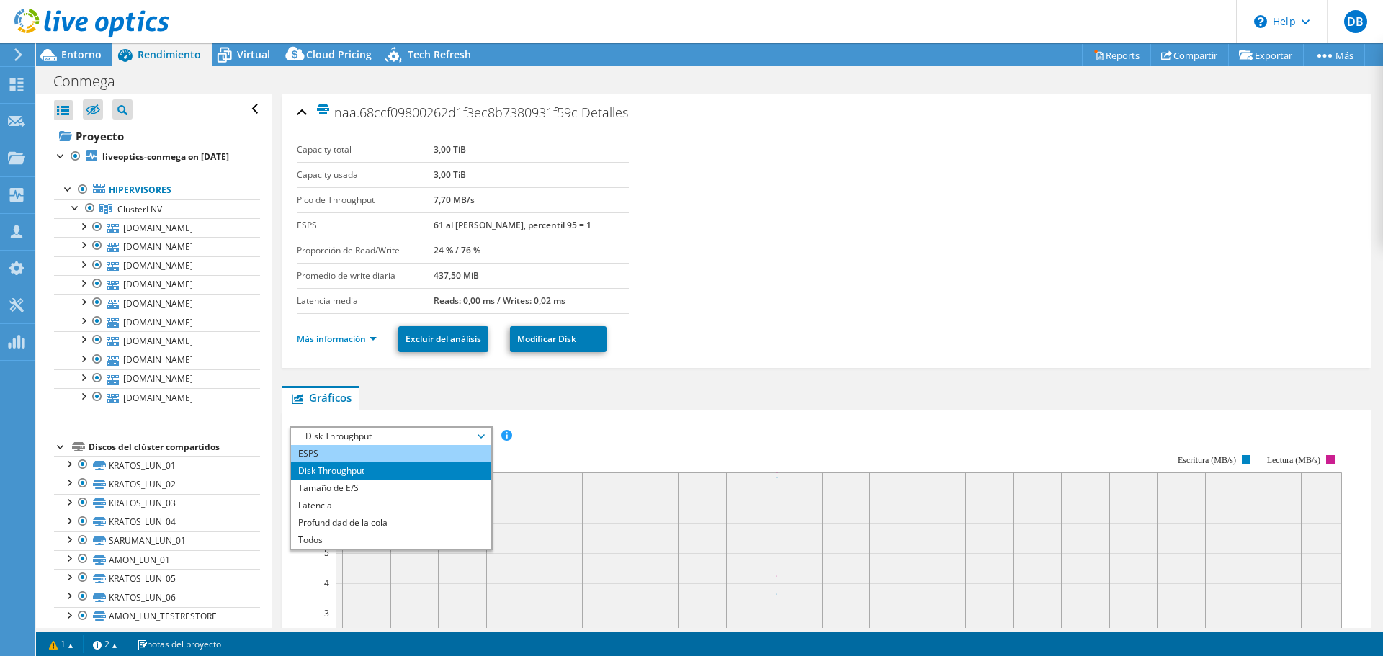
click at [336, 457] on li "ESPS" at bounding box center [390, 453] width 199 height 17
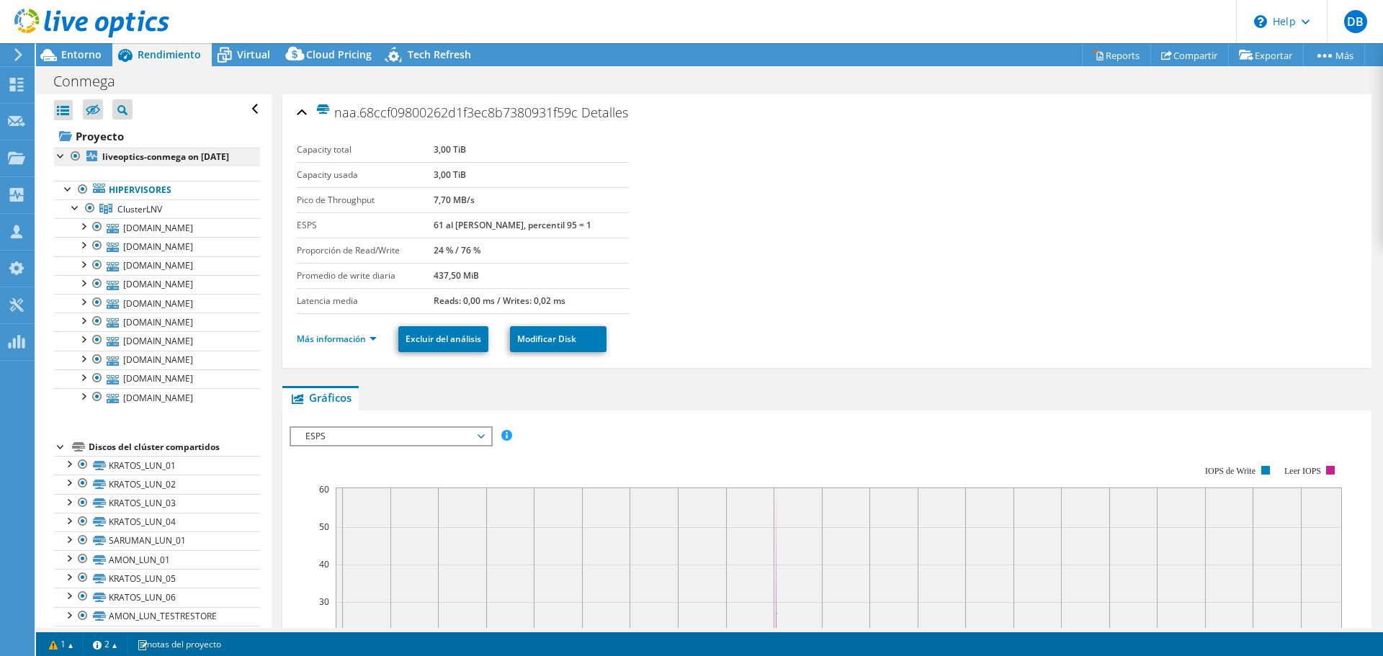
scroll to position [400, 0]
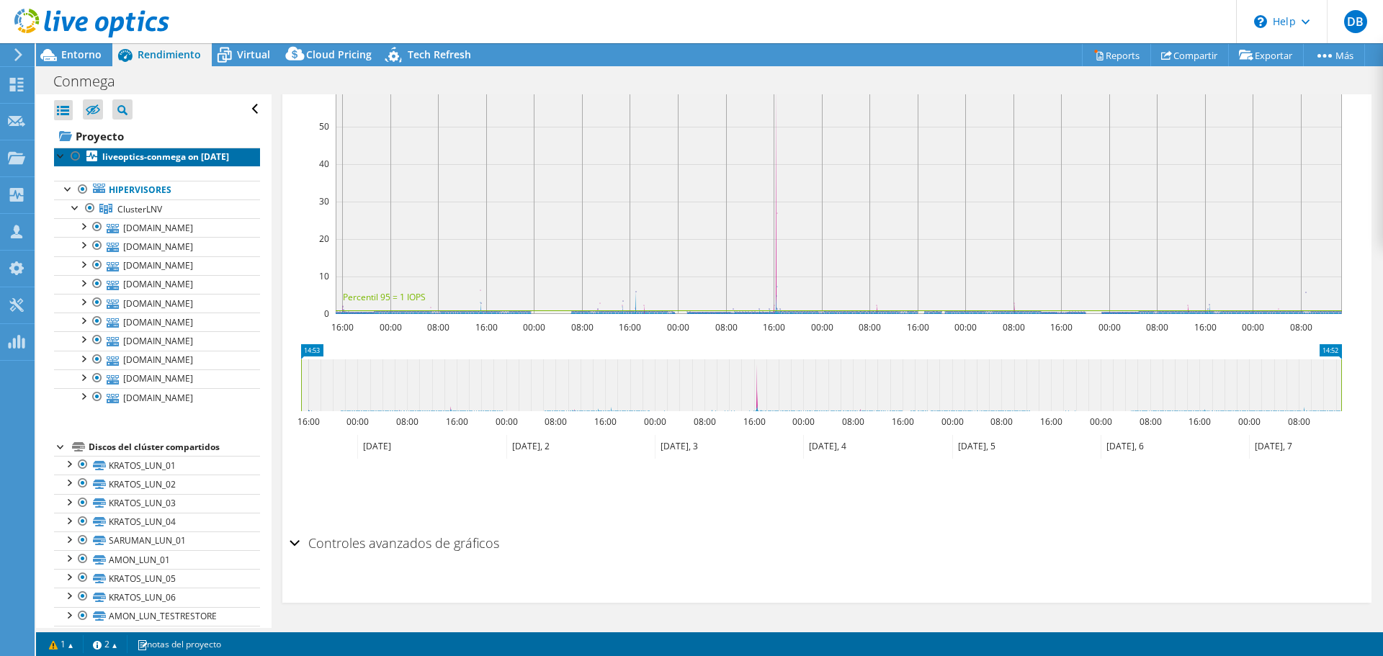
click at [130, 156] on b "liveoptics-conmega on [DATE]" at bounding box center [165, 157] width 127 height 12
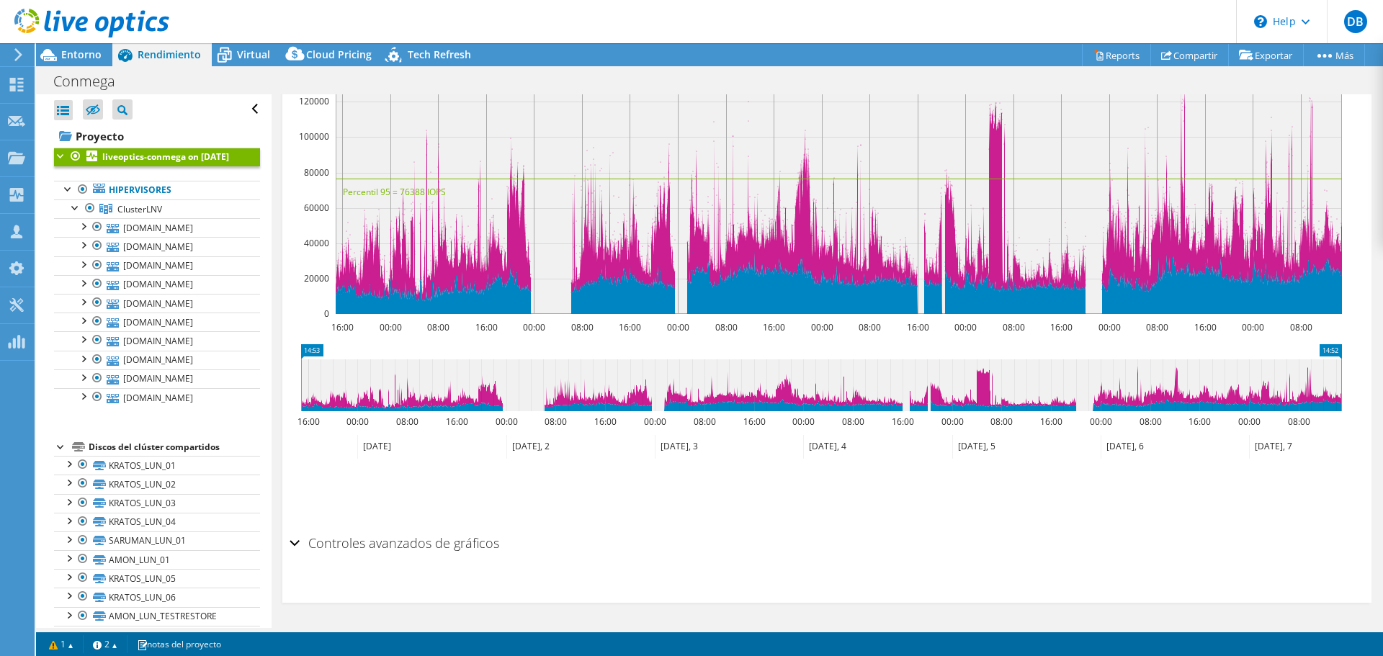
scroll to position [0, 0]
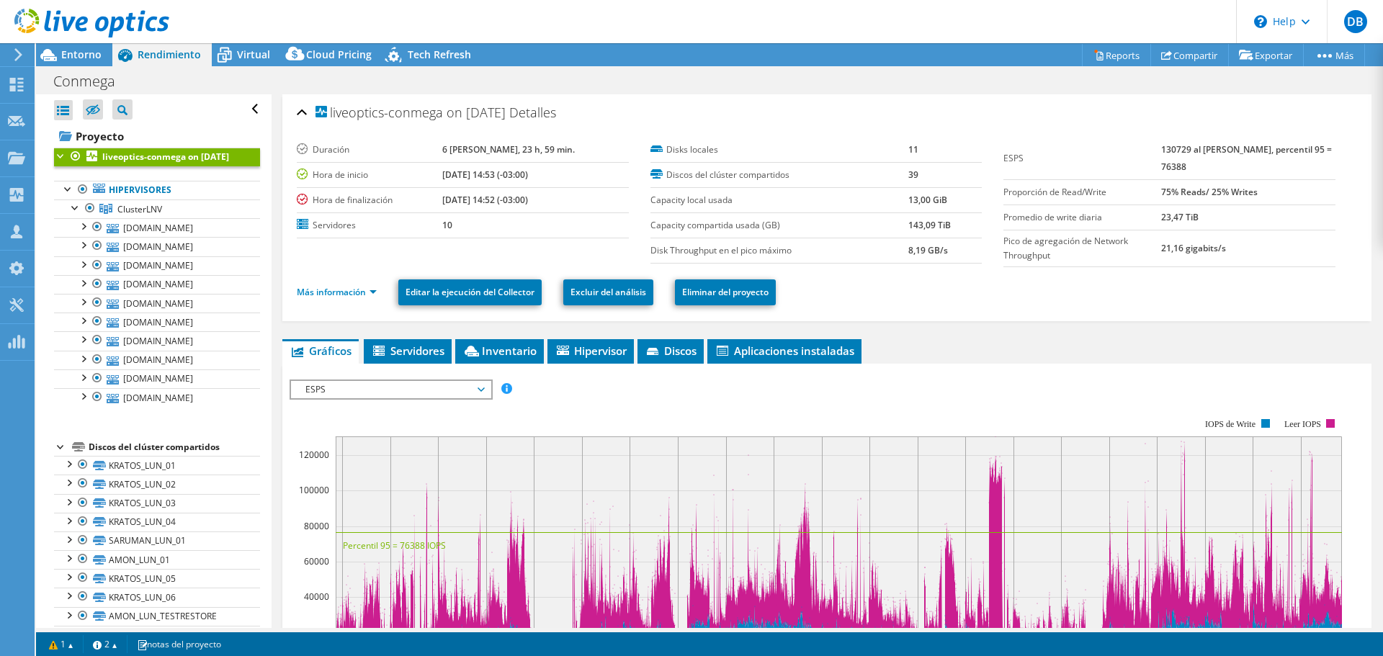
click at [393, 393] on span "ESPS" at bounding box center [390, 389] width 185 height 17
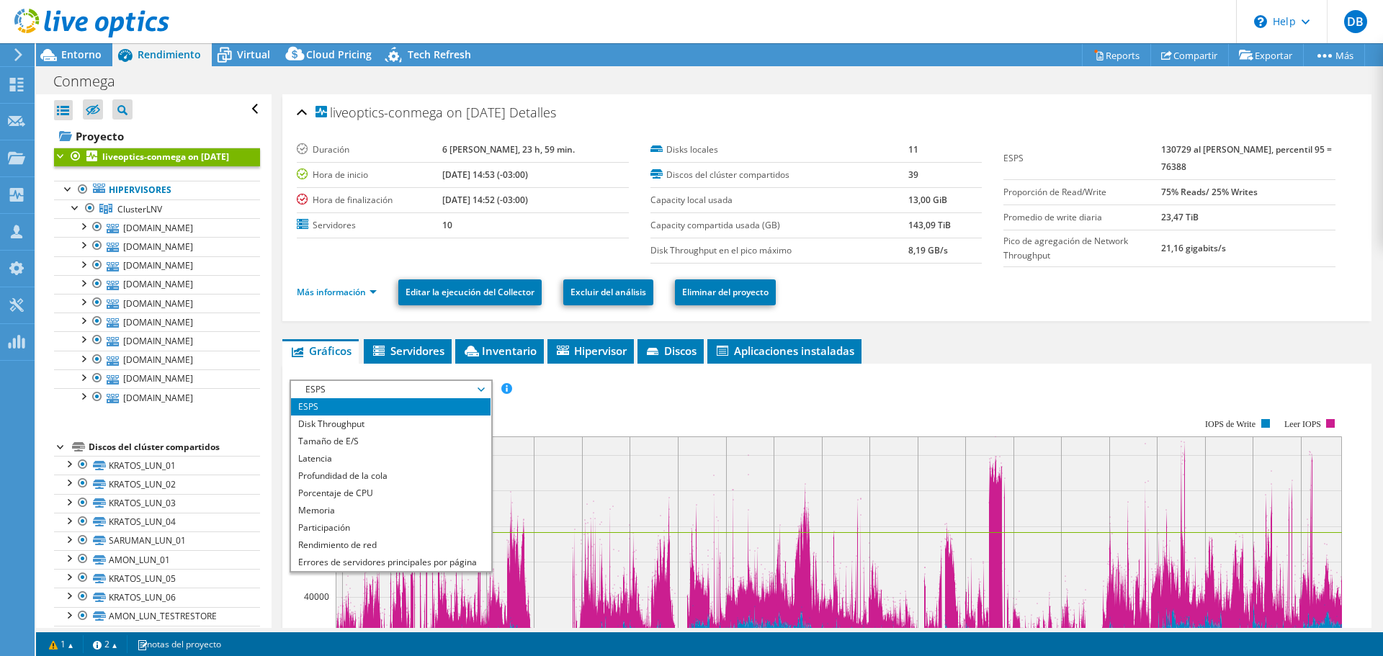
click at [1035, 400] on rect at bounding box center [816, 543] width 1052 height 288
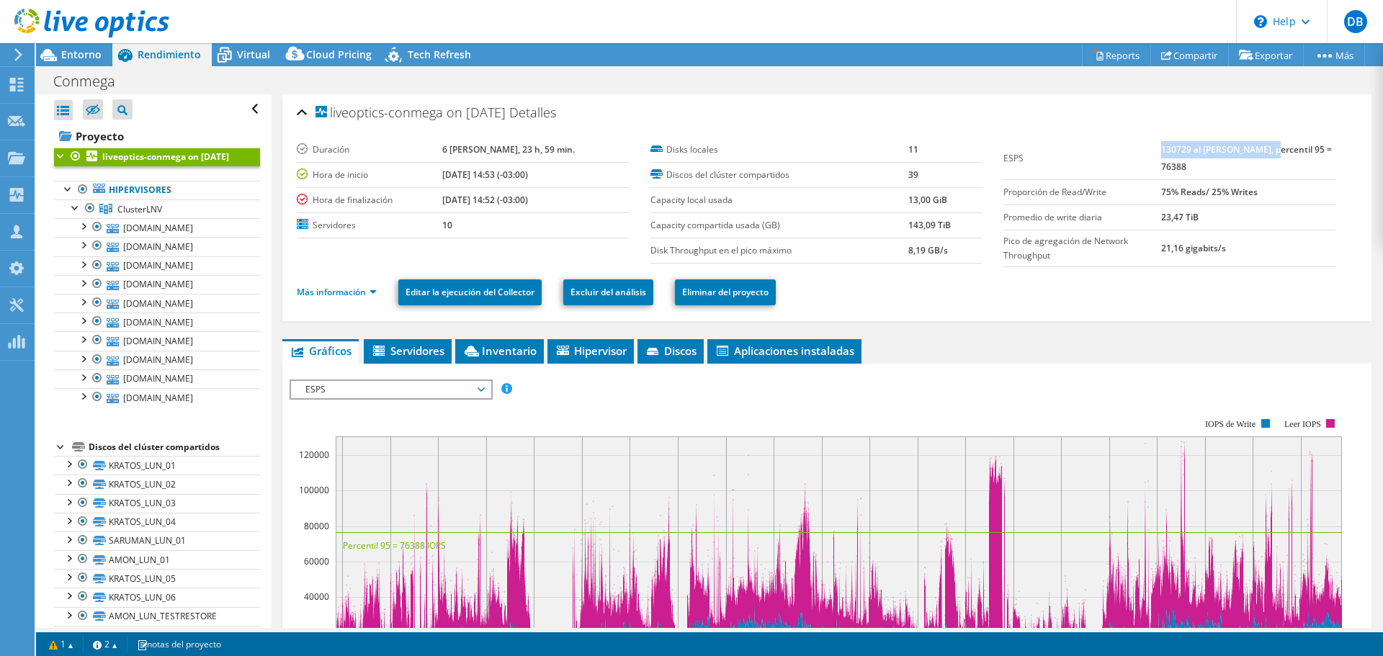
drag, startPoint x: 1162, startPoint y: 151, endPoint x: 1275, endPoint y: 154, distance: 112.4
click at [1275, 154] on b "130729 al [PERSON_NAME], percentil 95 = 76388" at bounding box center [1246, 158] width 171 height 30
click at [1292, 163] on td "130729 al [PERSON_NAME], percentil 95 = 76388" at bounding box center [1248, 159] width 174 height 42
drag, startPoint x: 1159, startPoint y: 169, endPoint x: 1196, endPoint y: 169, distance: 36.7
click at [1196, 169] on tr "ESPS 130729 al pico máximo, percentil 95 = 76388" at bounding box center [1169, 159] width 332 height 42
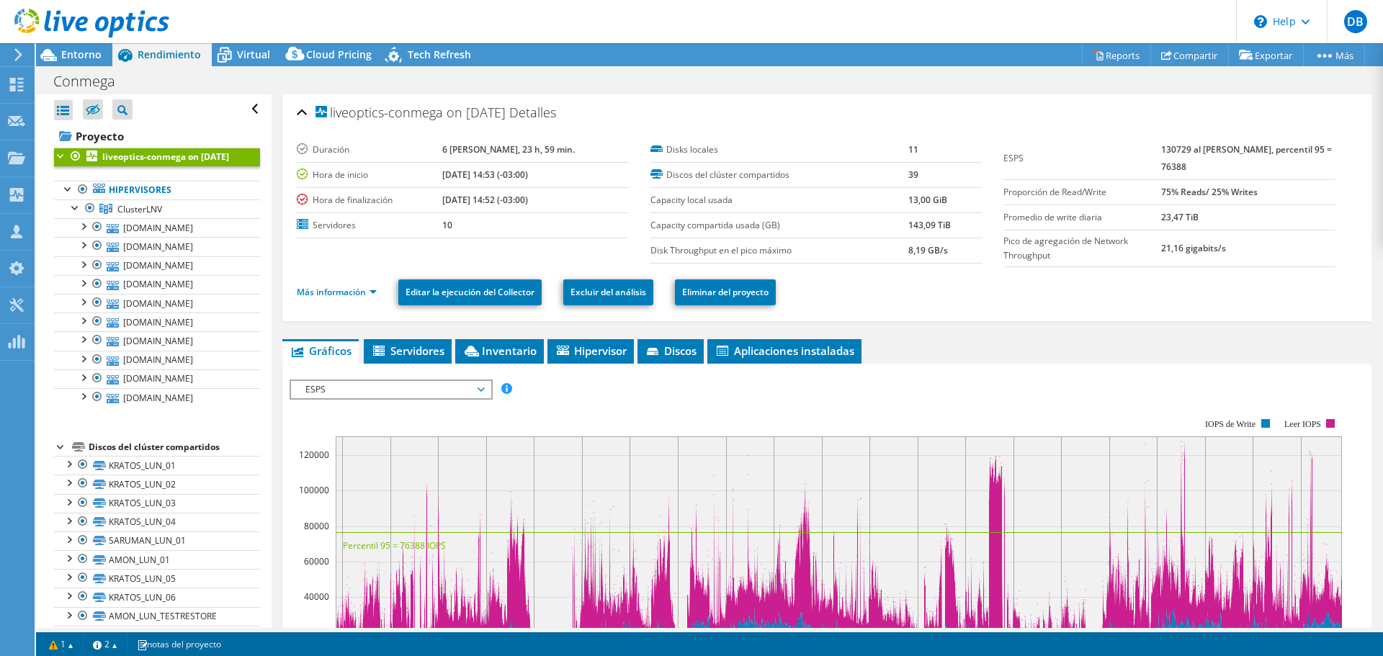
click at [1208, 175] on td "130729 al [PERSON_NAME], percentil 95 = 76388" at bounding box center [1248, 159] width 174 height 42
drag, startPoint x: 1260, startPoint y: 151, endPoint x: 1308, endPoint y: 149, distance: 48.3
click at [1308, 149] on b "130729 al [PERSON_NAME], percentil 95 = 76388" at bounding box center [1246, 158] width 171 height 30
click at [1306, 187] on td "75% Reads/ 25% Writes" at bounding box center [1248, 191] width 174 height 25
drag, startPoint x: 1164, startPoint y: 152, endPoint x: 1248, endPoint y: 155, distance: 84.3
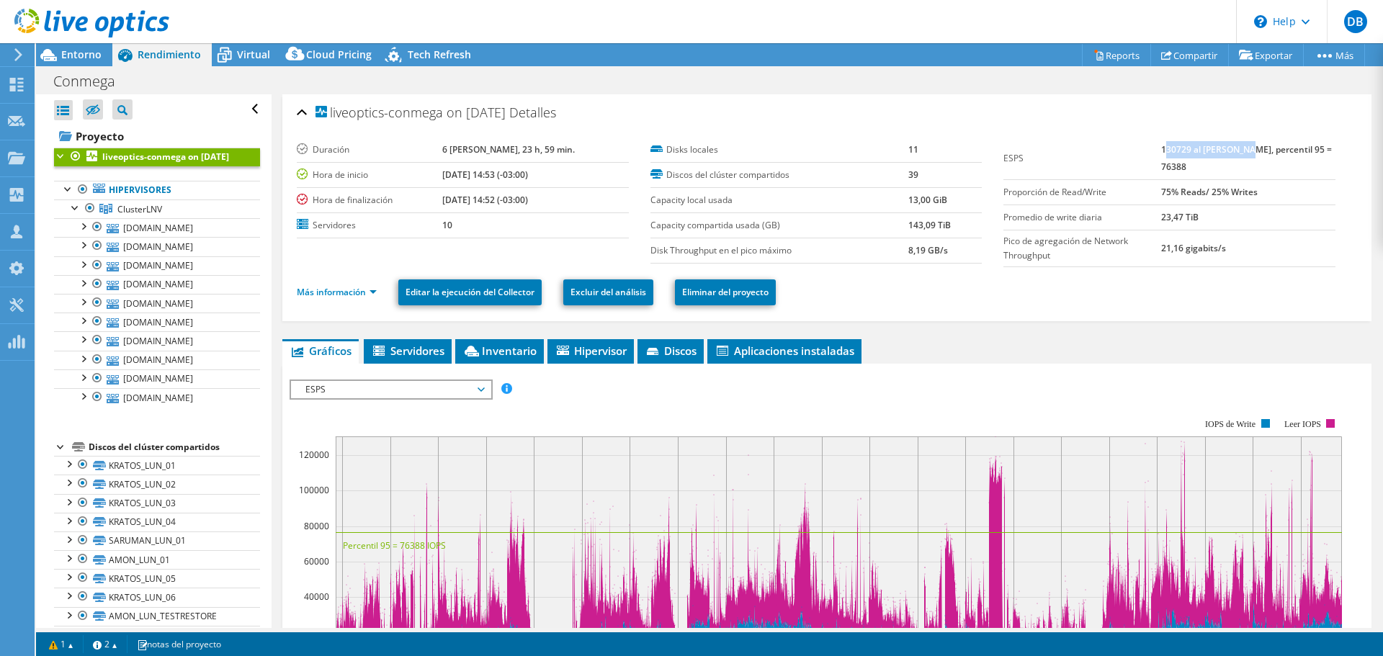
click at [1248, 155] on b "130729 al [PERSON_NAME], percentil 95 = 76388" at bounding box center [1246, 158] width 171 height 30
click at [1262, 190] on td "75% Reads/ 25% Writes" at bounding box center [1248, 191] width 174 height 25
drag, startPoint x: 1164, startPoint y: 193, endPoint x: 1288, endPoint y: 196, distance: 123.9
click at [1288, 196] on td "75% Reads/ 25% Writes" at bounding box center [1248, 191] width 174 height 25
click at [1288, 199] on td "75% Reads/ 25% Writes" at bounding box center [1248, 191] width 174 height 25
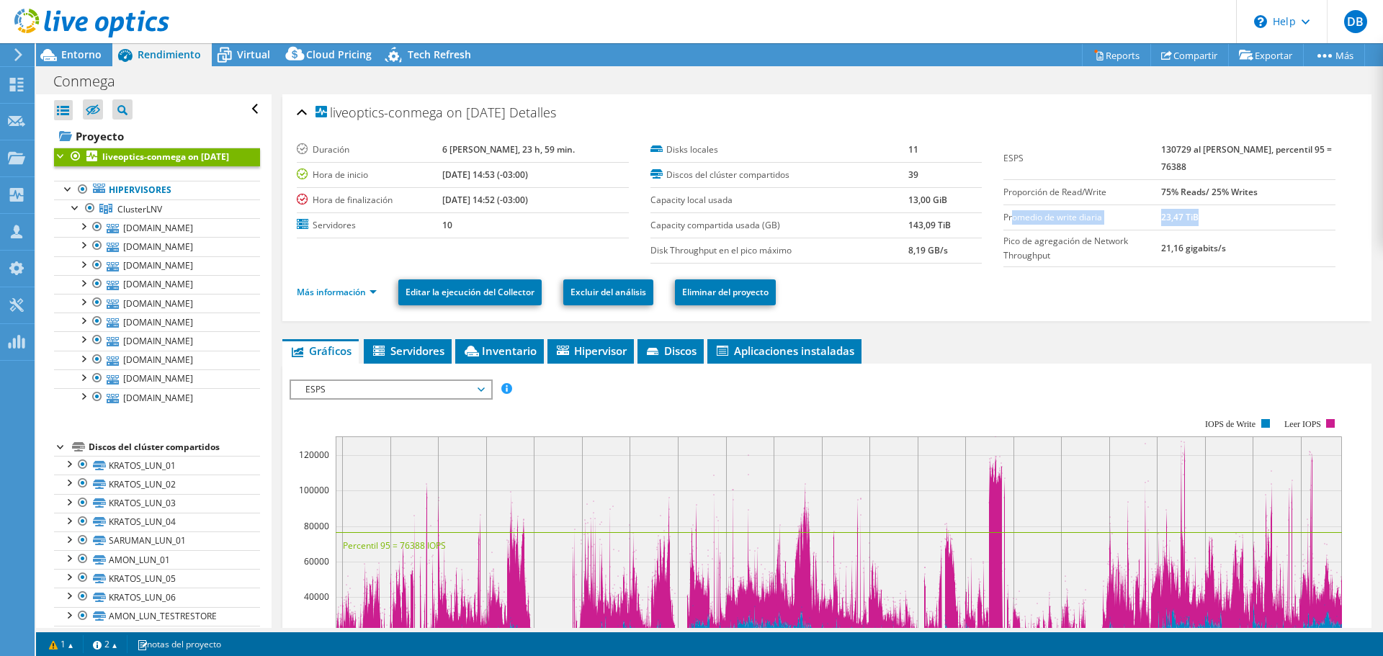
drag, startPoint x: 1004, startPoint y: 213, endPoint x: 1240, endPoint y: 210, distance: 236.2
click at [1240, 210] on tr "Promedio de write diaria 23,47 TiB" at bounding box center [1169, 217] width 332 height 25
click at [1247, 230] on td "21,16 gigabits/s" at bounding box center [1248, 248] width 174 height 37
click at [380, 393] on span "ESPS" at bounding box center [390, 389] width 185 height 17
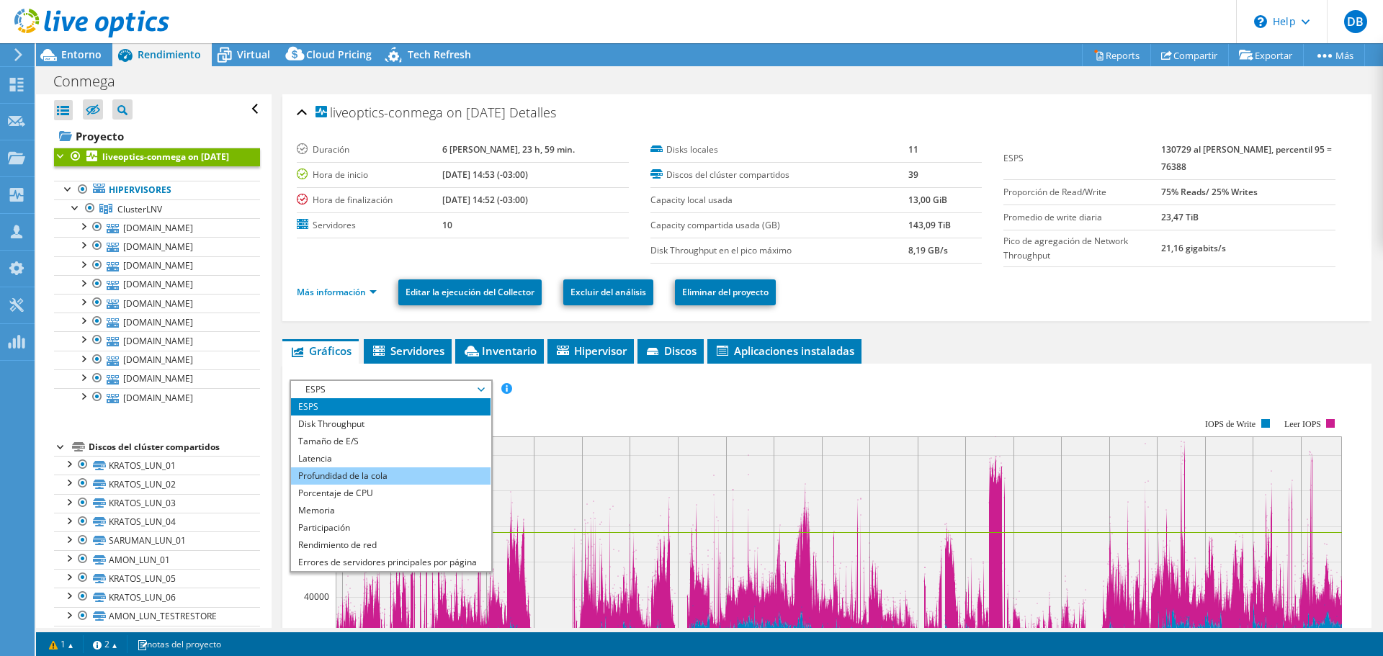
click at [372, 470] on li "Profundidad de la cola" at bounding box center [390, 475] width 199 height 17
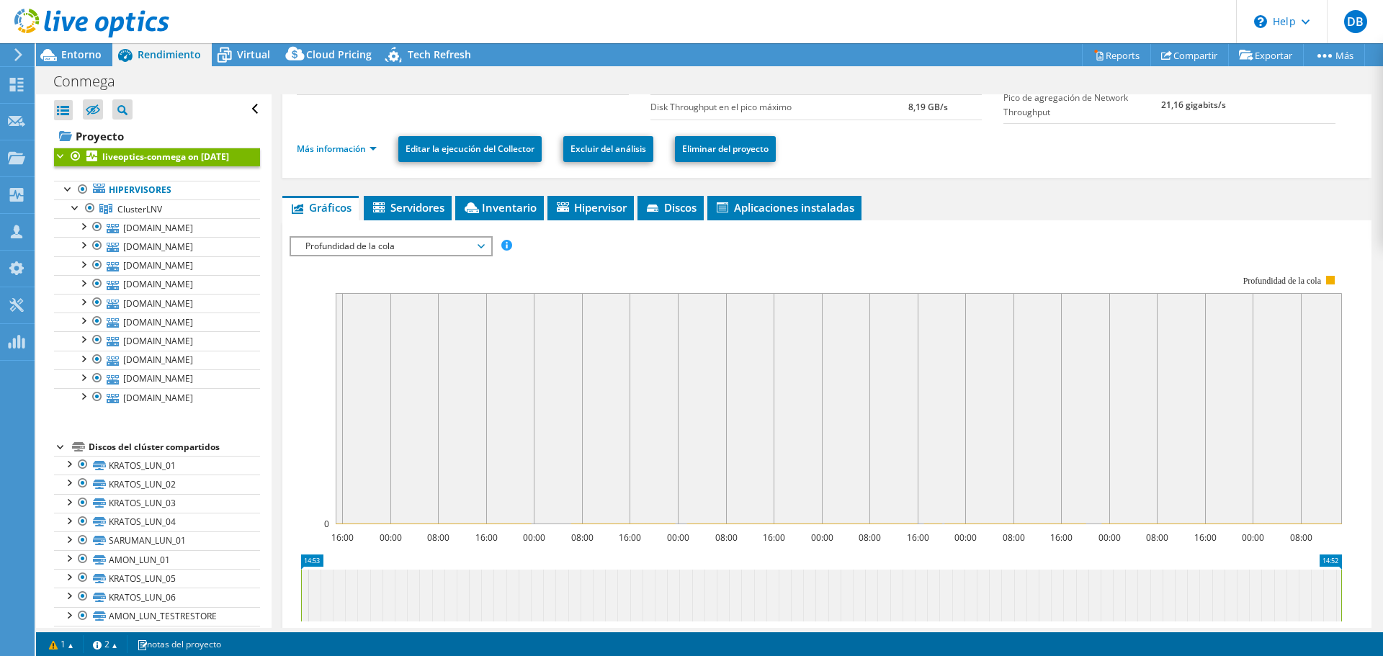
scroll to position [138, 0]
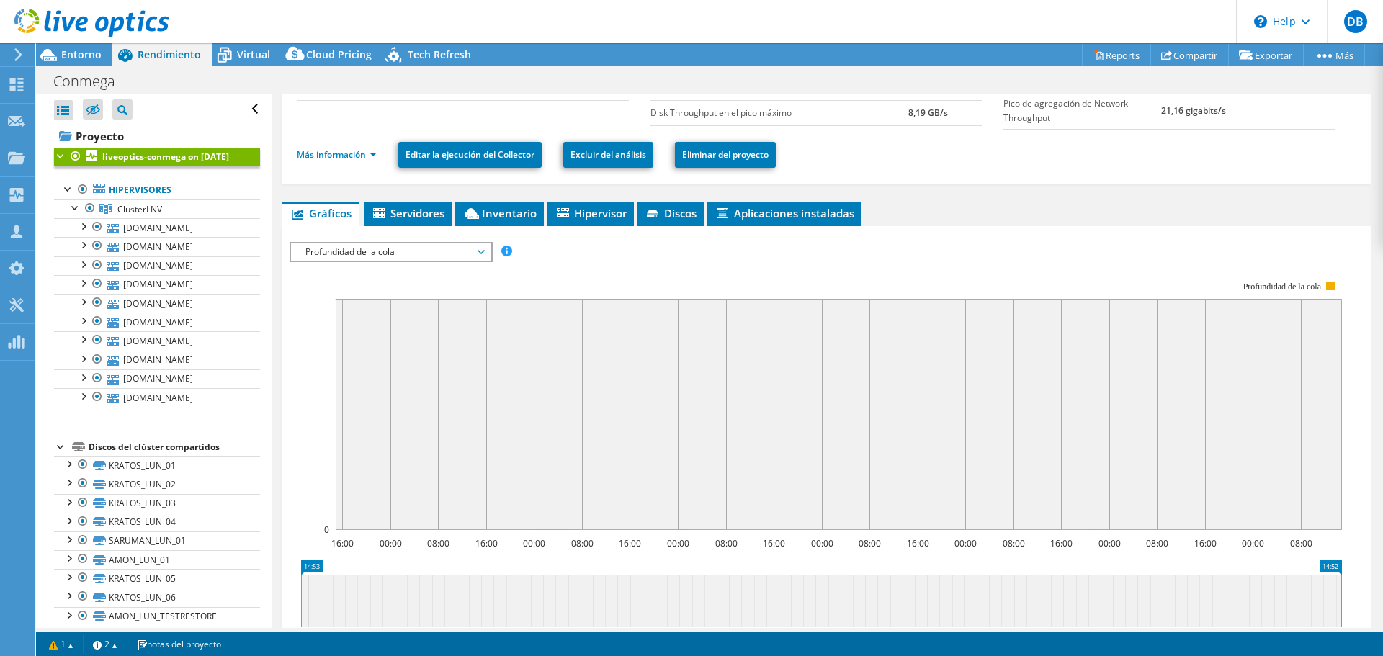
click at [400, 248] on span "Profundidad de la cola" at bounding box center [390, 251] width 185 height 17
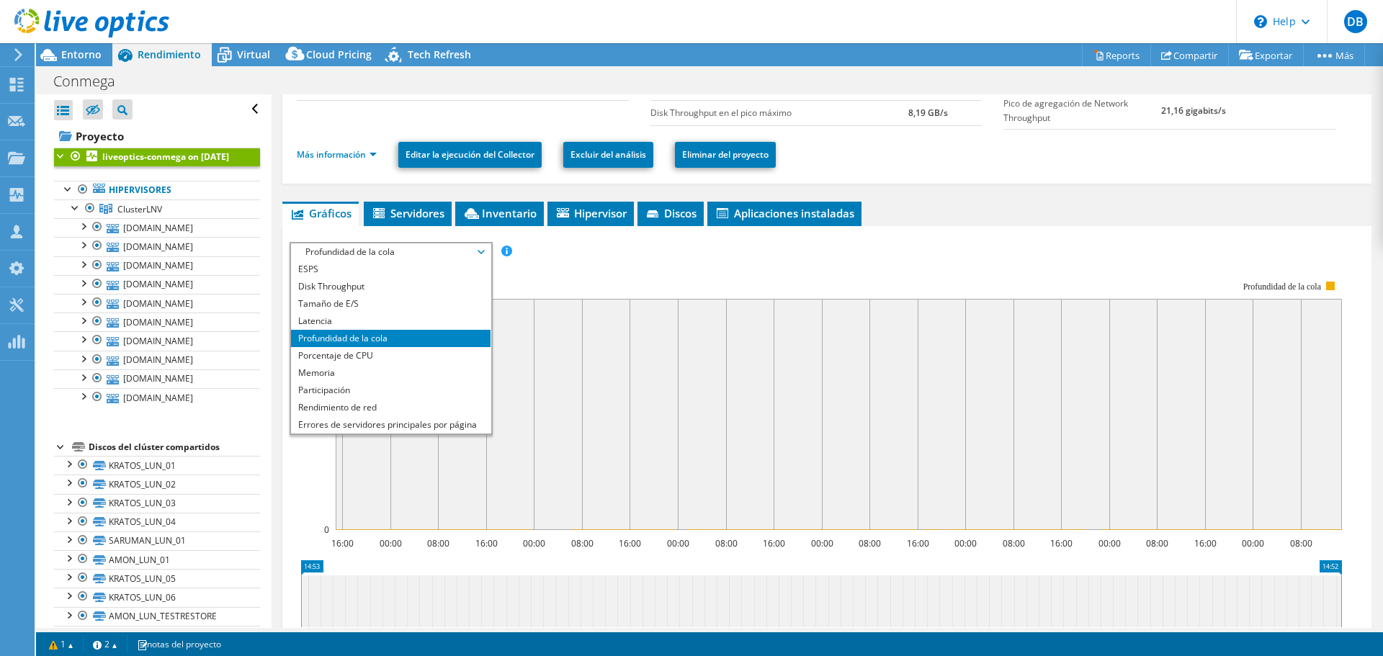
click at [668, 265] on rect at bounding box center [816, 405] width 1052 height 288
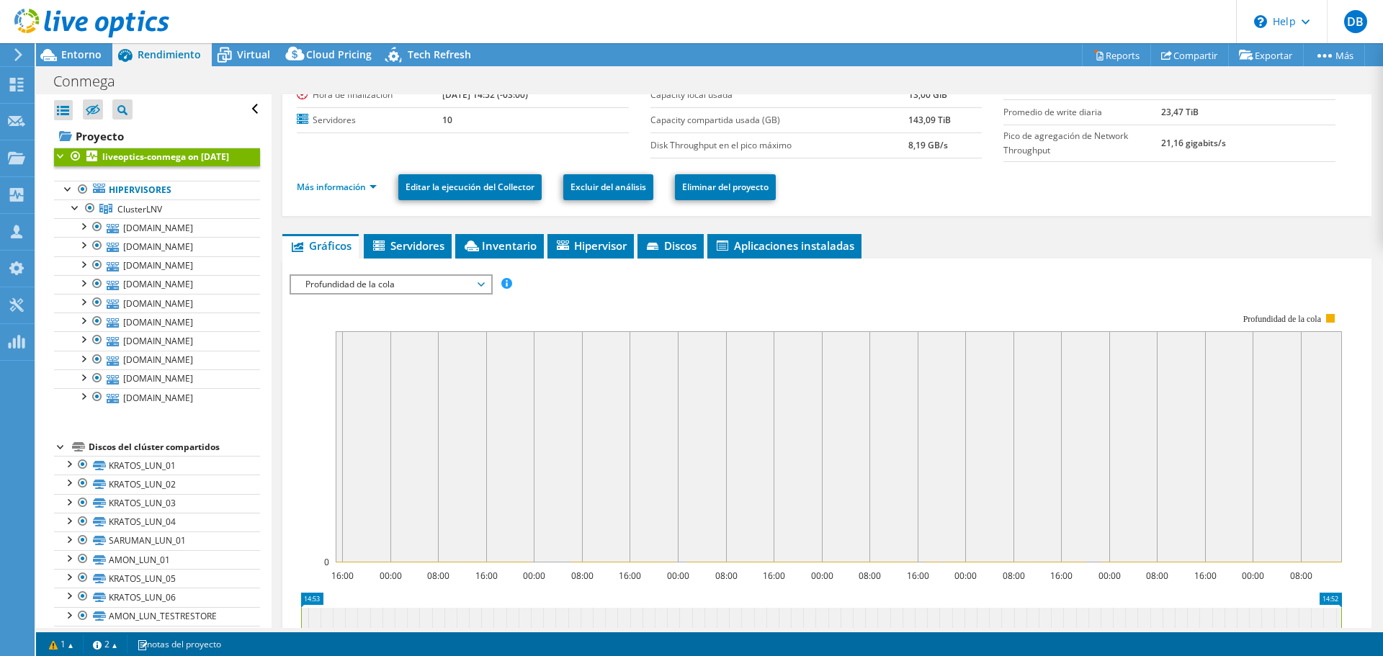
scroll to position [0, 0]
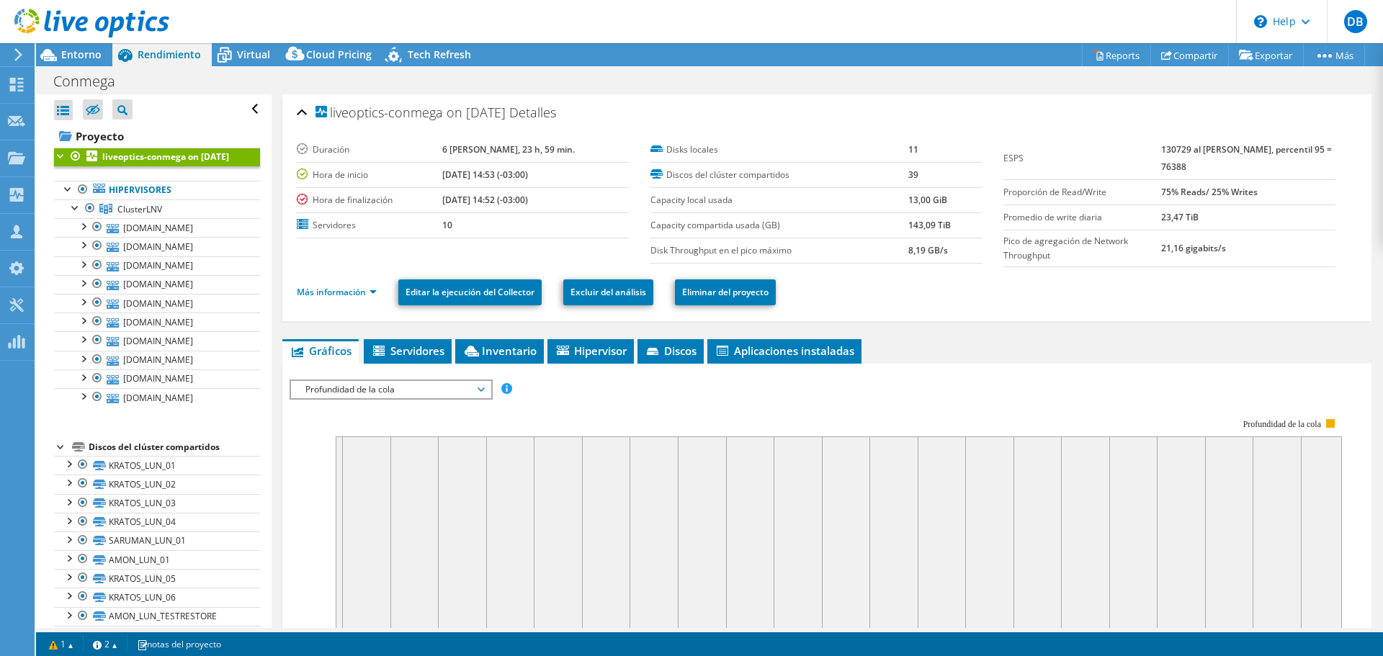
click at [349, 390] on span "Profundidad de la cola" at bounding box center [390, 389] width 185 height 17
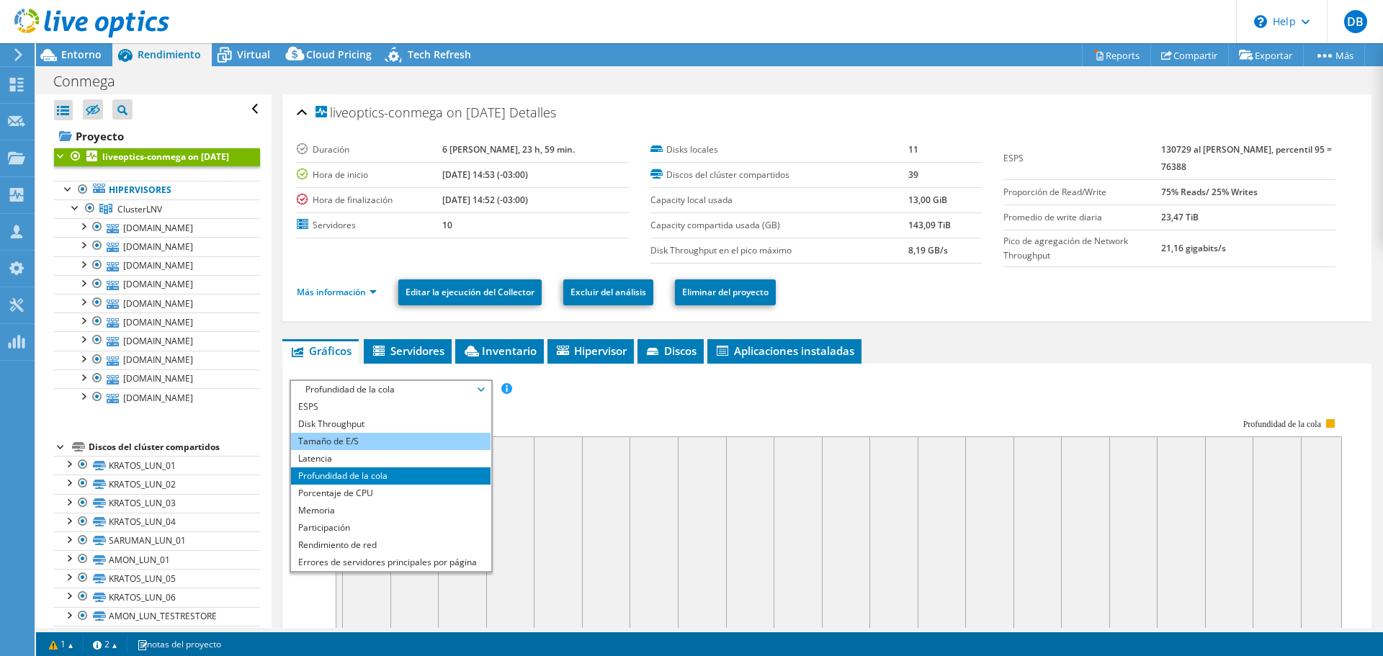
click at [336, 441] on li "Tamaño de E/S" at bounding box center [390, 441] width 199 height 17
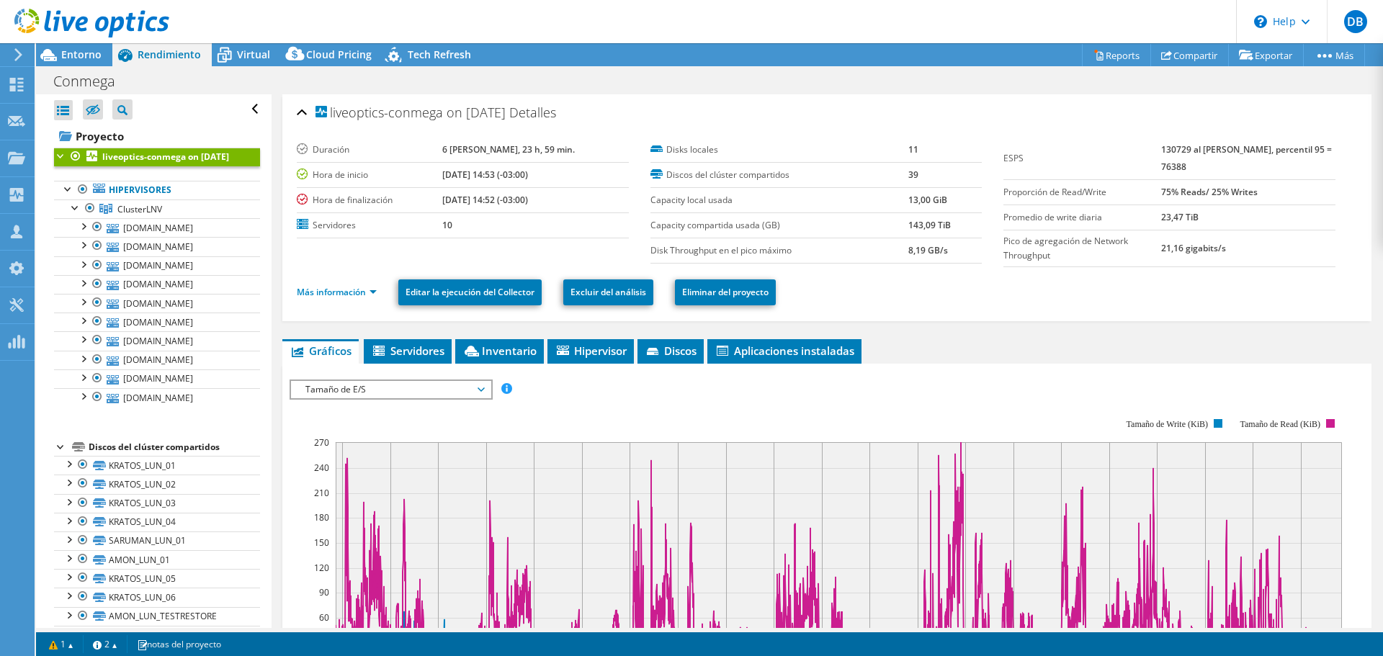
click at [385, 383] on span "Tamaño de E/S" at bounding box center [390, 389] width 185 height 17
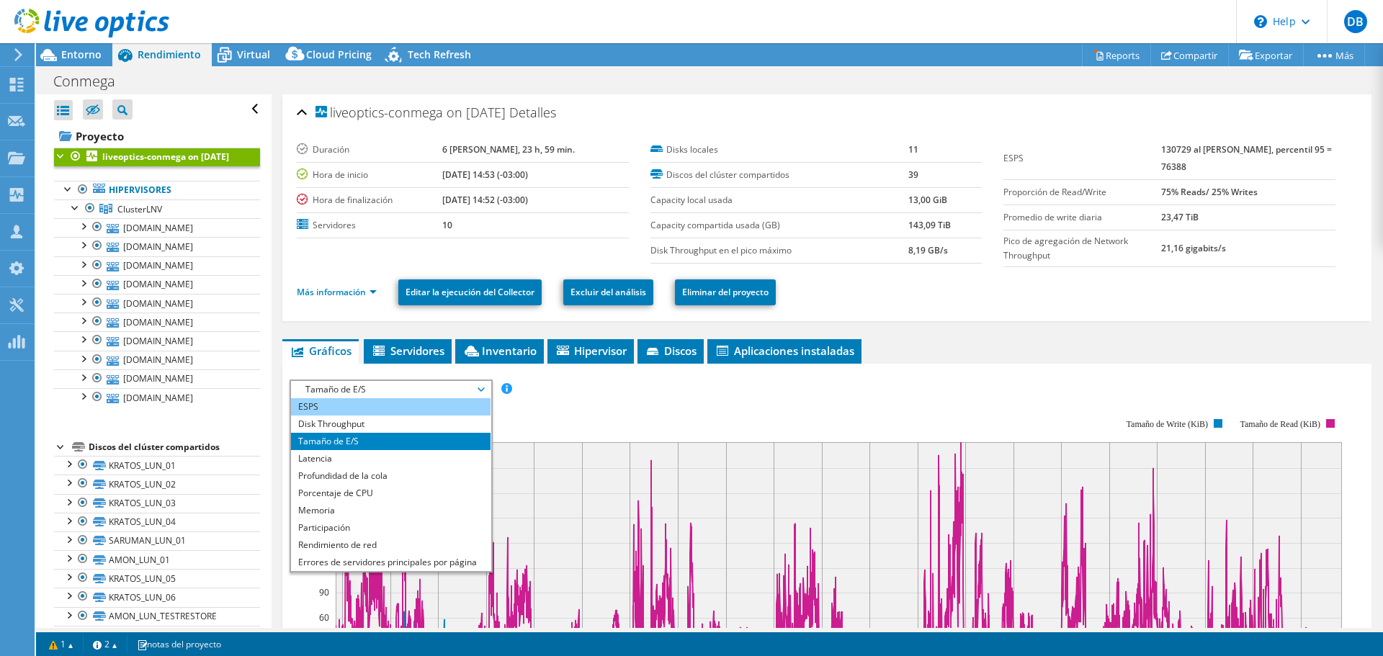
click at [342, 410] on li "ESPS" at bounding box center [390, 406] width 199 height 17
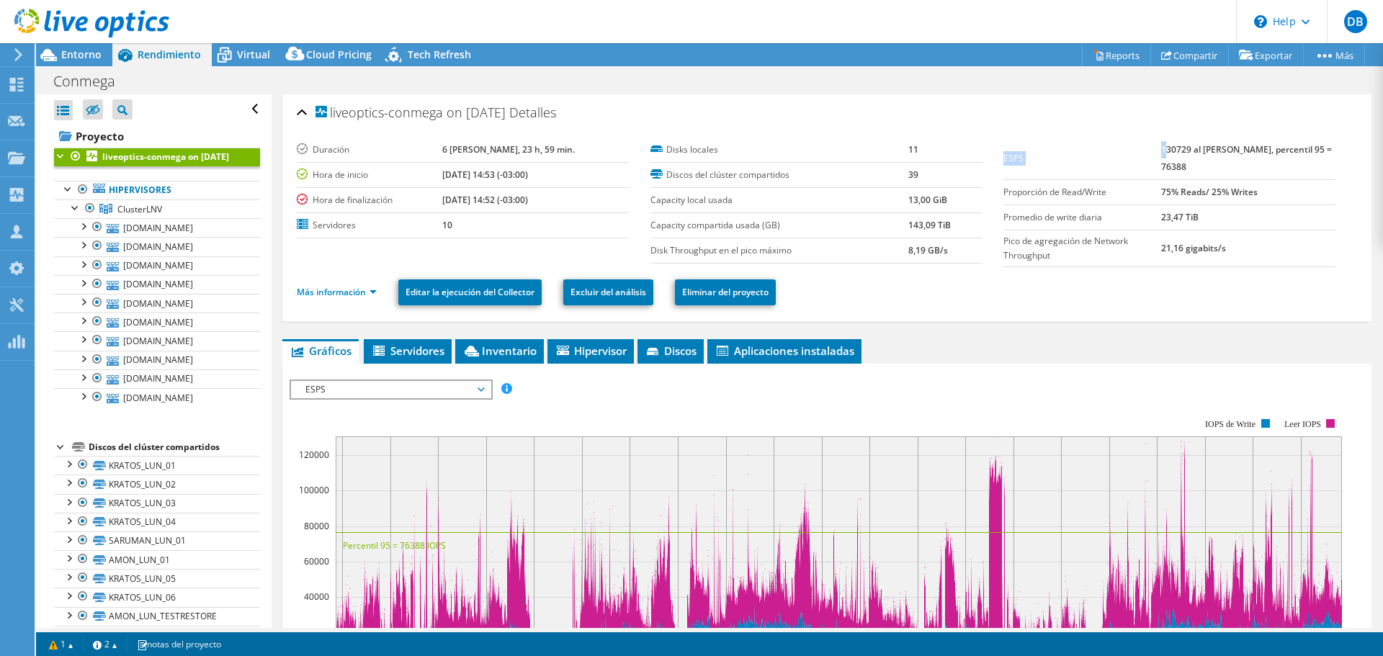
drag, startPoint x: 1164, startPoint y: 150, endPoint x: 1331, endPoint y: 192, distance: 172.4
click at [1331, 192] on div "ESPS 130729 al pico máximo, percentil 95 = 76388 Proporción de Read/Write 75% R…" at bounding box center [1180, 203] width 354 height 130
click at [1319, 243] on td "21,16 gigabits/s" at bounding box center [1248, 248] width 174 height 37
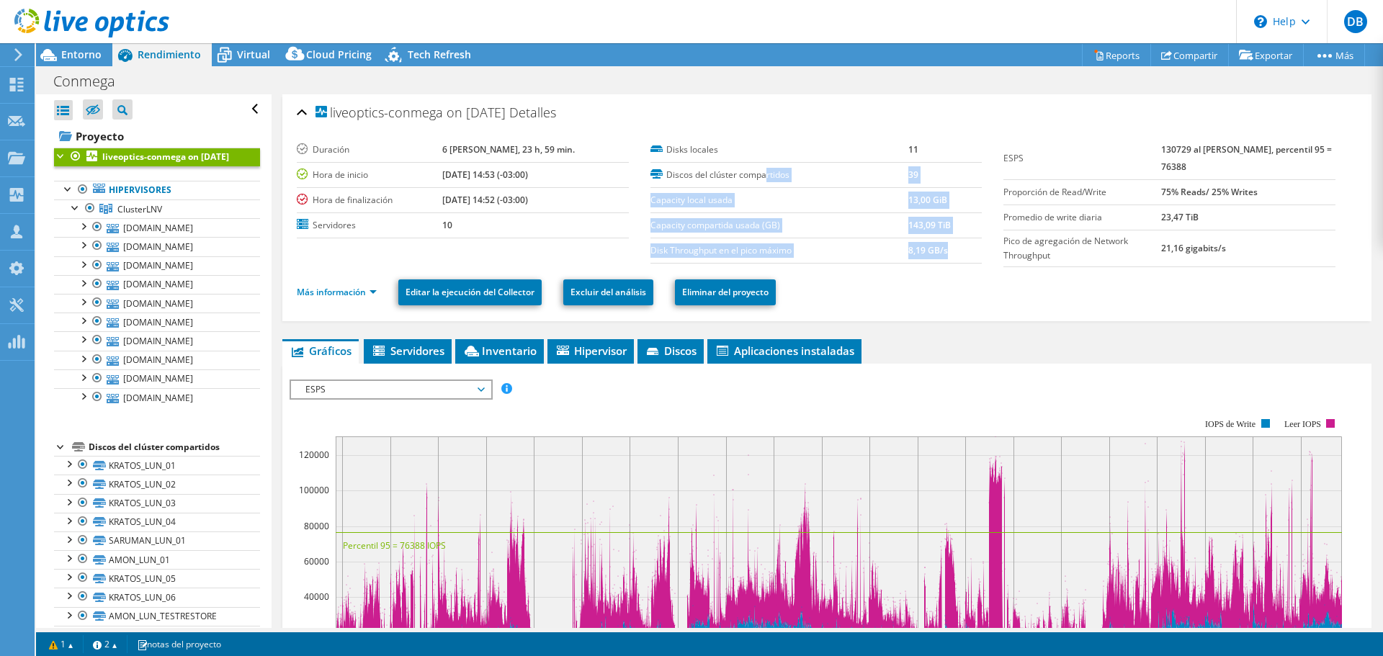
drag, startPoint x: 956, startPoint y: 254, endPoint x: 763, endPoint y: 183, distance: 205.5
click at [763, 183] on tbody "Disks locales 11 Discos del clúster compartidos 39 Capacity local usada 13,00 G…" at bounding box center [816, 201] width 332 height 126
click at [1039, 253] on label "Pico de agregación de Network Throughput" at bounding box center [1081, 248] width 157 height 29
click at [1003, 205] on td "Promedio de write diaria" at bounding box center [1081, 217] width 157 height 25
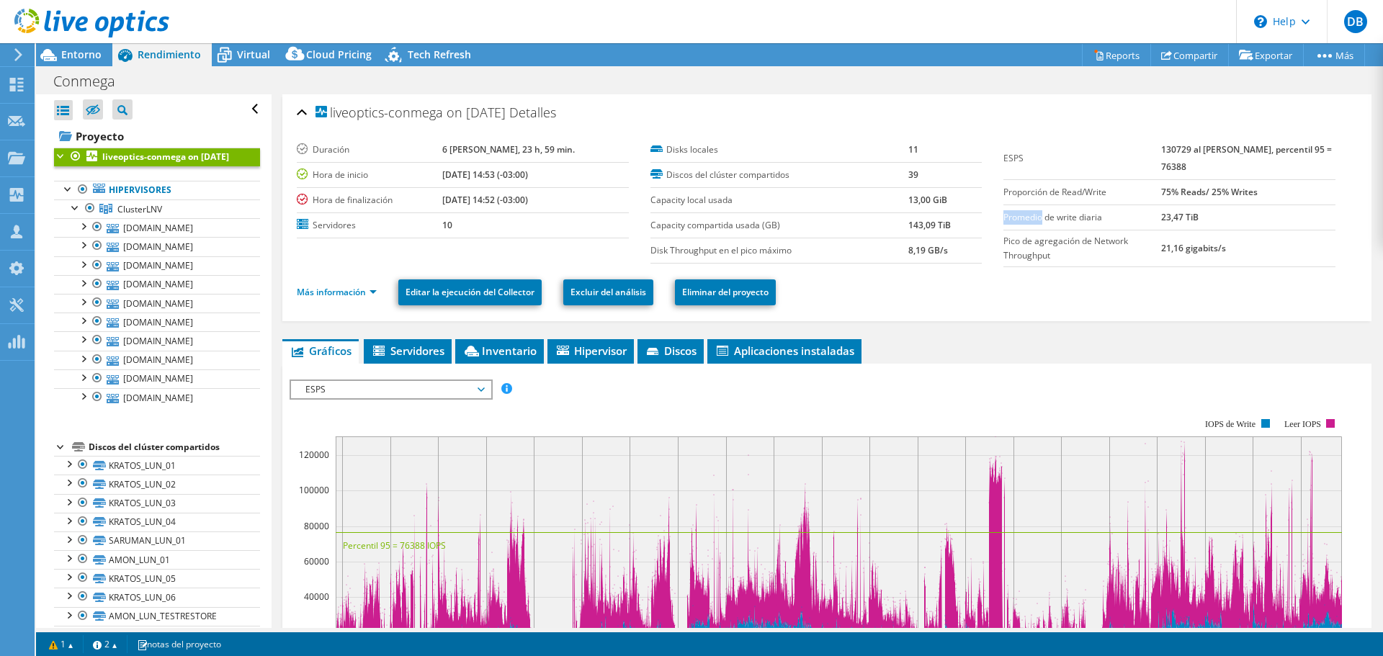
click at [1003, 205] on td "Promedio de write diaria" at bounding box center [1081, 217] width 157 height 25
click at [1213, 228] on td "23,47 TiB" at bounding box center [1248, 217] width 174 height 25
click at [84, 53] on span "Entorno" at bounding box center [81, 55] width 40 height 14
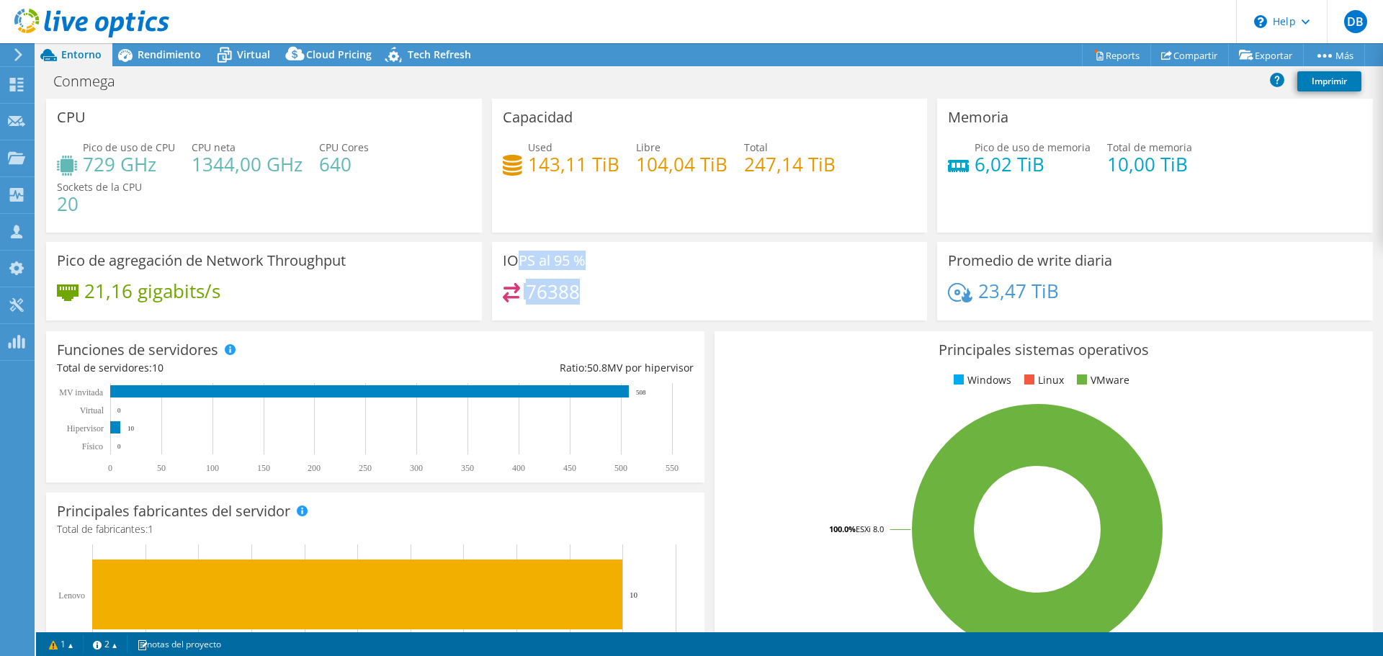
drag, startPoint x: 509, startPoint y: 256, endPoint x: 669, endPoint y: 290, distance: 163.6
click at [669, 290] on div "IOPS al 95 % 76388" at bounding box center [710, 281] width 436 height 78
click at [664, 301] on div "76388" at bounding box center [710, 298] width 414 height 31
drag, startPoint x: 587, startPoint y: 290, endPoint x: 500, endPoint y: 296, distance: 87.3
click at [503, 296] on div "76388" at bounding box center [710, 298] width 414 height 31
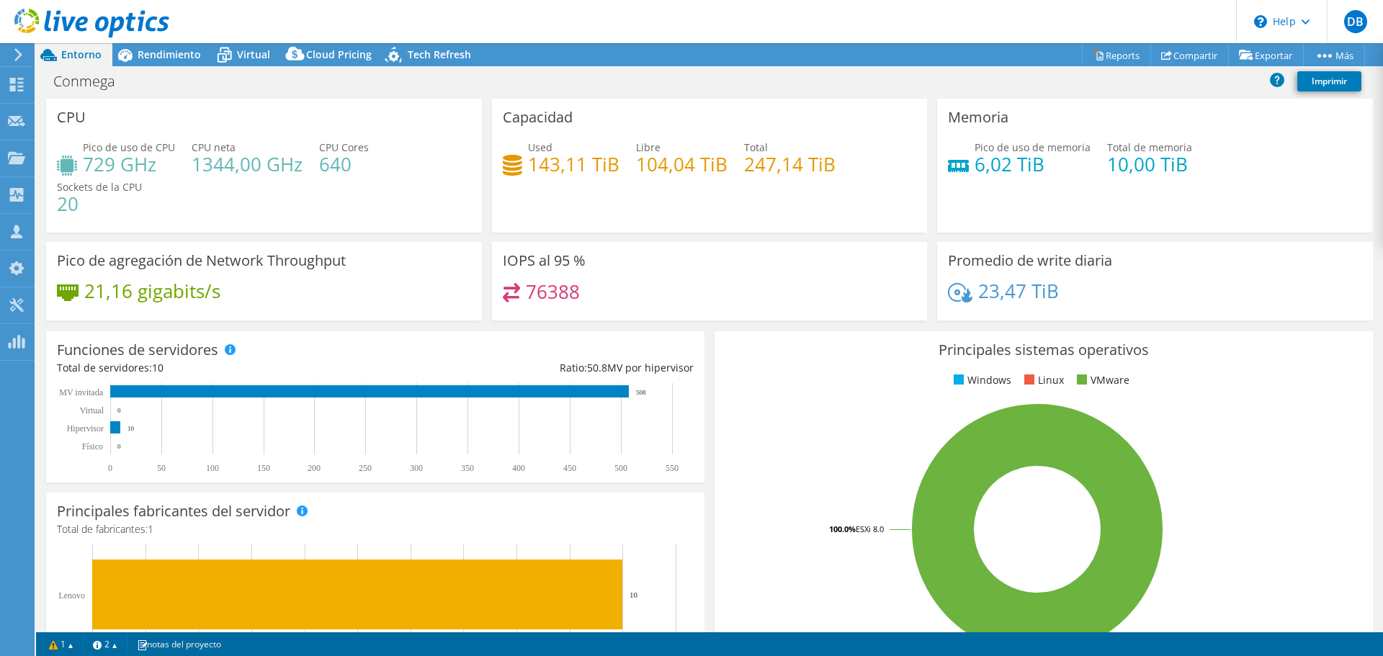
click at [609, 293] on div "76388" at bounding box center [710, 298] width 414 height 31
drag, startPoint x: 498, startPoint y: 259, endPoint x: 670, endPoint y: 314, distance: 180.8
click at [652, 281] on div "IOPS al 95 % 76388" at bounding box center [710, 281] width 436 height 78
click at [669, 315] on div "IOPS al 95 % 76388" at bounding box center [710, 281] width 436 height 78
drag, startPoint x: 491, startPoint y: 259, endPoint x: 620, endPoint y: 282, distance: 130.8
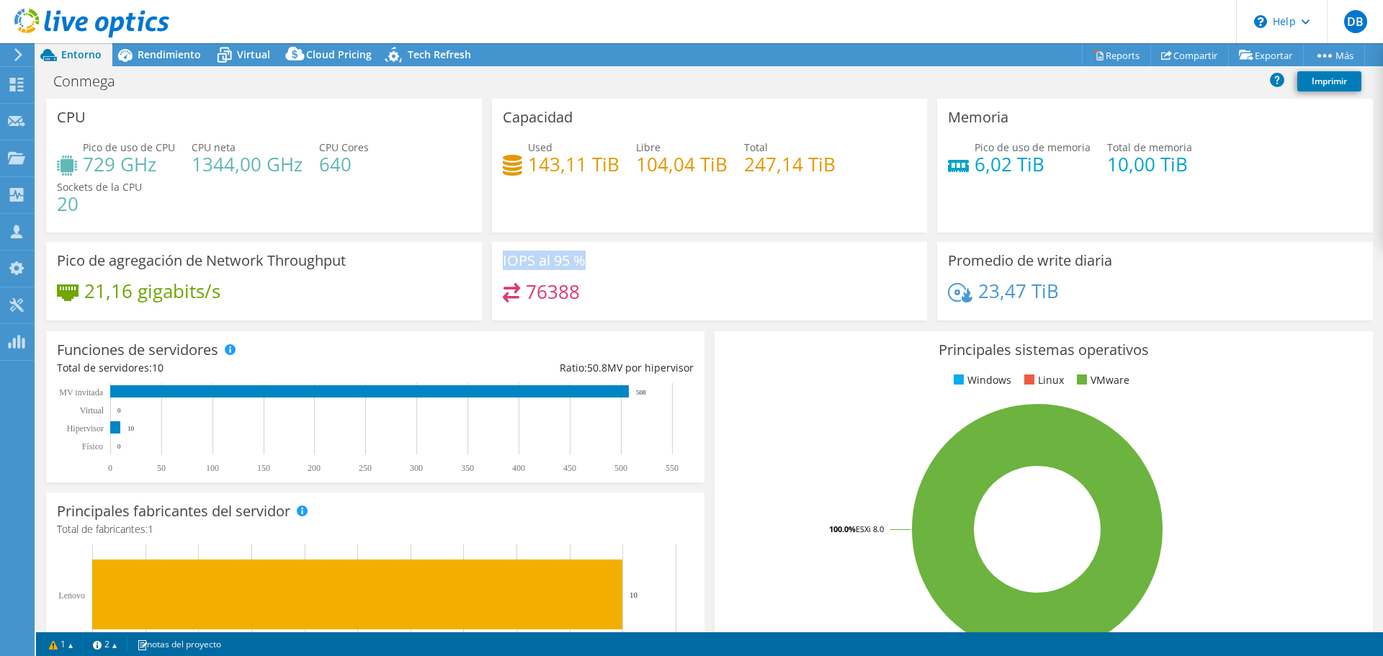
click at [620, 282] on div "IOPS al 95 % 76388" at bounding box center [710, 281] width 436 height 78
click at [627, 293] on div "76388" at bounding box center [710, 298] width 414 height 31
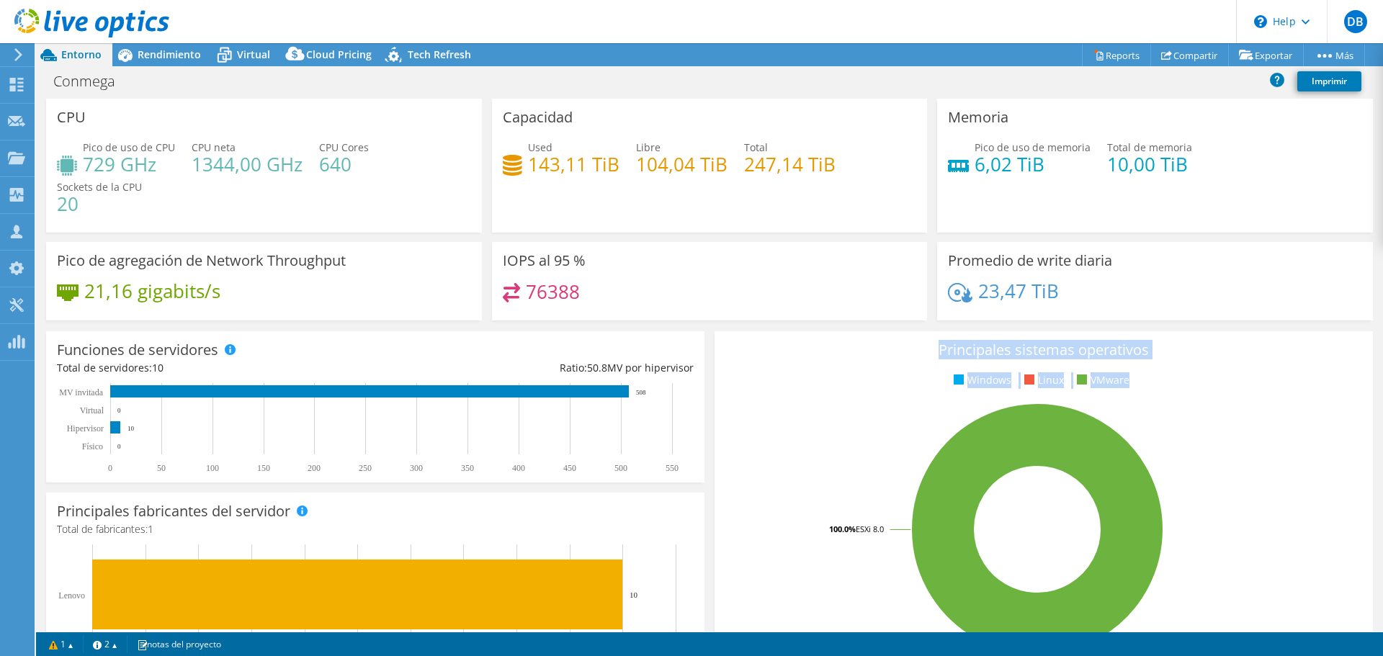
drag, startPoint x: 933, startPoint y: 355, endPoint x: 1184, endPoint y: 480, distance: 280.2
click at [1167, 476] on div "Principales sistemas operativos Windows Linux VMware 100.0% ESXi 8.0" at bounding box center [1043, 503] width 658 height 345
drag, startPoint x: 1207, startPoint y: 487, endPoint x: 1254, endPoint y: 410, distance: 90.2
click at [1208, 487] on rect at bounding box center [1037, 529] width 624 height 252
click at [1032, 283] on h4 "23,47 TiB" at bounding box center [1018, 291] width 81 height 16
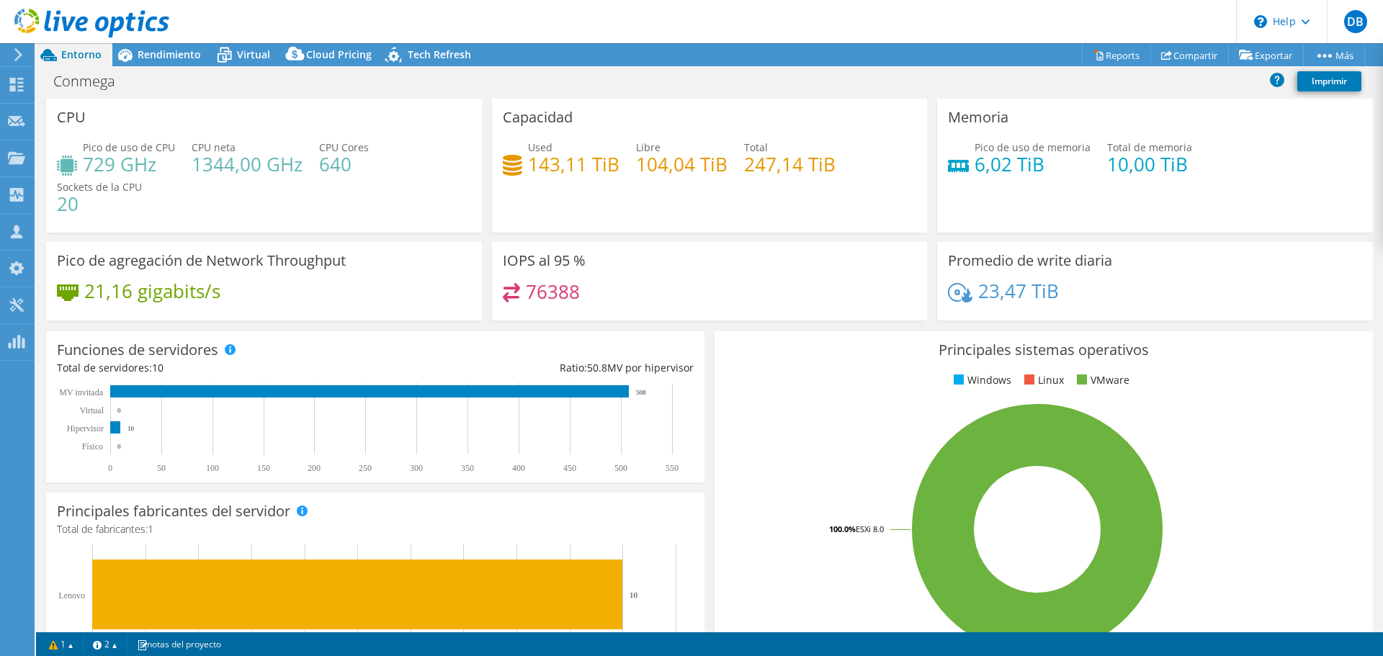
click at [1054, 287] on div "23,47 TiB" at bounding box center [1155, 298] width 414 height 30
drag, startPoint x: 979, startPoint y: 289, endPoint x: 1107, endPoint y: 297, distance: 128.5
click at [1107, 297] on div "23,47 TiB" at bounding box center [1155, 298] width 414 height 30
click at [1096, 310] on div "23,47 TiB" at bounding box center [1155, 298] width 414 height 30
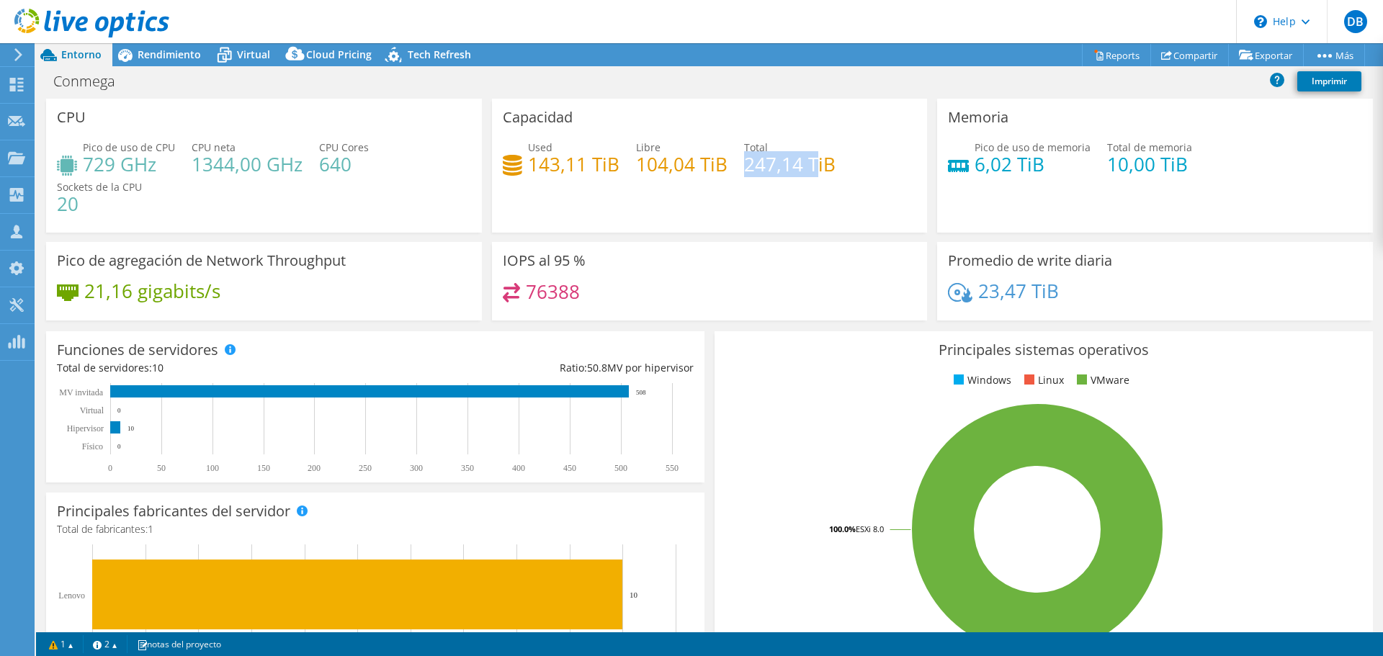
drag, startPoint x: 748, startPoint y: 170, endPoint x: 812, endPoint y: 174, distance: 63.5
click at [812, 172] on h4 "247,14 TiB" at bounding box center [789, 164] width 91 height 16
drag, startPoint x: 59, startPoint y: 199, endPoint x: 300, endPoint y: 216, distance: 241.2
click at [299, 223] on div "Pico de uso de CPU 729 GHz CPU neta 1344,00 GHz CPU Cores 640 Sockets de la CPU…" at bounding box center [264, 183] width 414 height 86
click at [326, 168] on h4 "640" at bounding box center [344, 164] width 50 height 16
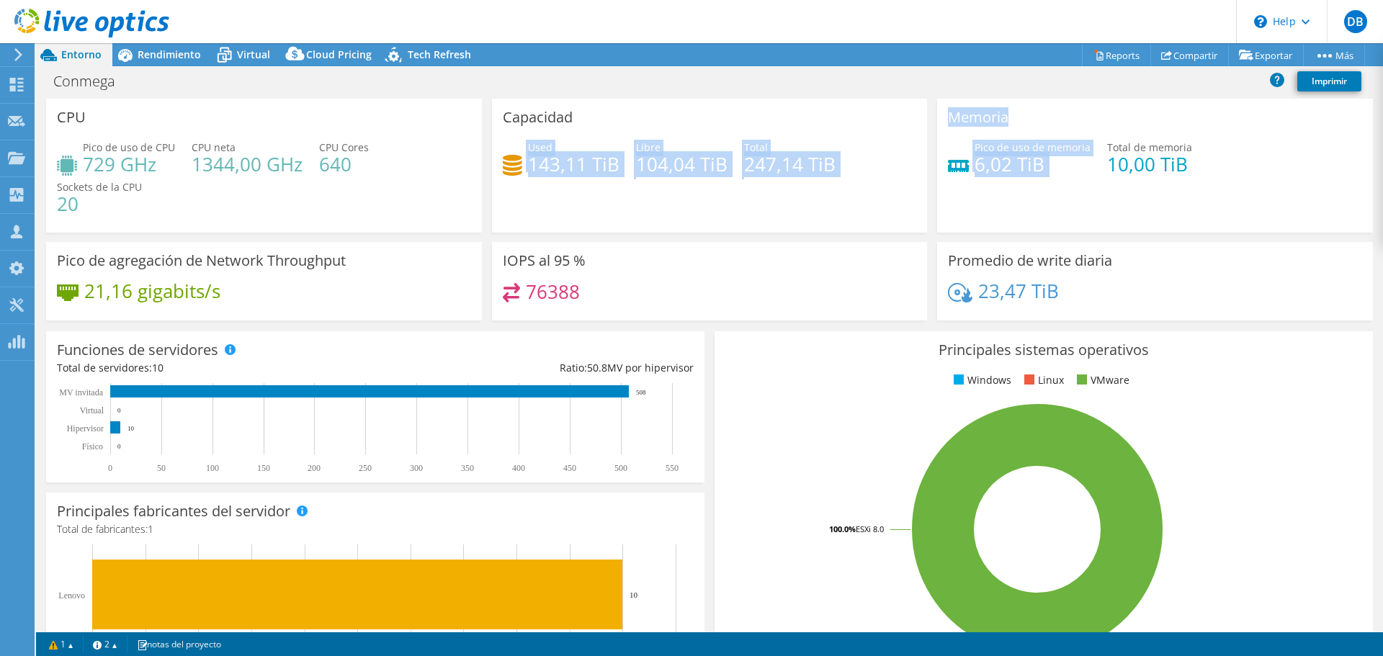
drag, startPoint x: 521, startPoint y: 162, endPoint x: 992, endPoint y: 181, distance: 470.6
click at [992, 181] on div "CPU Pico de uso de CPU 729 GHz CPU neta 1344,00 GHz CPU Cores 640 Sockets de la…" at bounding box center [709, 214] width 1337 height 231
click at [900, 205] on div "Capacidad Used 143,11 TiB Libre 104,04 TiB Total 247,14 TiB" at bounding box center [710, 166] width 436 height 134
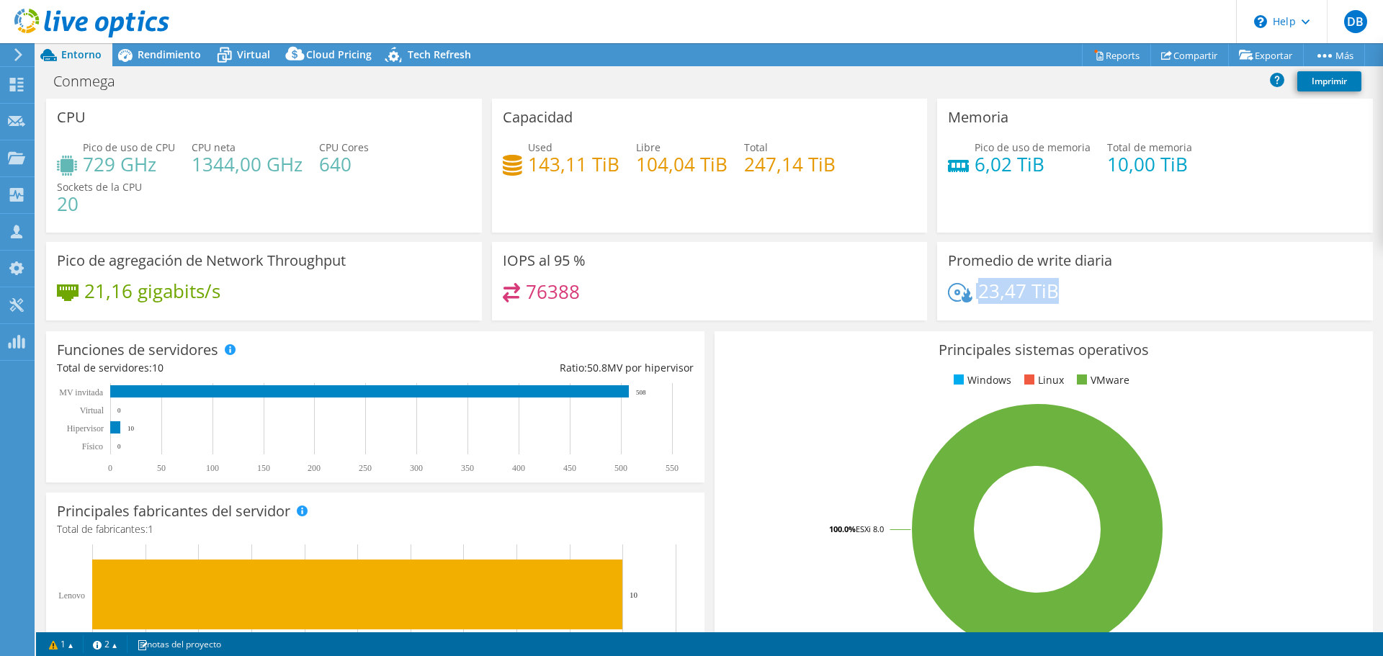
drag, startPoint x: 1070, startPoint y: 297, endPoint x: 966, endPoint y: 286, distance: 105.0
click at [966, 286] on div "23,47 TiB" at bounding box center [1155, 298] width 414 height 30
click at [938, 292] on div "Promedio de write diaria 23,47 TiB" at bounding box center [1155, 281] width 436 height 78
click at [955, 300] on icon at bounding box center [960, 292] width 24 height 19
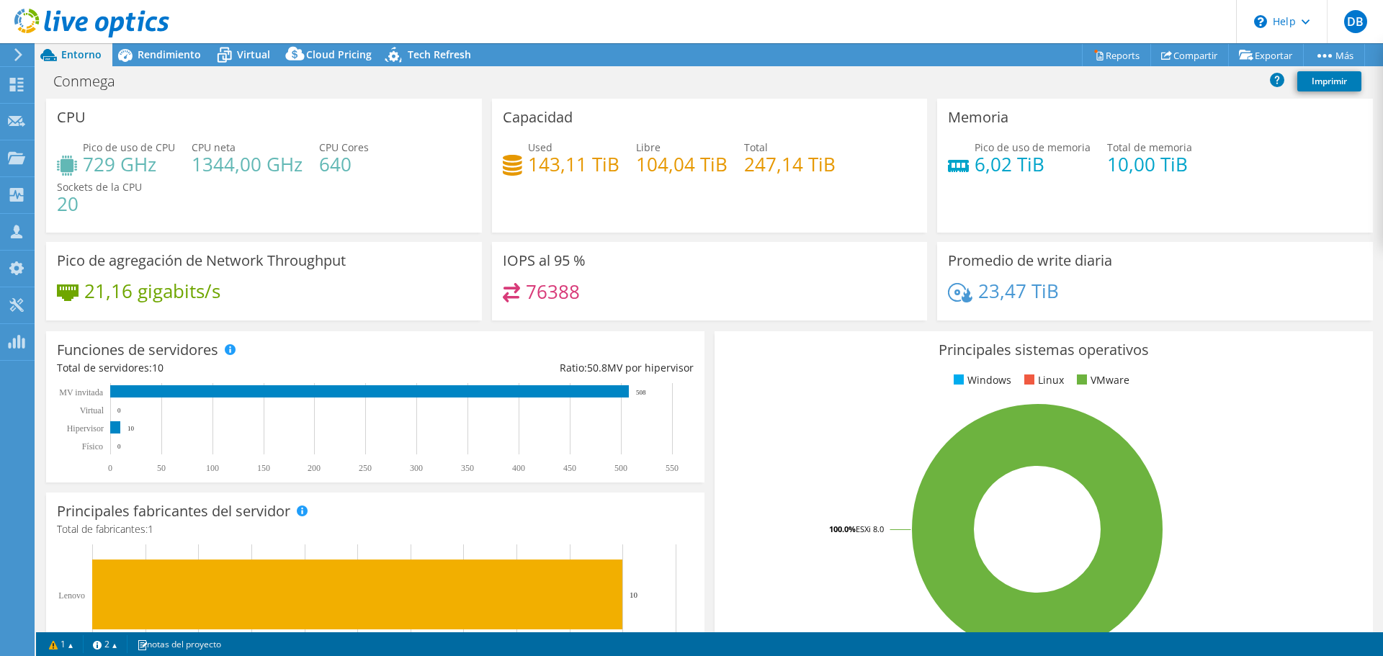
click at [555, 300] on h4 "76388" at bounding box center [553, 292] width 54 height 16
click at [547, 156] on h4 "143,11 TiB" at bounding box center [573, 164] width 91 height 16
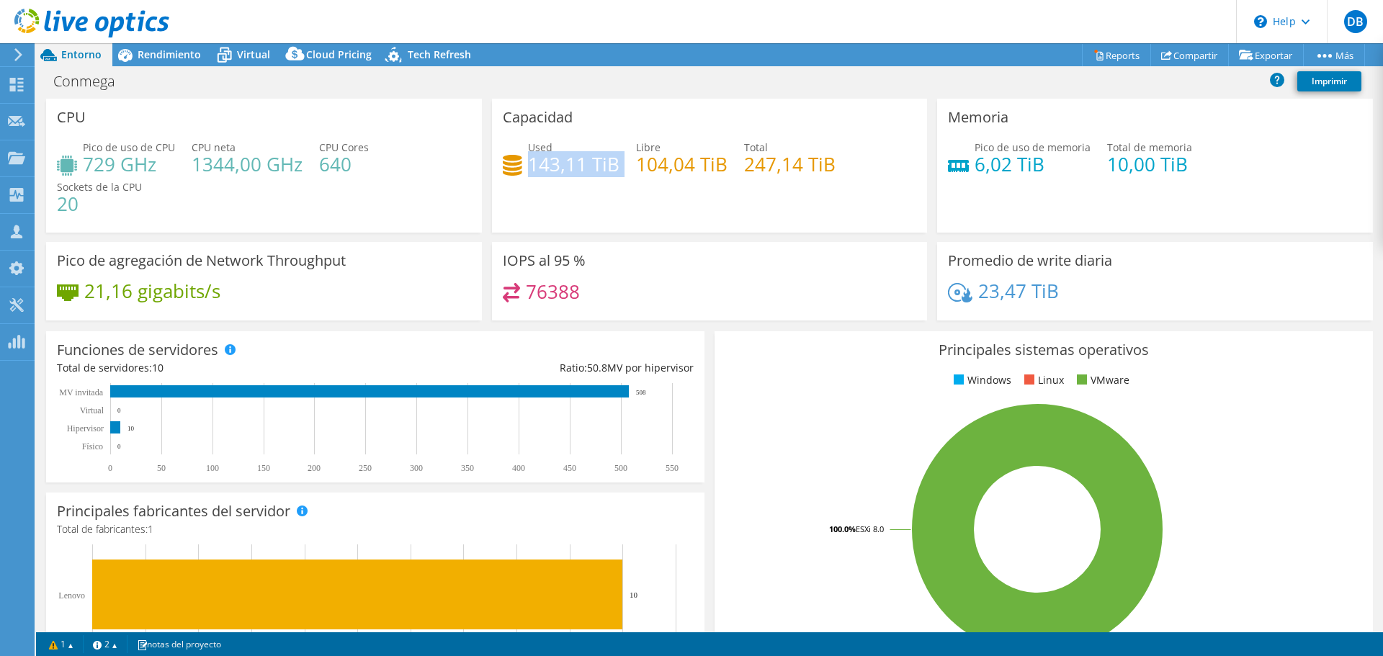
click at [547, 156] on h4 "143,11 TiB" at bounding box center [573, 164] width 91 height 16
click at [776, 181] on div "Used 143,11 TiB Libre 104,04 TiB Total 247,14 TiB" at bounding box center [710, 163] width 414 height 47
drag, startPoint x: 534, startPoint y: 167, endPoint x: 879, endPoint y: 161, distance: 345.0
click at [879, 161] on div "Used 143,11 TiB Libre 104,04 TiB Total 247,14 TiB" at bounding box center [710, 163] width 414 height 47
click at [853, 208] on div "Capacidad Used 143,11 TiB Libre 104,04 TiB Total 247,14 TiB" at bounding box center [710, 166] width 436 height 134
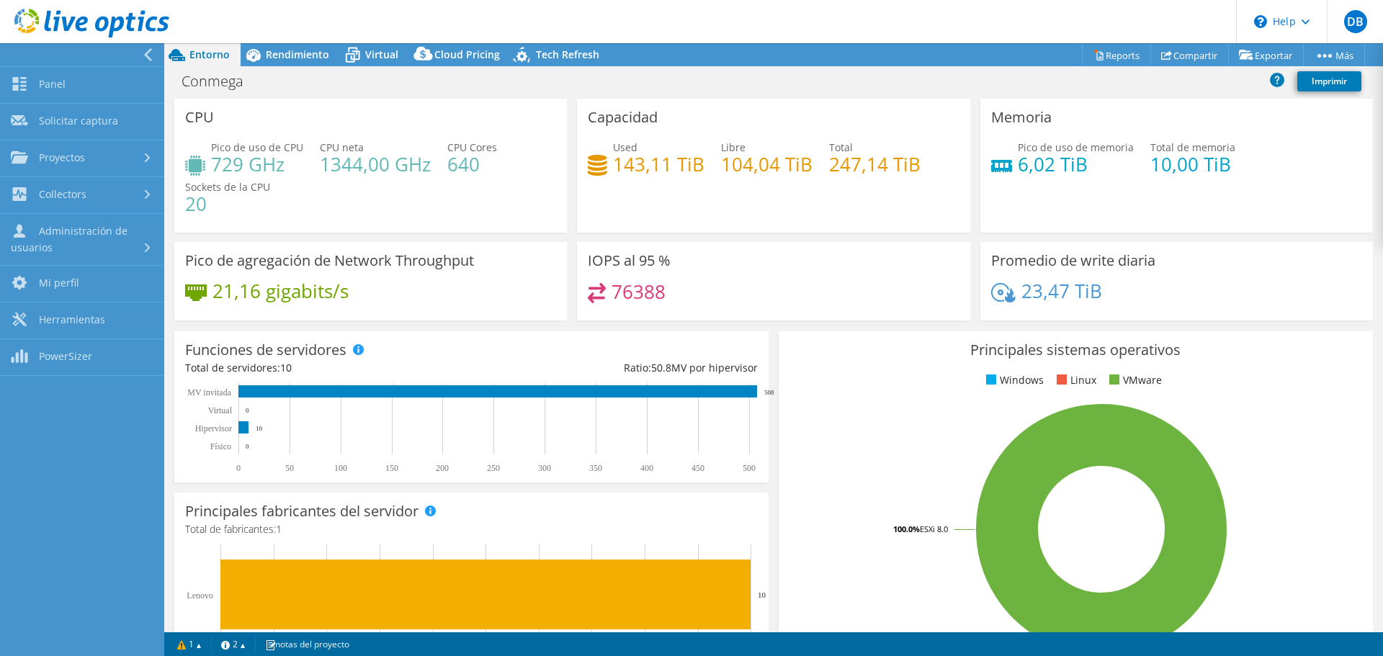
click at [465, 190] on div "Pico de uso de CPU 729 GHz CPU neta 1344,00 GHz CPU Cores 640 Sockets de la CPU…" at bounding box center [370, 183] width 371 height 86
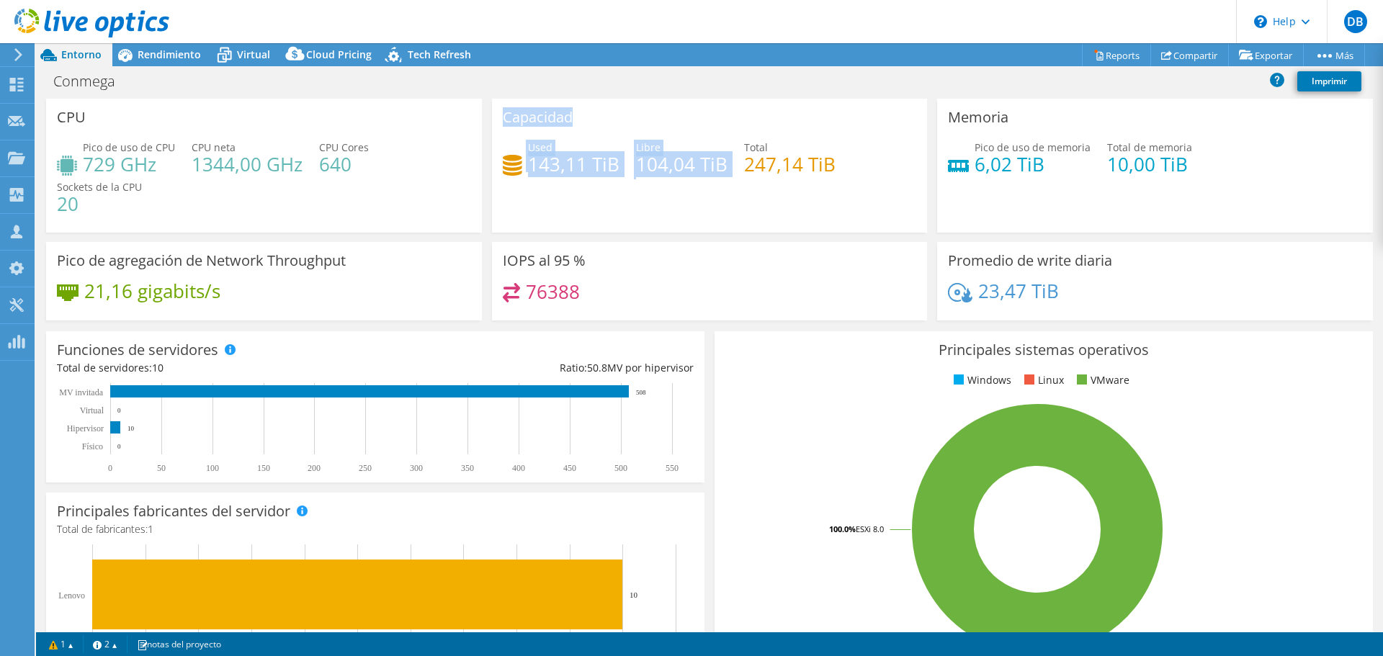
drag, startPoint x: 500, startPoint y: 112, endPoint x: 745, endPoint y: 220, distance: 267.3
click at [742, 217] on div "Capacidad Used 143,11 TiB Libre 104,04 TiB Total 247,14 TiB" at bounding box center [710, 166] width 436 height 134
click at [748, 222] on div "Capacidad Used 143,11 TiB Libre 104,04 TiB Total 247,14 TiB" at bounding box center [710, 166] width 436 height 134
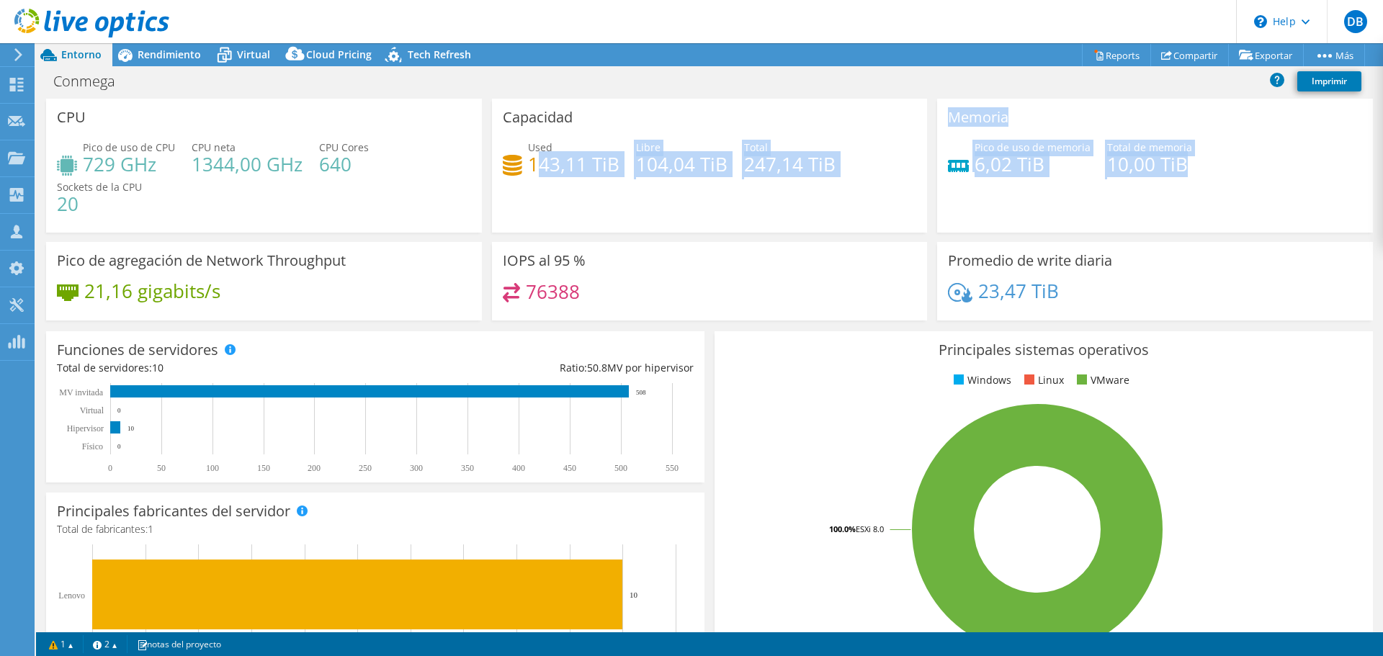
drag, startPoint x: 533, startPoint y: 166, endPoint x: 1292, endPoint y: 201, distance: 759.9
click at [1291, 196] on div "CPU Pico de uso de CPU 729 GHz CPU neta 1344,00 GHz CPU Cores 640 Sockets de la…" at bounding box center [709, 214] width 1337 height 231
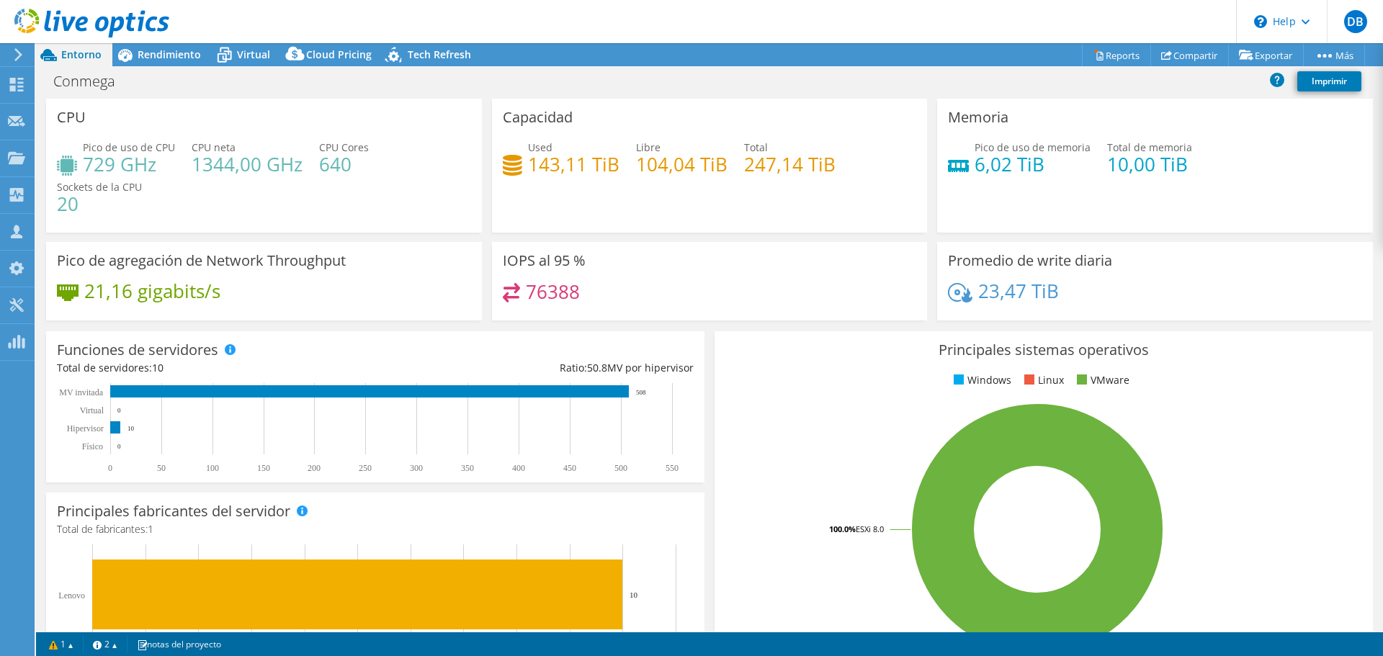
drag, startPoint x: 1283, startPoint y: 216, endPoint x: 1257, endPoint y: 217, distance: 25.9
click at [1283, 217] on div "Memoria Pico de uso de memoria 6,02 TiB Total de memoria 10,00 TiB" at bounding box center [1155, 166] width 436 height 134
click at [145, 58] on span "Rendimiento" at bounding box center [169, 55] width 63 height 14
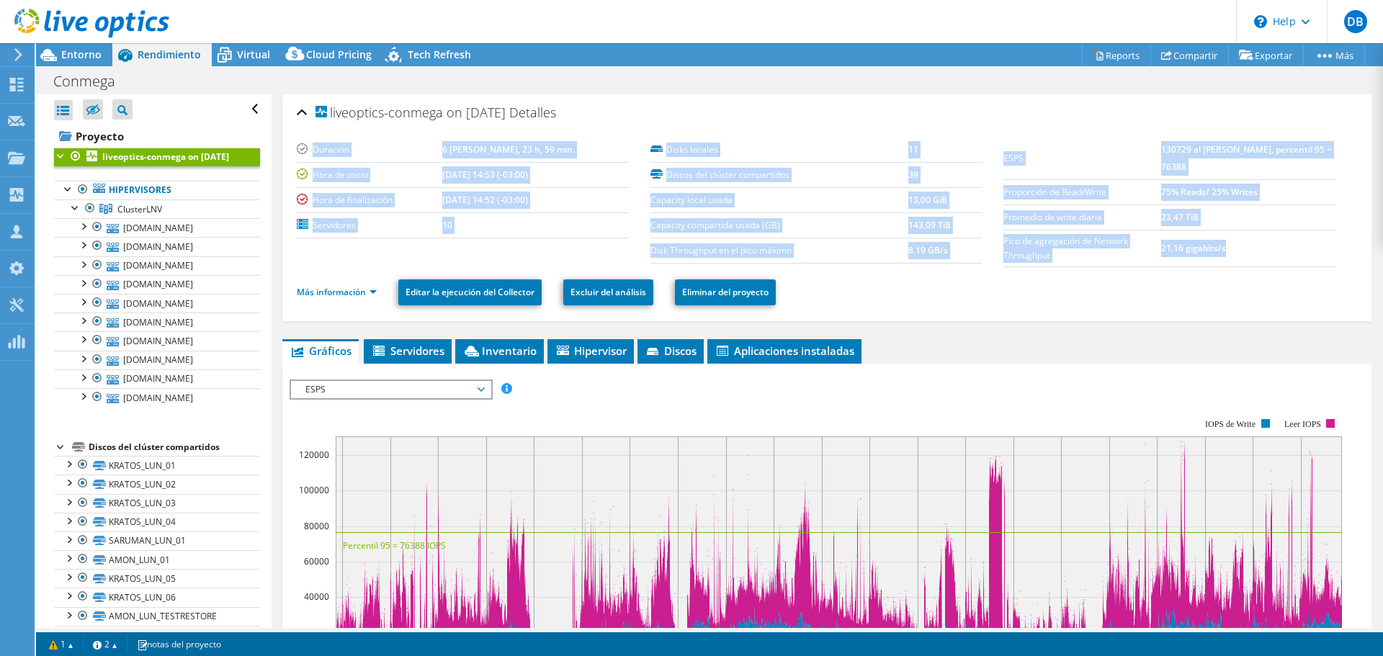
drag, startPoint x: 1260, startPoint y: 259, endPoint x: 277, endPoint y: 151, distance: 989.8
click at [277, 151] on div "liveoptics-conmega on 10/7/2025 Detalles Duración 6 días, 23 h, 59 min. Hora de…" at bounding box center [827, 537] width 1111 height 887
click at [1015, 235] on label "Pico de agregación de Network Throughput" at bounding box center [1081, 248] width 157 height 29
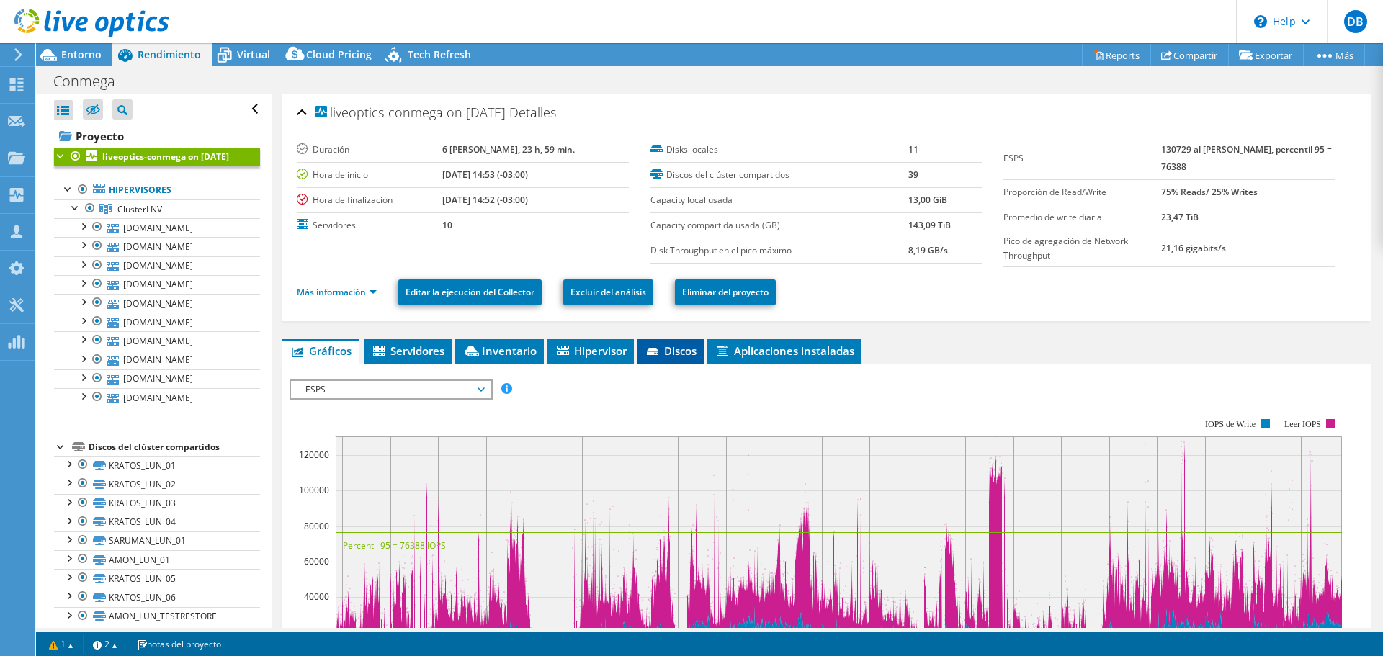
click at [688, 359] on li "Discos" at bounding box center [670, 351] width 66 height 24
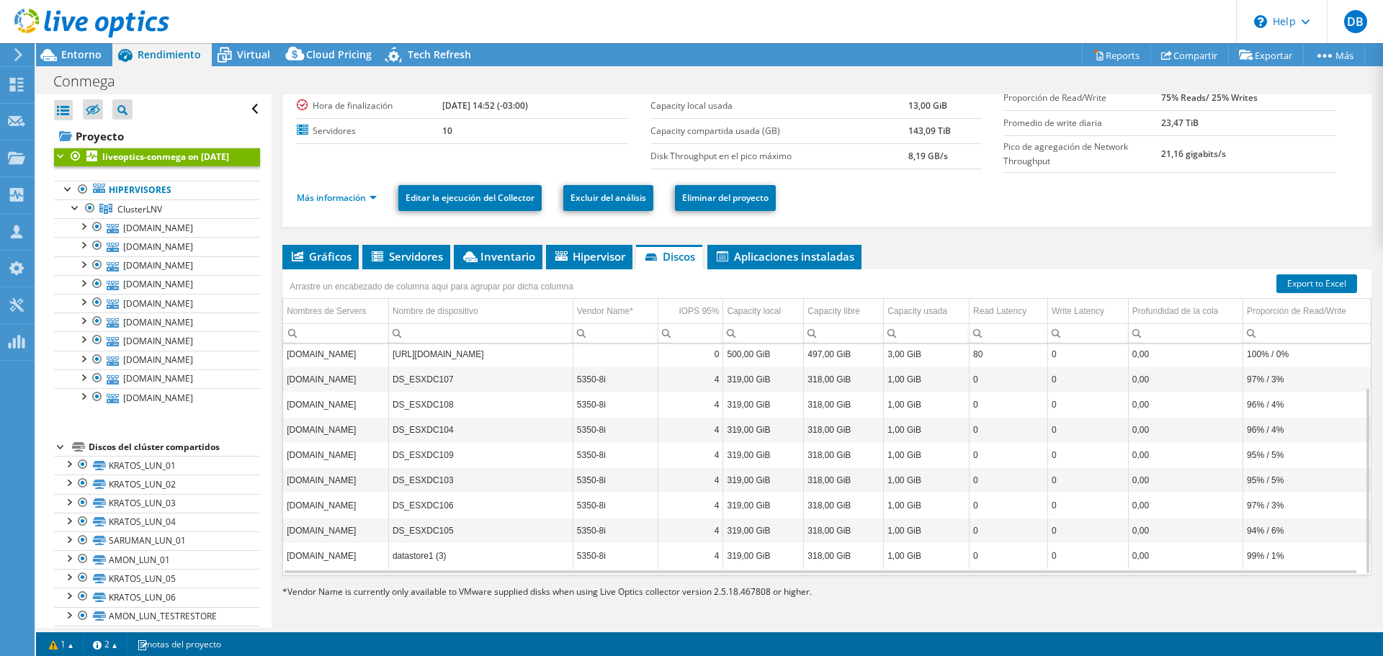
scroll to position [97, 0]
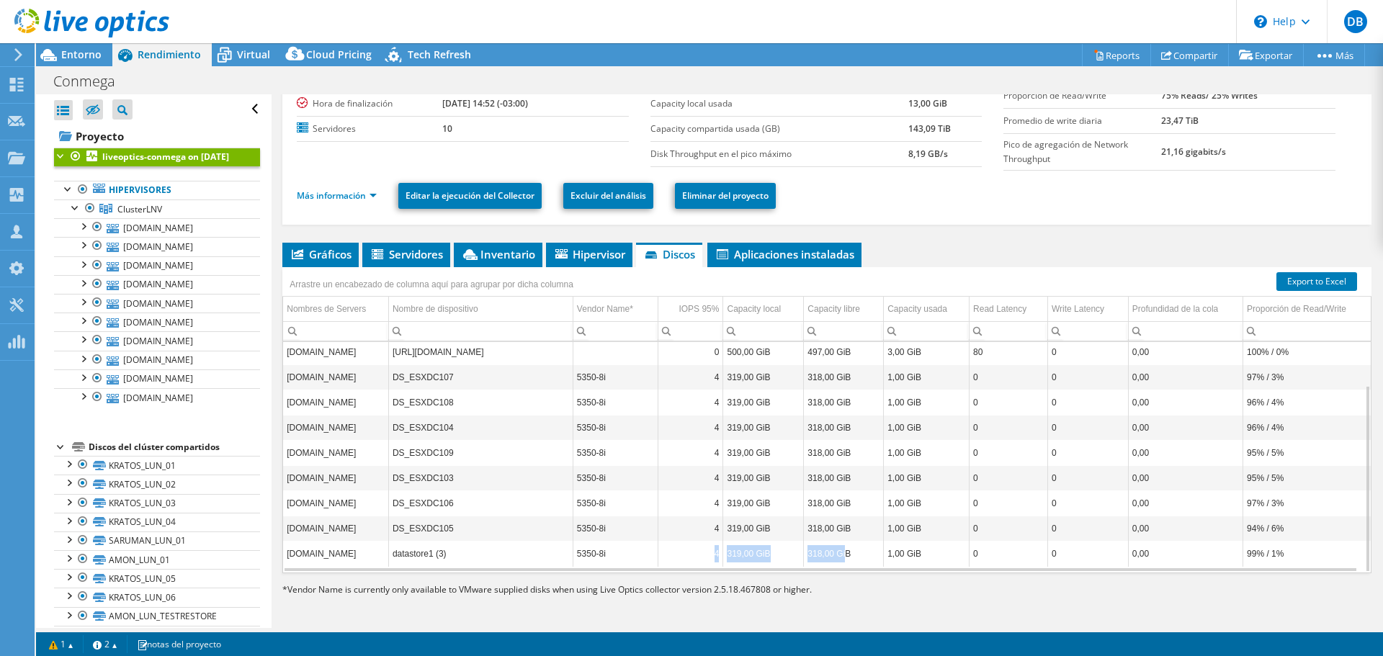
drag, startPoint x: 744, startPoint y: 555, endPoint x: 839, endPoint y: 554, distance: 95.1
click at [839, 554] on tr "esxdc101.nexus.int datastore1 (3) 5350-8i 4 319,00 GiB 318,00 GiB 1,00 GiB 0 0 …" at bounding box center [826, 553] width 1087 height 25
click at [841, 558] on td "318,00 GiB" at bounding box center [844, 553] width 80 height 25
drag, startPoint x: 1301, startPoint y: 550, endPoint x: 1242, endPoint y: 549, distance: 58.3
click at [1243, 549] on td "99% / 1%" at bounding box center [1306, 553] width 127 height 25
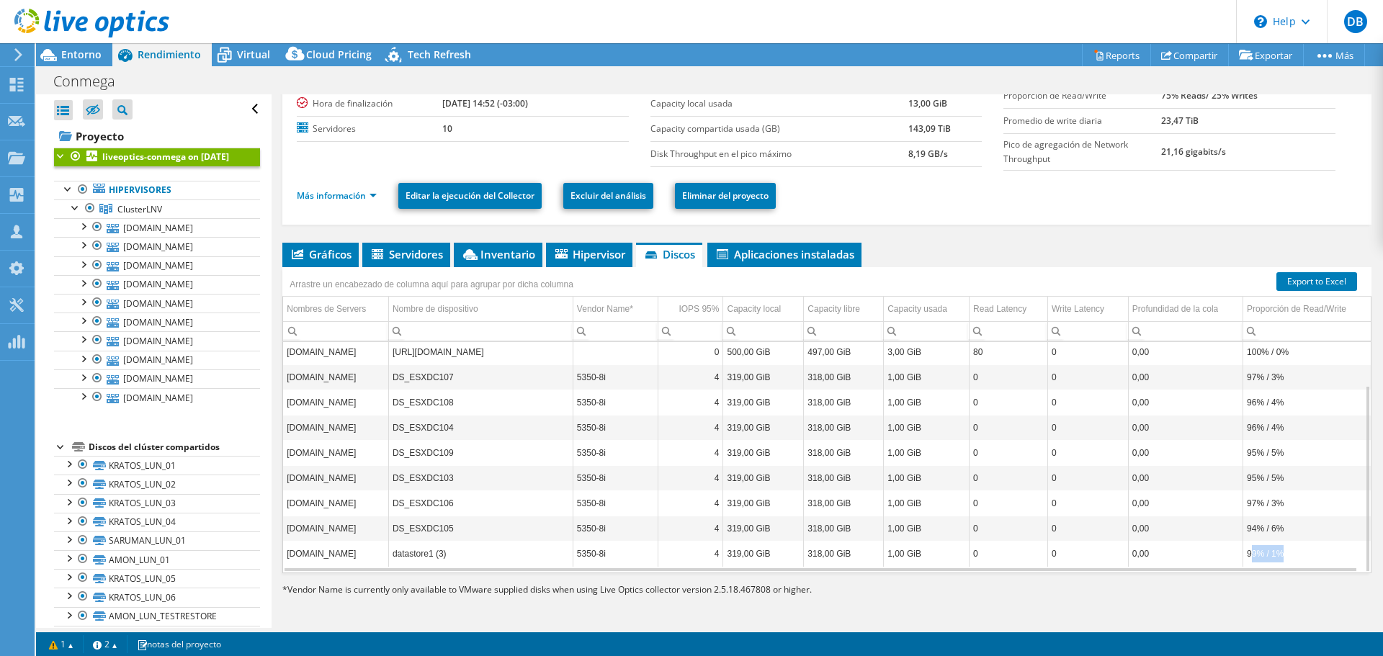
click at [1243, 555] on td "99% / 1%" at bounding box center [1306, 553] width 127 height 25
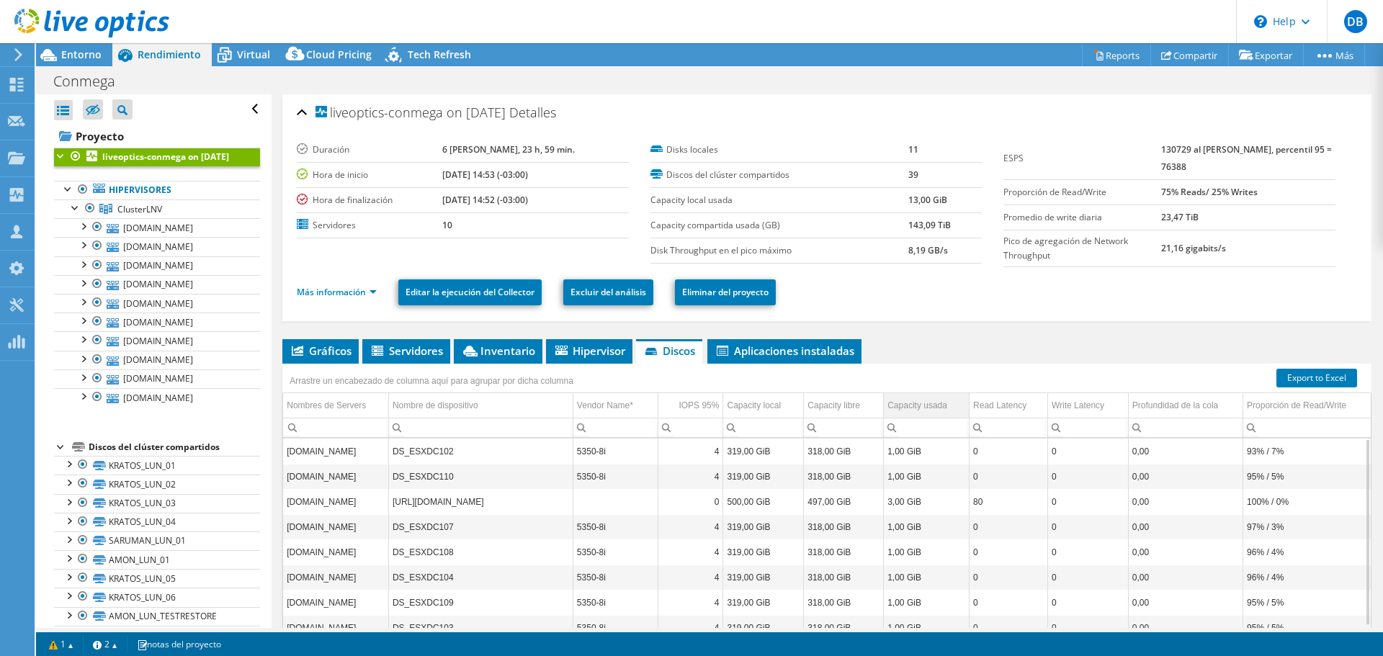
scroll to position [72, 0]
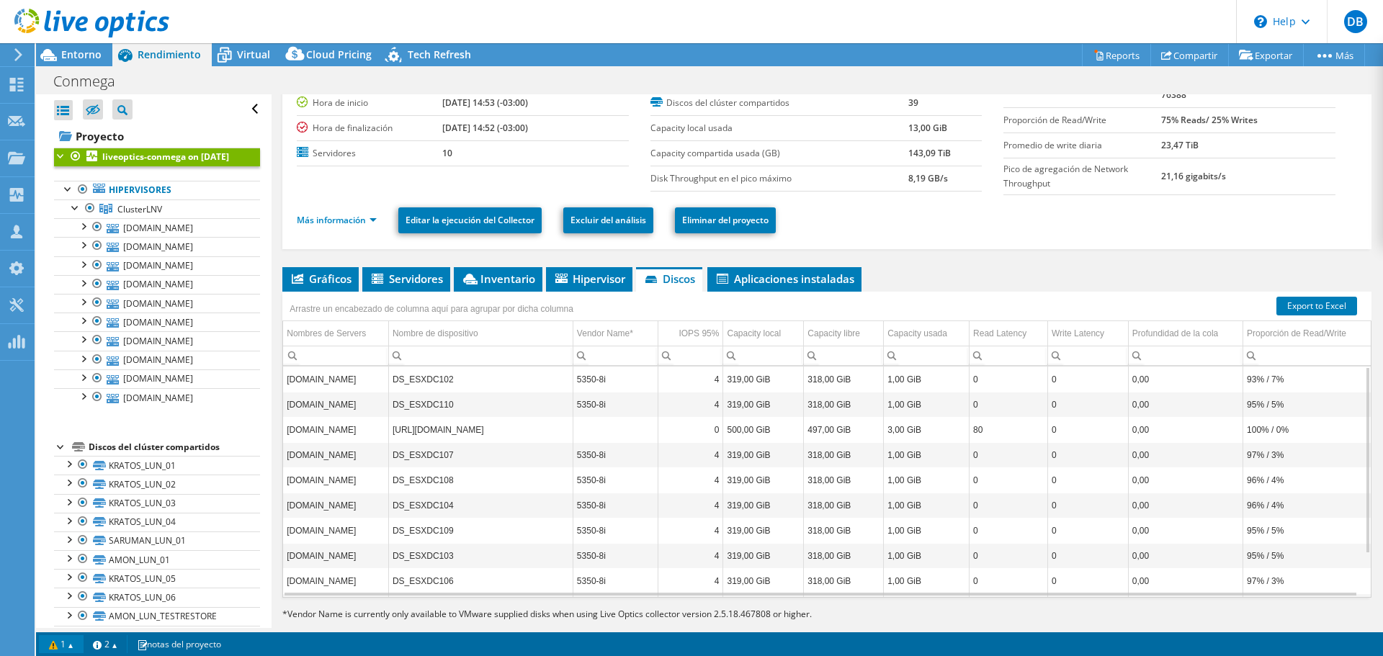
click at [78, 641] on link "1" at bounding box center [61, 644] width 45 height 18
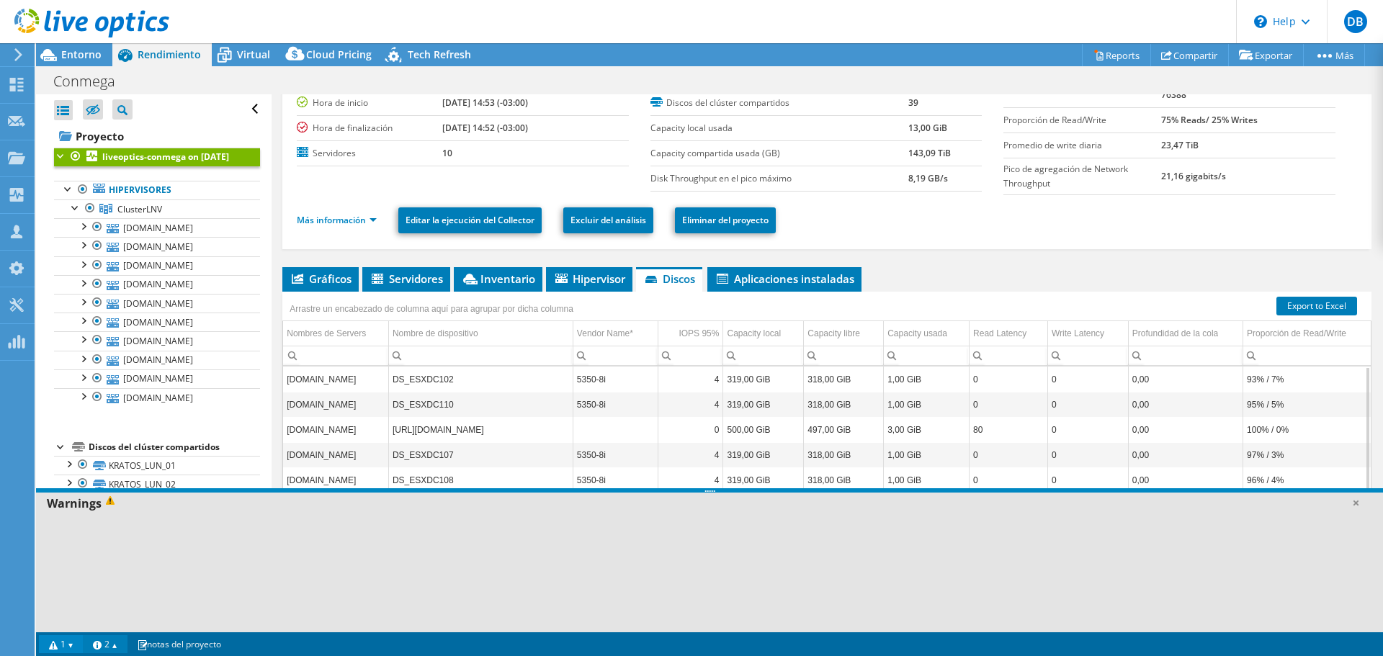
click at [112, 646] on link "2" at bounding box center [105, 644] width 45 height 18
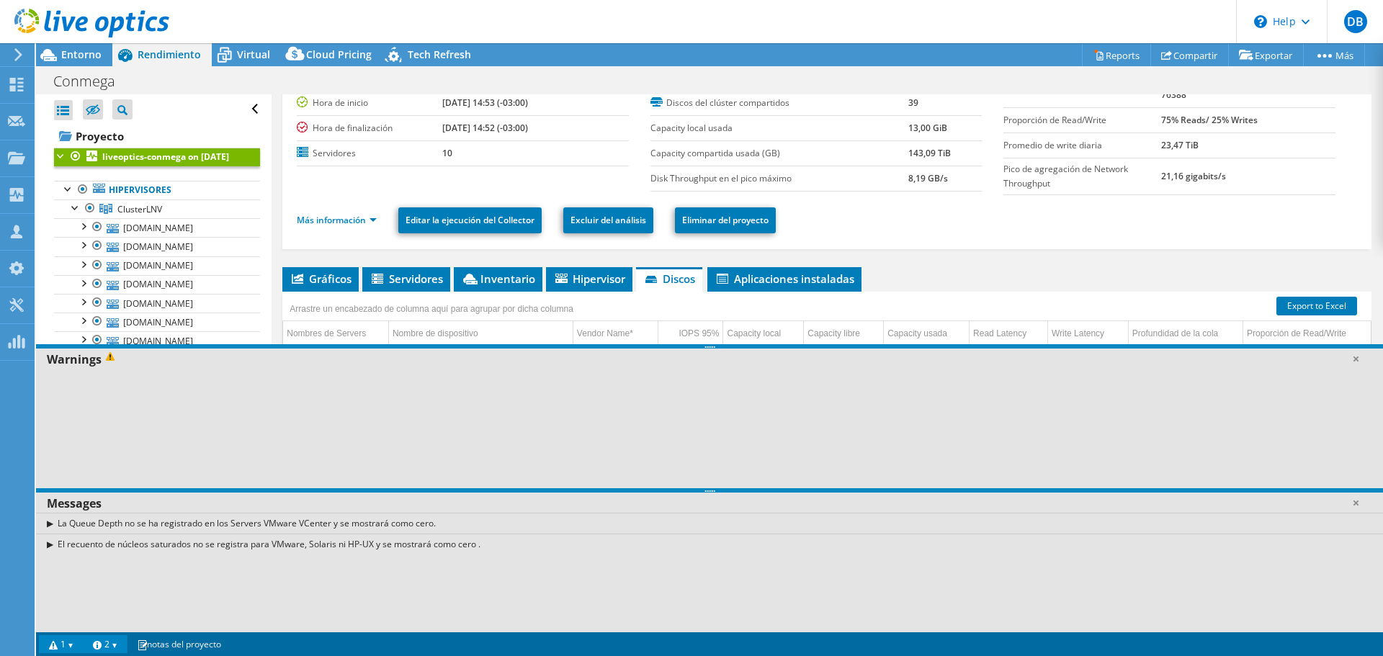
click at [52, 543] on div "El recuento de núcleos saturados no se registra para VMware, Solaris ni HP-UX y…" at bounding box center [709, 544] width 1347 height 21
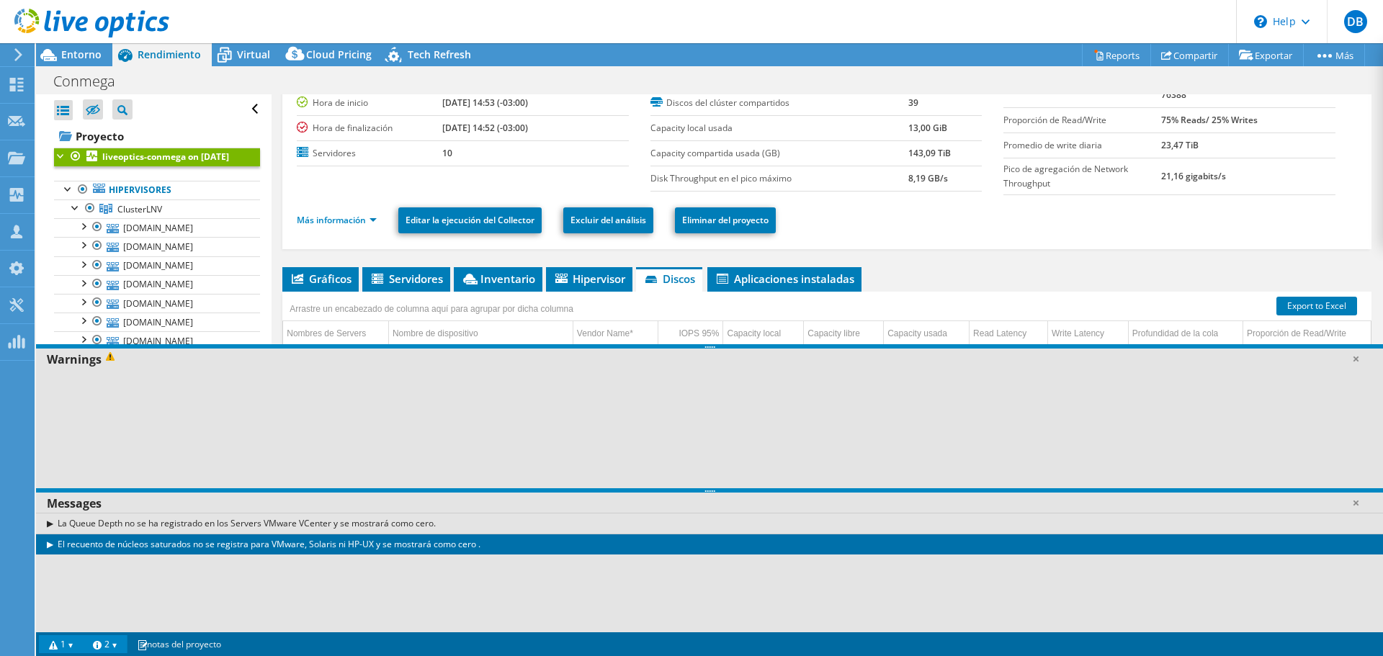
click at [55, 542] on div "El recuento de núcleos saturados no se registra para VMware, Solaris ni HP-UX y…" at bounding box center [709, 544] width 1347 height 21
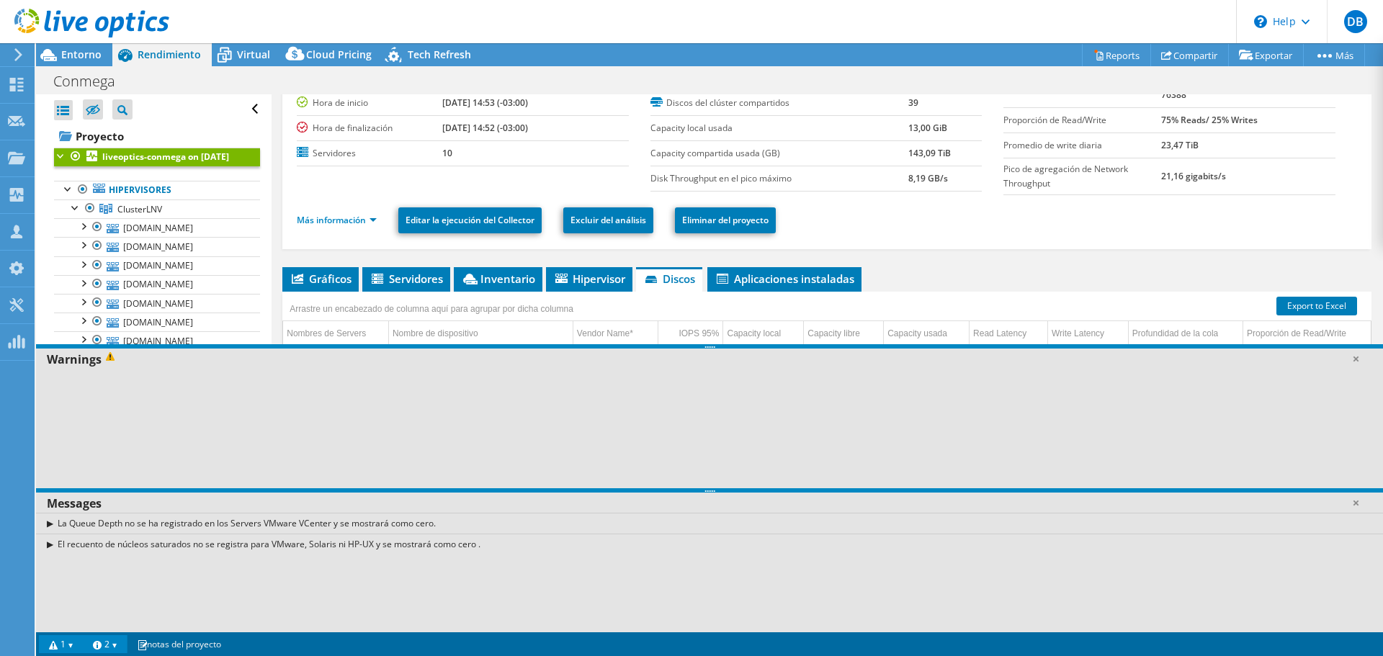
click at [55, 542] on div "El recuento de núcleos saturados no se registra para VMware, Solaris ni HP-UX y…" at bounding box center [709, 544] width 1347 height 21
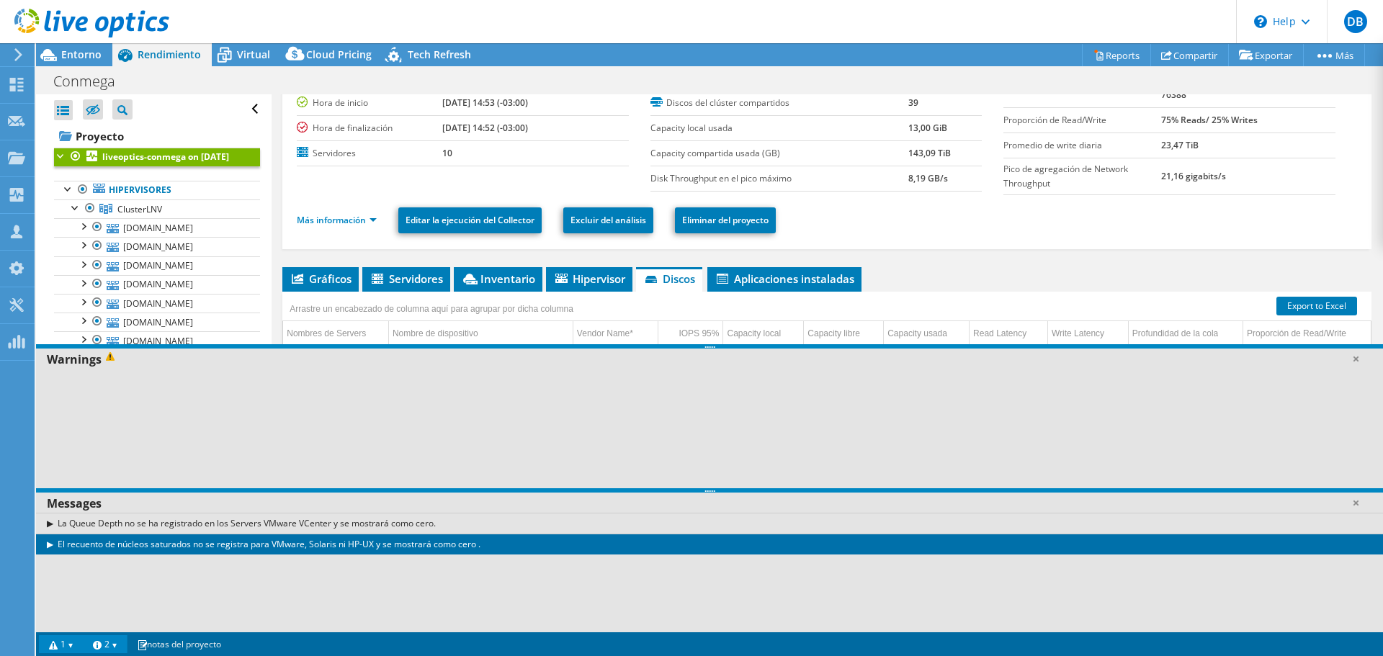
click at [49, 521] on div "La Queue Depth no se ha registrado en los Servers VMware VCenter y se mostrará …" at bounding box center [709, 523] width 1347 height 21
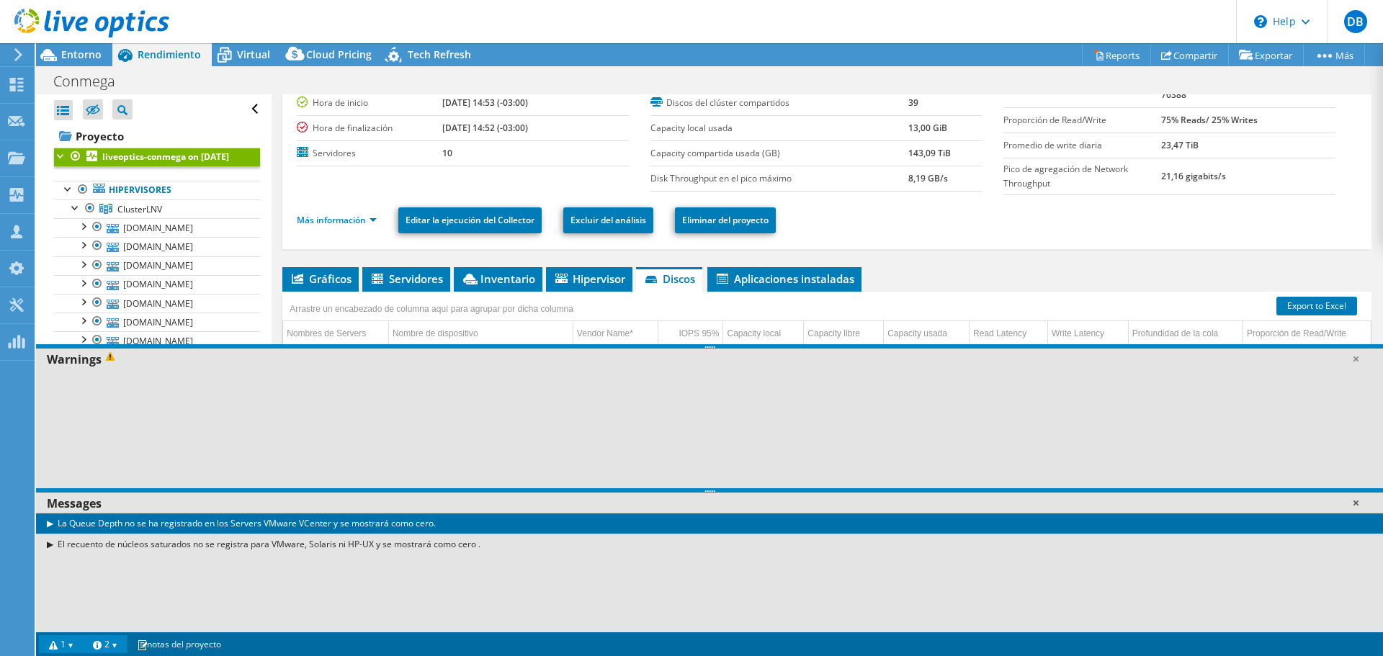
click at [1356, 505] on link at bounding box center [1355, 502] width 14 height 14
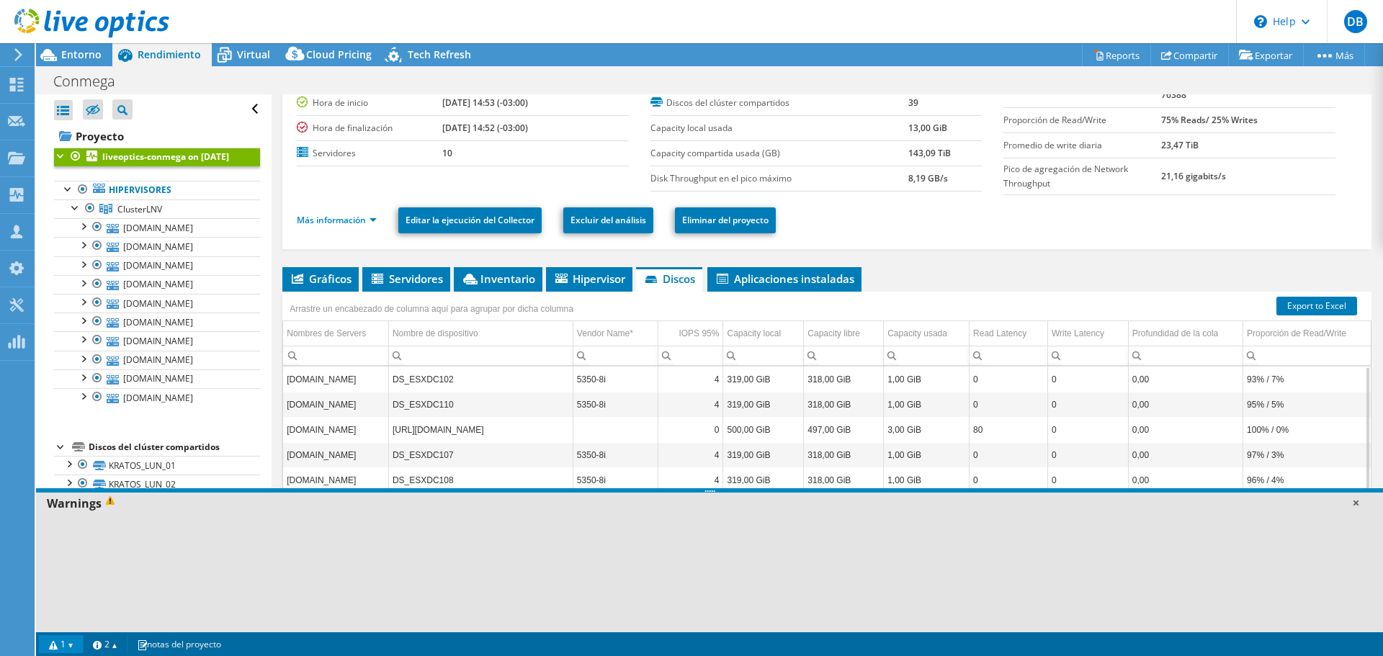
click at [1357, 505] on link at bounding box center [1355, 502] width 14 height 14
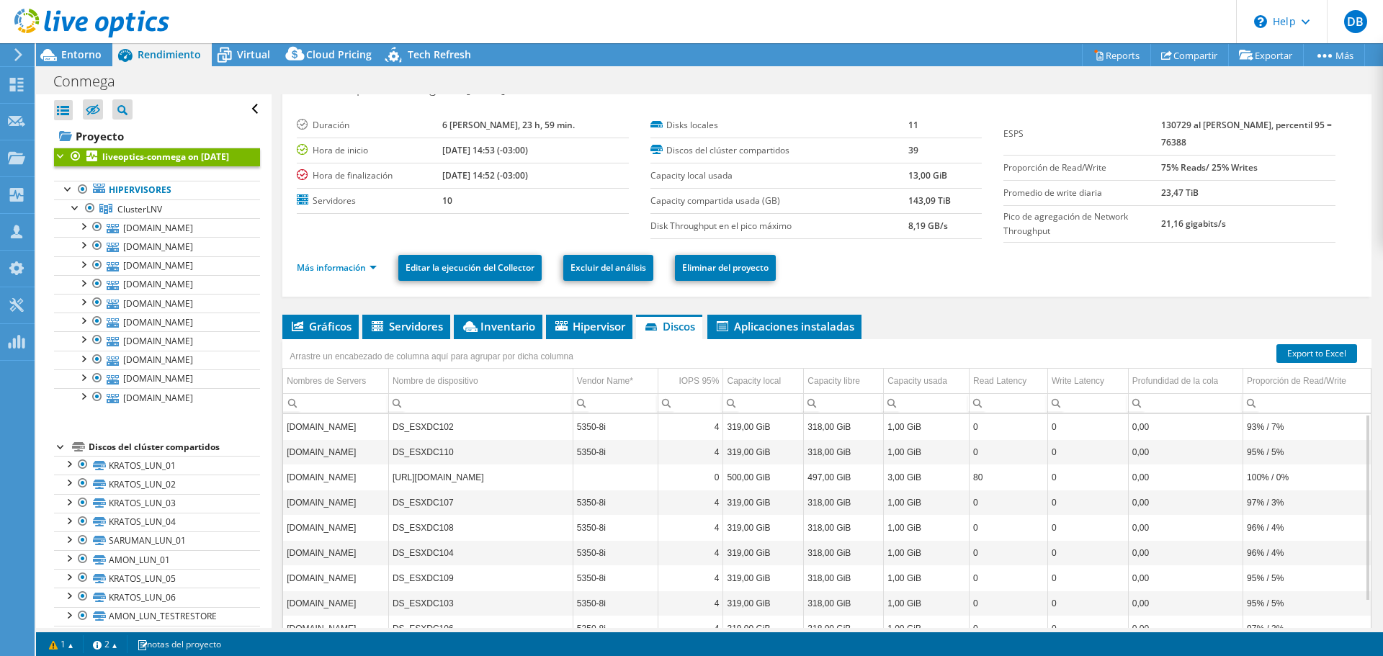
scroll to position [0, 0]
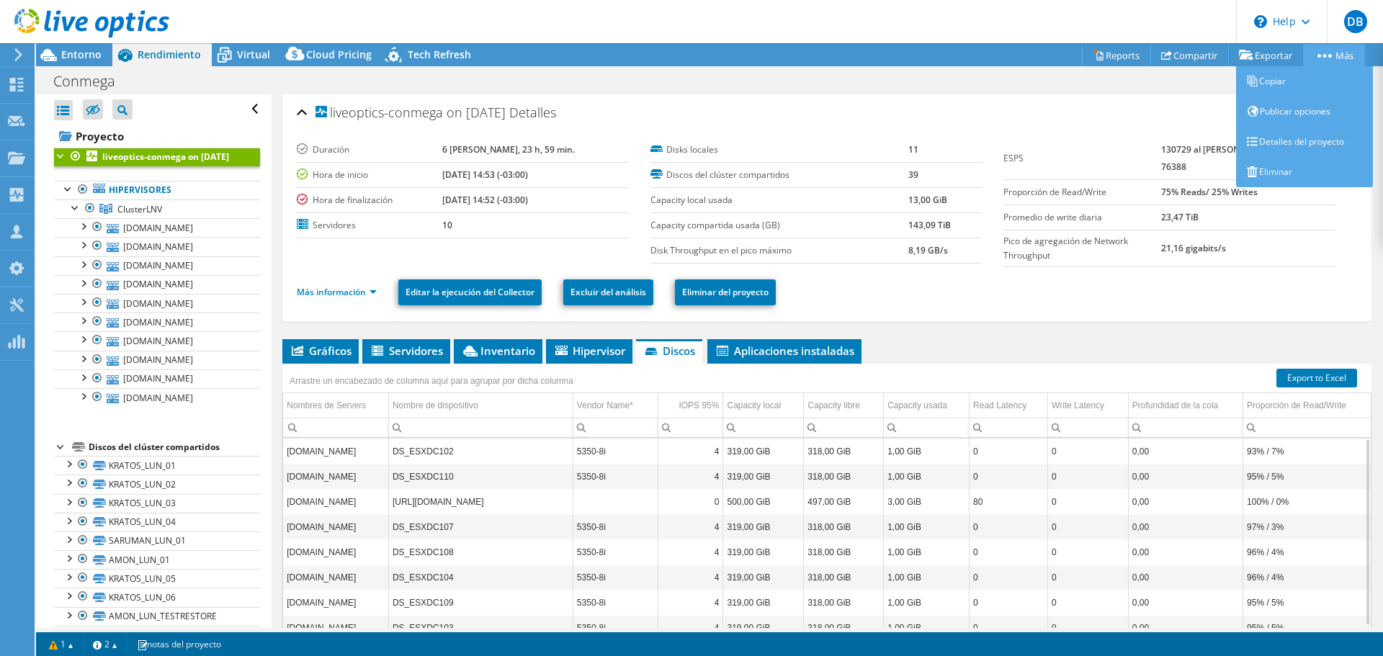
click at [1337, 55] on link "Más" at bounding box center [1334, 55] width 62 height 22
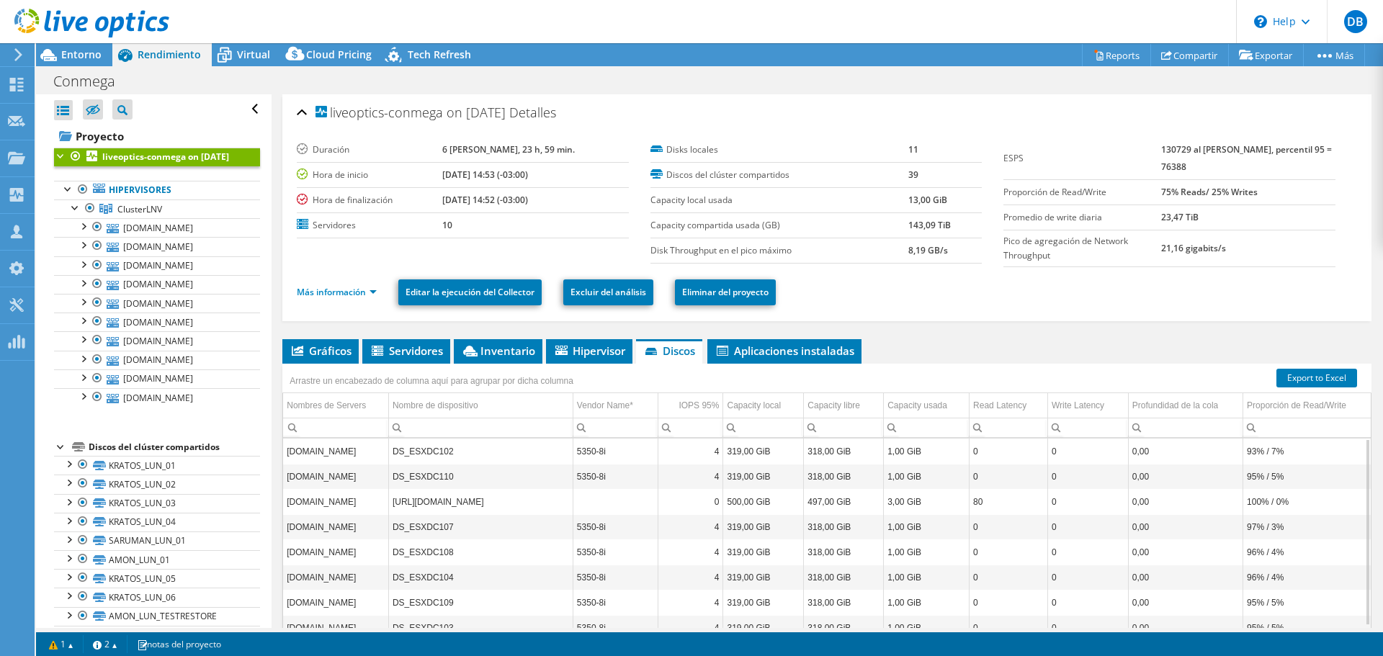
click at [936, 287] on ul "Más información Editar la ejecución del Collector Excluir del análisis Eliminar…" at bounding box center [827, 291] width 1060 height 30
click at [1365, 20] on span "DB" at bounding box center [1355, 21] width 23 height 23
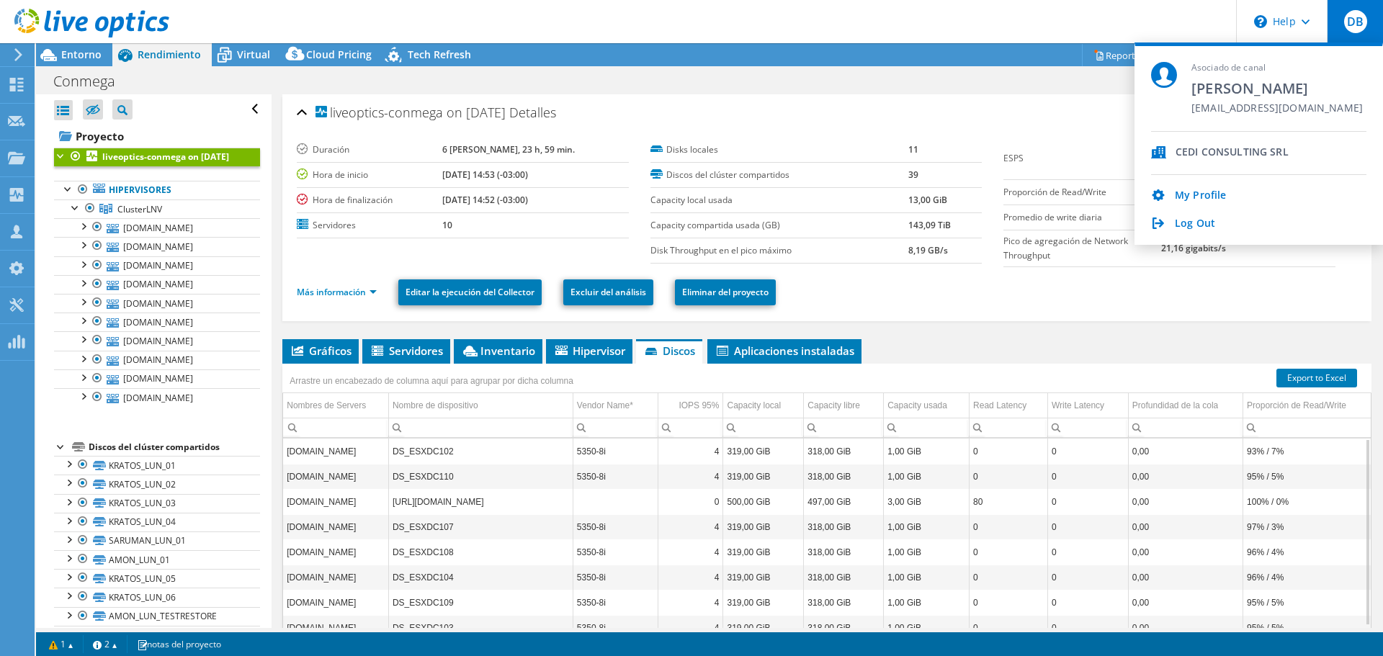
click at [1045, 330] on div "liveoptics-conmega on 10/7/2025 Detalles Duración 6 días, 23 h, 59 min. Hora de…" at bounding box center [827, 409] width 1111 height 630
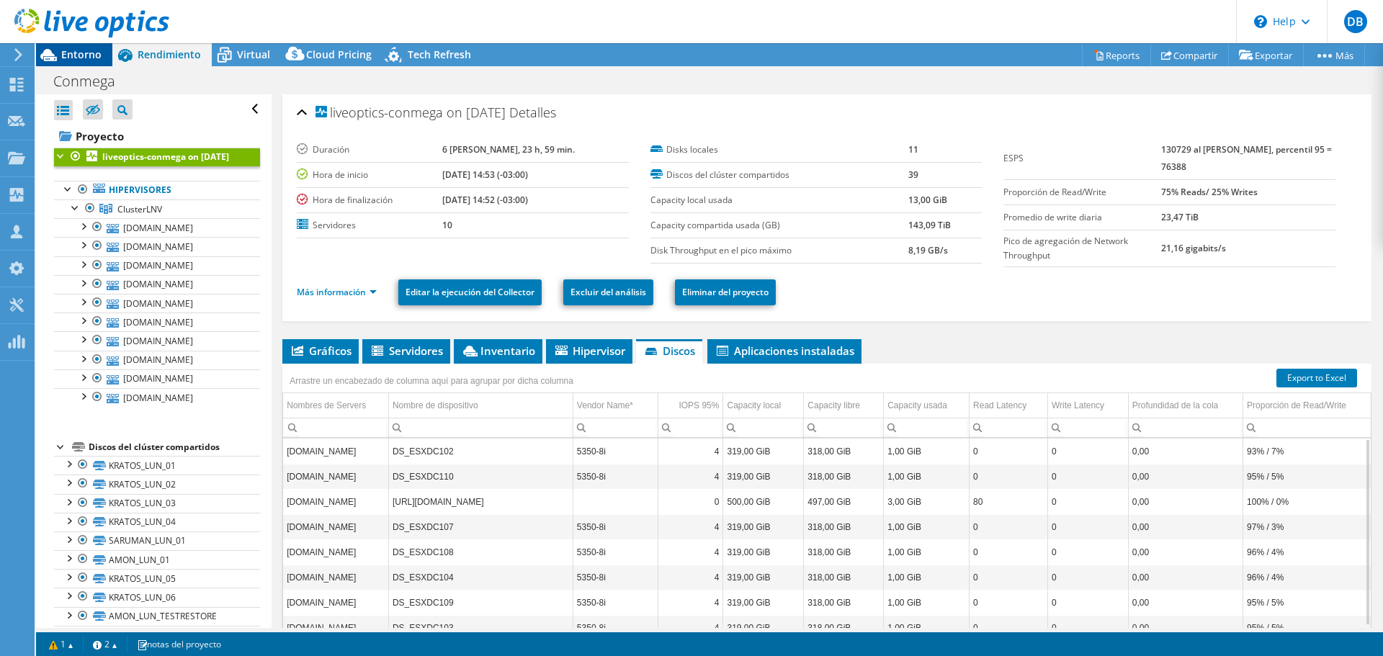
click at [77, 58] on span "Entorno" at bounding box center [81, 55] width 40 height 14
